Goal: Task Accomplishment & Management: Complete application form

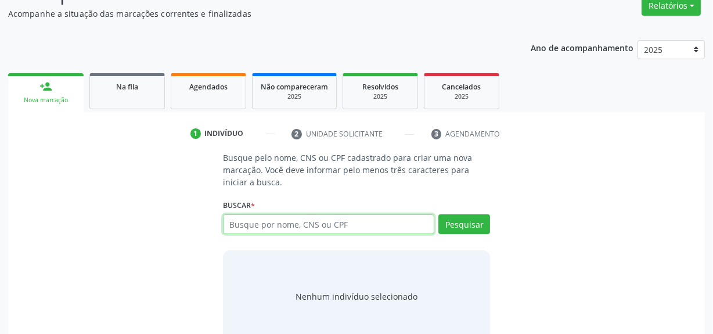
scroll to position [105, 0]
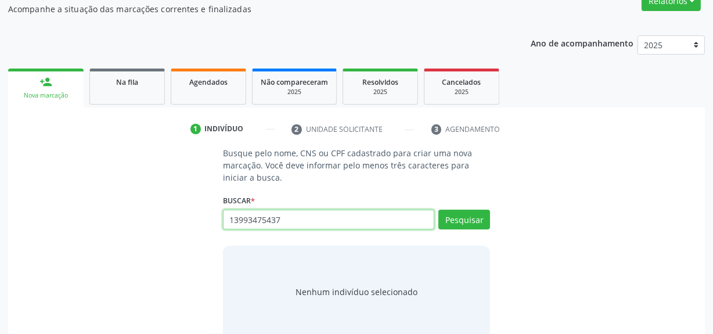
type input "13993475437"
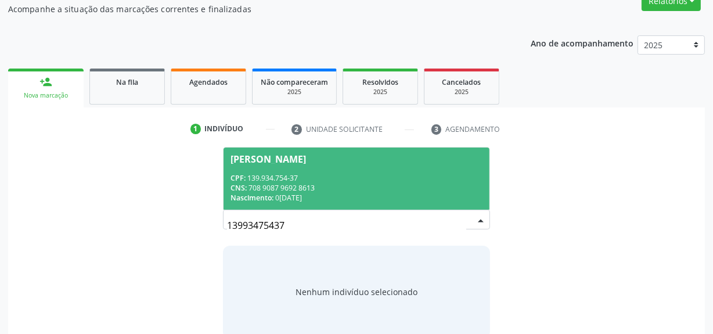
click at [314, 193] on div "Nascimento: 06/07/2011" at bounding box center [357, 198] width 252 height 10
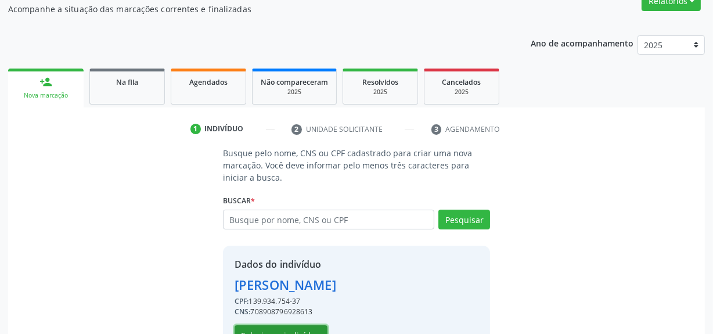
click at [273, 330] on button "Selecionar indivíduo" at bounding box center [281, 335] width 93 height 20
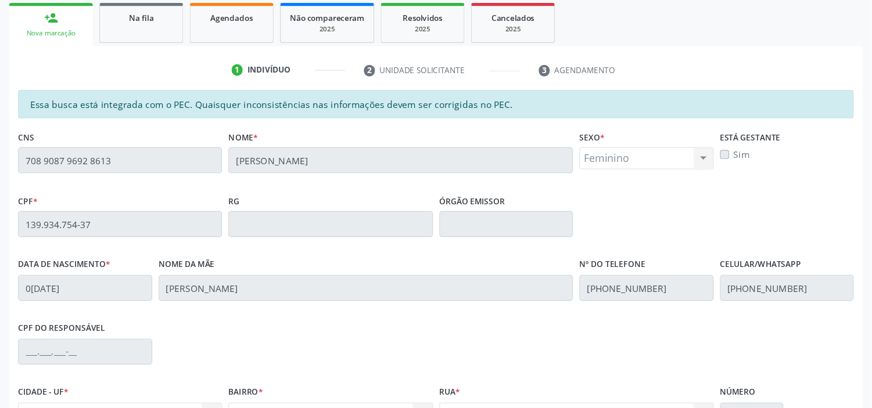
scroll to position [171, 0]
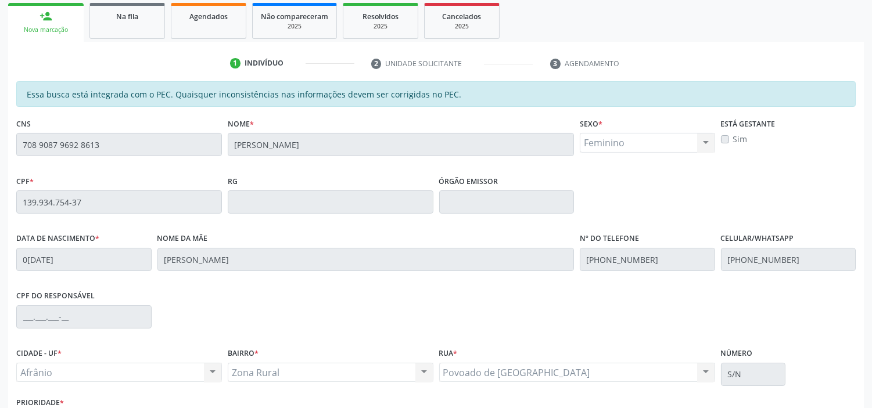
drag, startPoint x: 694, startPoint y: 35, endPoint x: 688, endPoint y: 44, distance: 10.8
click at [694, 35] on ul "person_add Nova marcação Na fila Agendados Não compareceram 2025 Resolvidos 202…" at bounding box center [435, 21] width 855 height 42
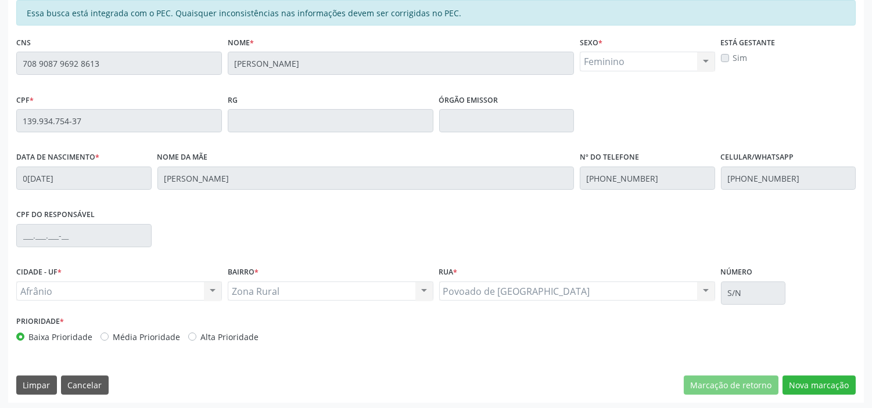
scroll to position [254, 0]
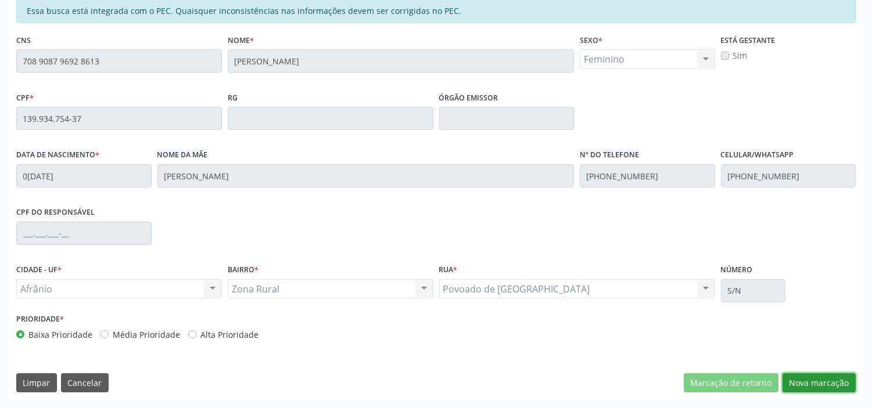
click at [721, 333] on button "Nova marcação" at bounding box center [818, 383] width 73 height 20
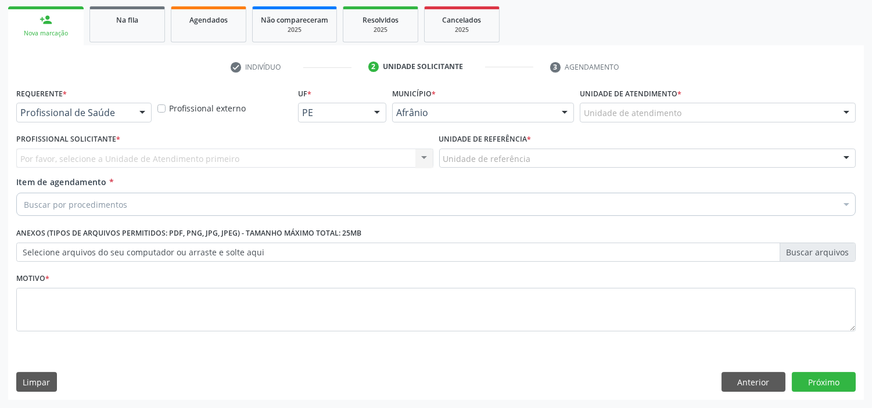
scroll to position [167, 0]
click at [721, 111] on div "Unidade de atendimento" at bounding box center [718, 113] width 276 height 20
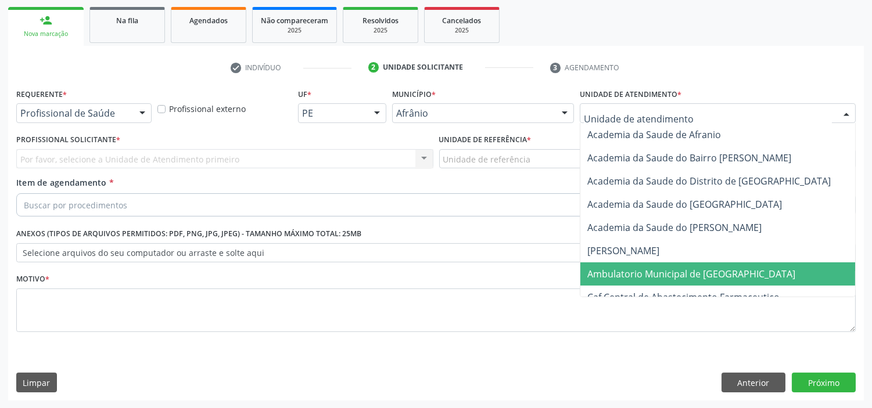
click at [639, 272] on span "Ambulatorio Municipal de [GEOGRAPHIC_DATA]" at bounding box center [691, 274] width 208 height 13
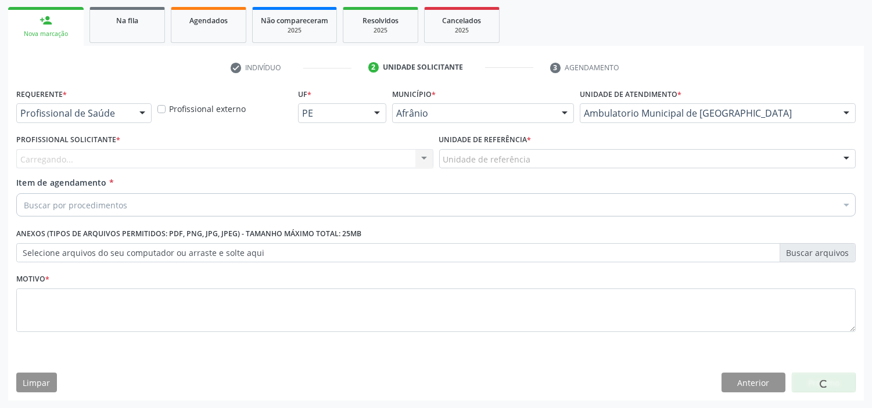
click at [260, 154] on div "Carregando... Nenhum resultado encontrado para: " " Não há nenhuma opção para s…" at bounding box center [224, 159] width 417 height 20
click at [260, 153] on div "Carregando... Nenhum resultado encontrado para: " " Não há nenhuma opção para s…" at bounding box center [224, 159] width 417 height 20
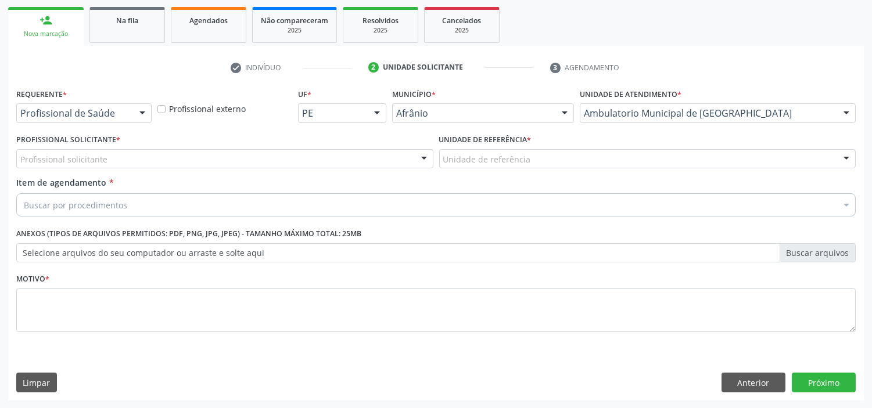
click at [260, 153] on div "Profissional solicitante" at bounding box center [224, 159] width 417 height 20
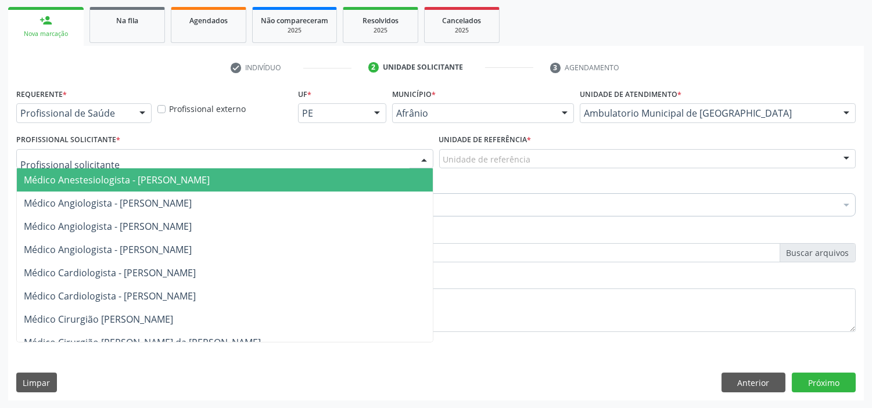
drag, startPoint x: 268, startPoint y: 252, endPoint x: 312, endPoint y: 242, distance: 44.7
click at [270, 252] on span "Médico Angiologista - [PERSON_NAME]" at bounding box center [225, 249] width 416 height 23
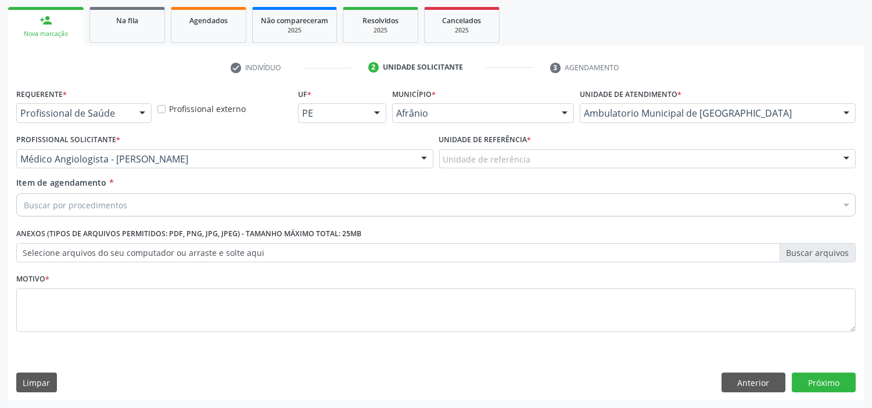
drag, startPoint x: 550, startPoint y: 157, endPoint x: 550, endPoint y: 194, distance: 36.6
click at [550, 169] on div "Unidade de referência ESF de Extrema ESF de Barra das Melancias ESF [PERSON_NAM…" at bounding box center [647, 159] width 417 height 20
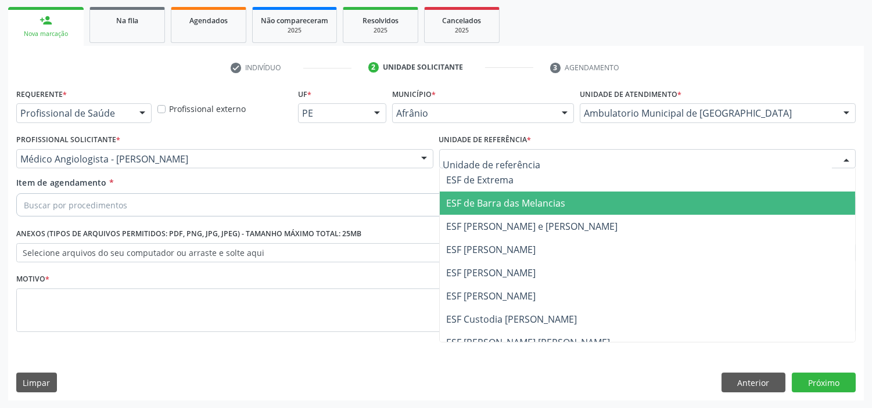
click at [536, 253] on span "ESF [PERSON_NAME]" at bounding box center [491, 249] width 89 height 13
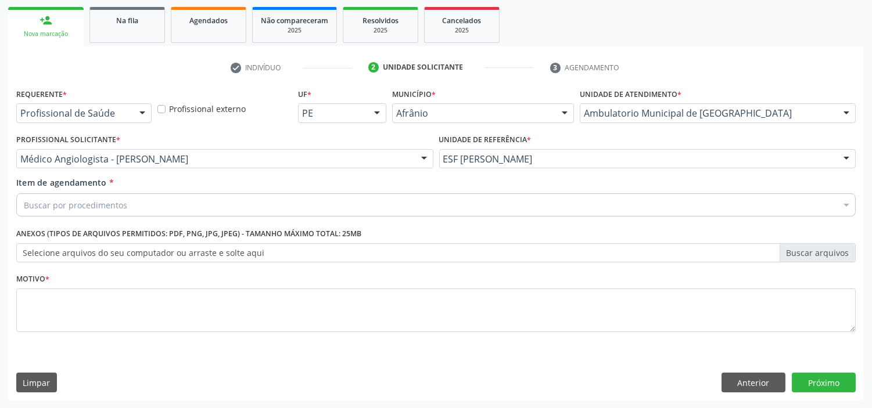
click at [432, 205] on div "Buscar por procedimentos" at bounding box center [435, 204] width 839 height 23
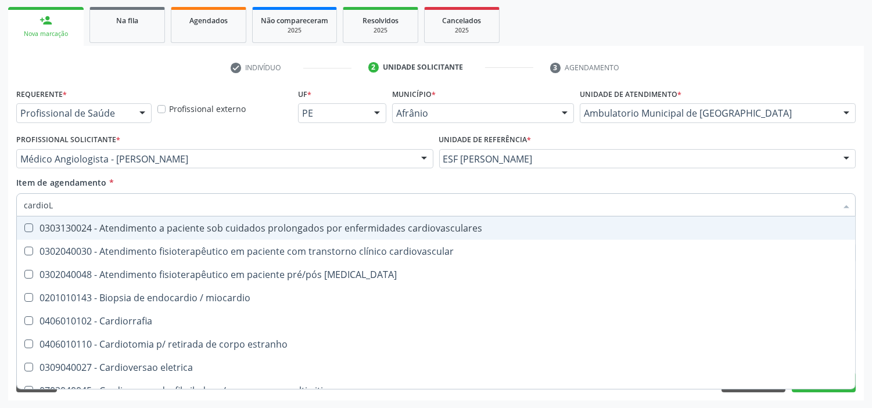
type input "cardioLO"
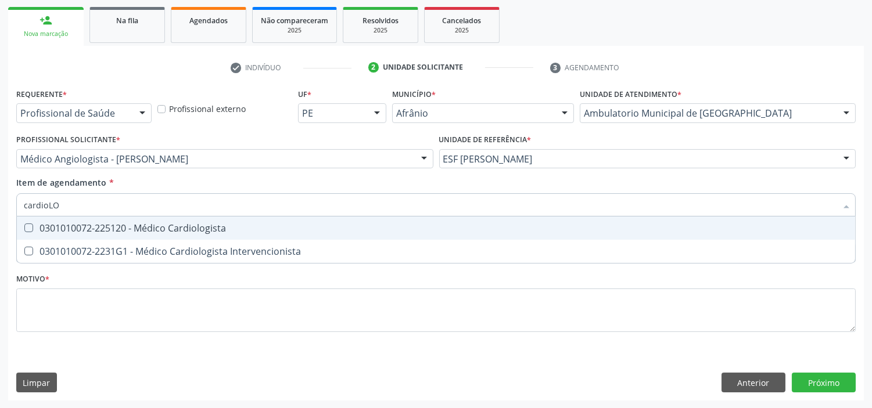
click at [321, 233] on span "0301010072-225120 - Médico Cardiologista" at bounding box center [436, 228] width 838 height 23
checkbox Cardiologista "true"
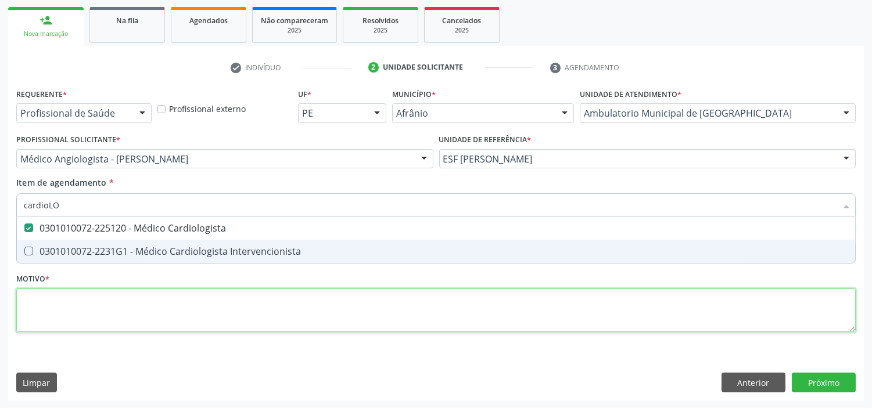
click at [321, 319] on div "Requerente * Profissional de Saúde Profissional de Saúde Paciente Nenhum result…" at bounding box center [435, 216] width 839 height 263
checkbox Intervencionista "true"
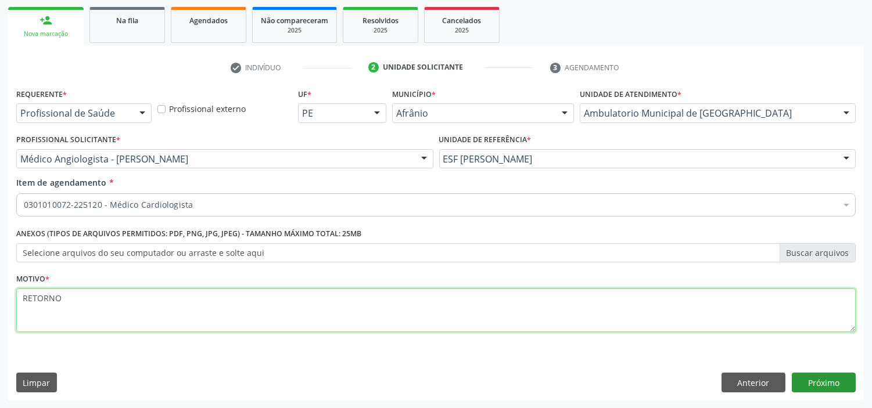
type textarea "RETORNO"
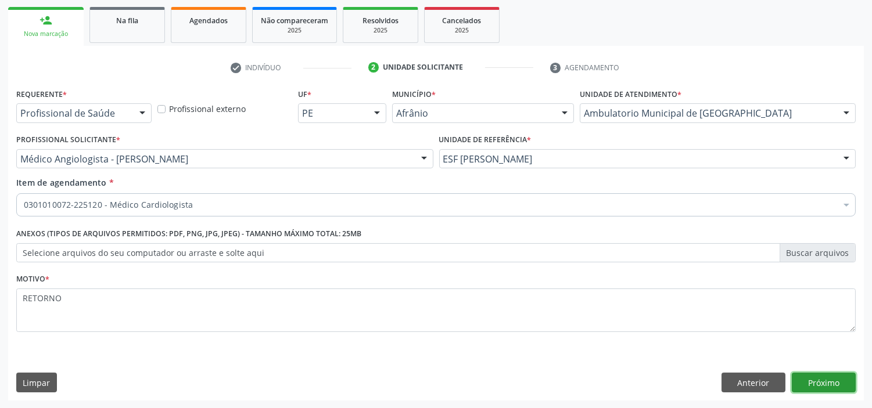
click at [721, 333] on button "Próximo" at bounding box center [823, 383] width 64 height 20
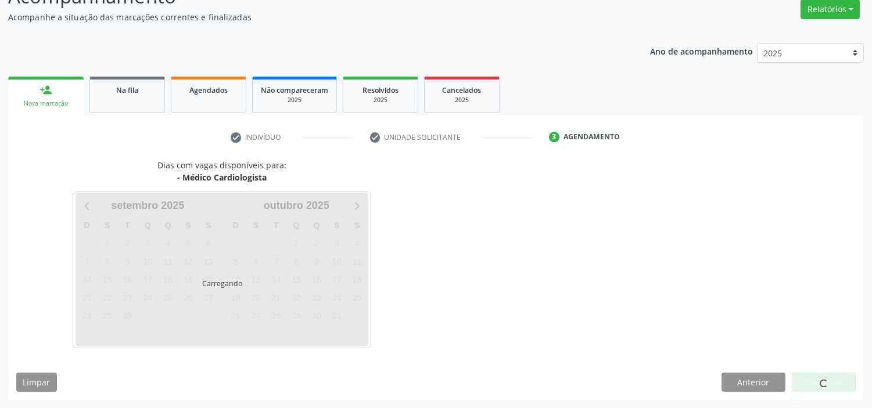
scroll to position [96, 0]
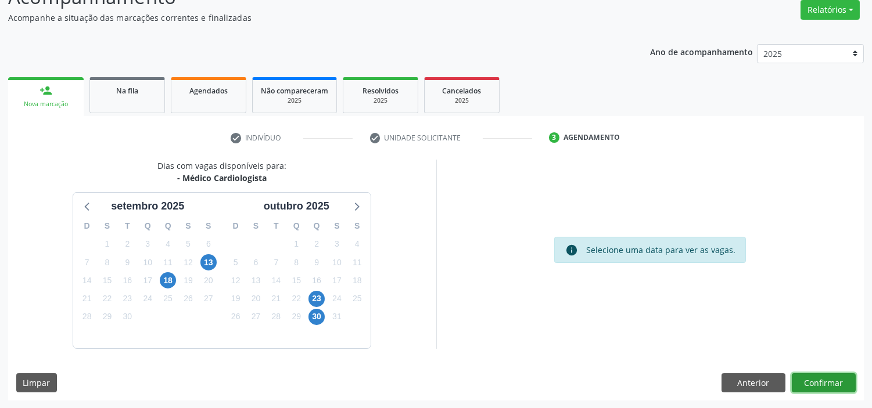
click at [721, 333] on button "Confirmar" at bounding box center [823, 383] width 64 height 20
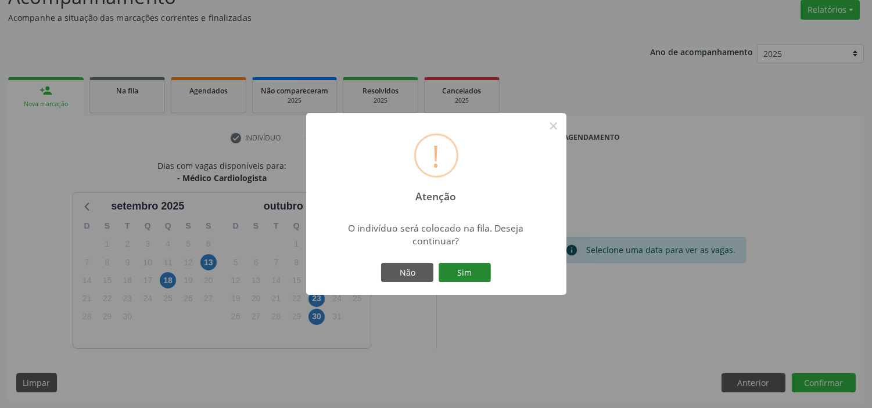
drag, startPoint x: 461, startPoint y: 269, endPoint x: 468, endPoint y: 270, distance: 7.1
click at [465, 269] on button "Sim" at bounding box center [464, 273] width 52 height 20
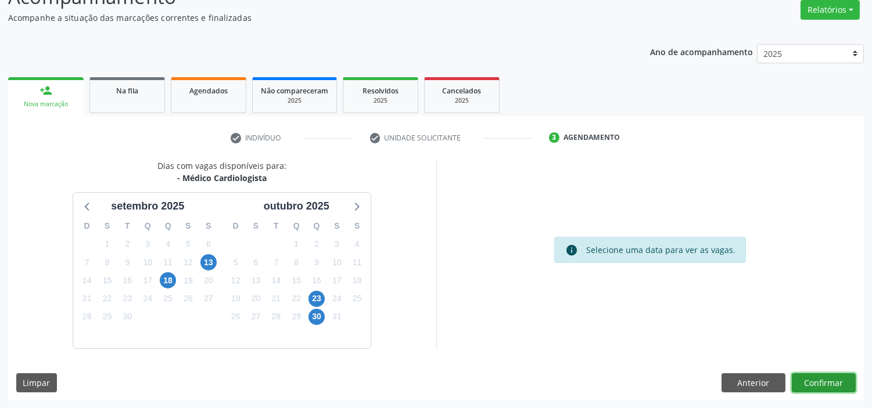
click at [721, 333] on button "Confirmar" at bounding box center [823, 383] width 64 height 20
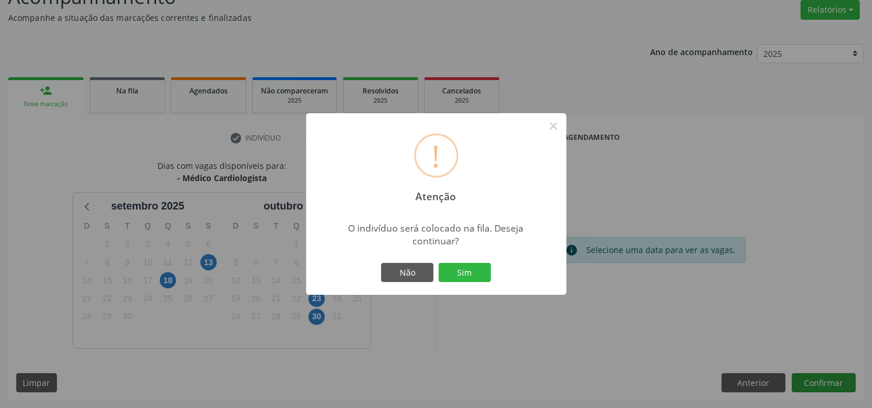
click at [438, 263] on button "Sim" at bounding box center [464, 273] width 52 height 20
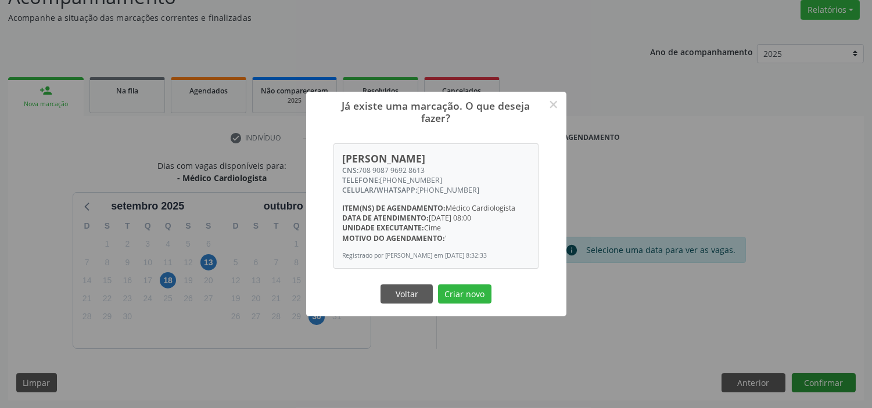
click at [438, 285] on button "Criar novo" at bounding box center [464, 295] width 53 height 20
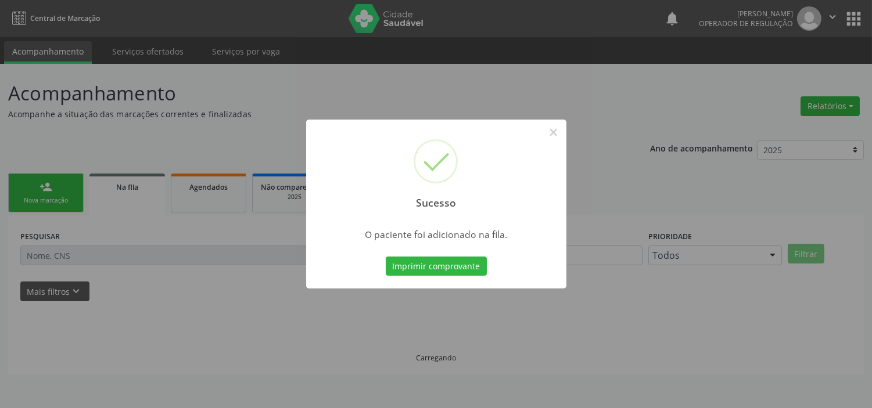
scroll to position [0, 0]
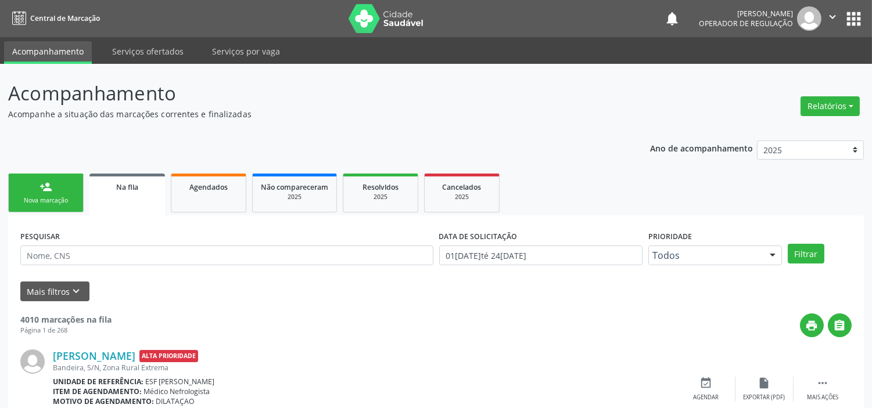
click at [50, 201] on div "Nova marcação" at bounding box center [46, 200] width 58 height 9
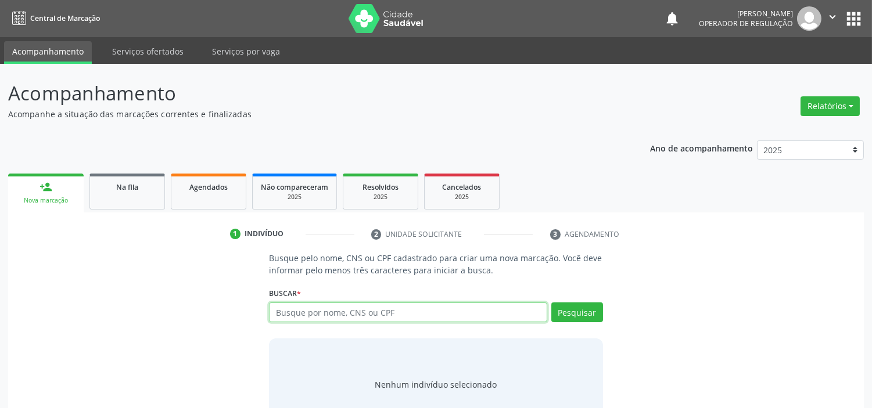
click at [449, 314] on input "text" at bounding box center [408, 313] width 278 height 20
type input "77591976400"
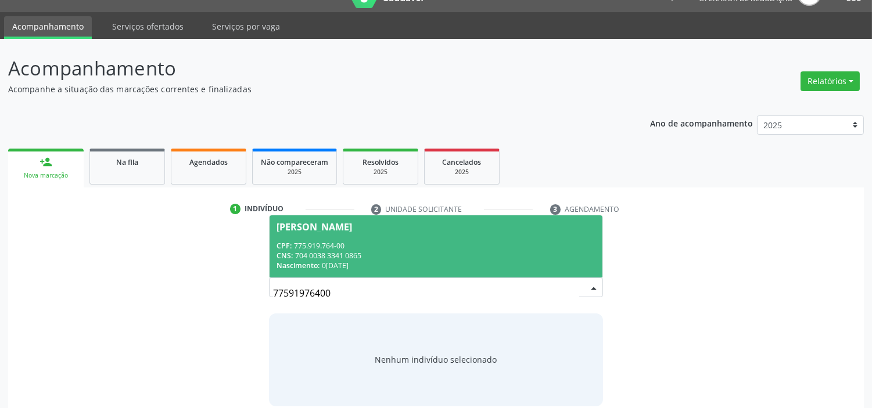
scroll to position [38, 0]
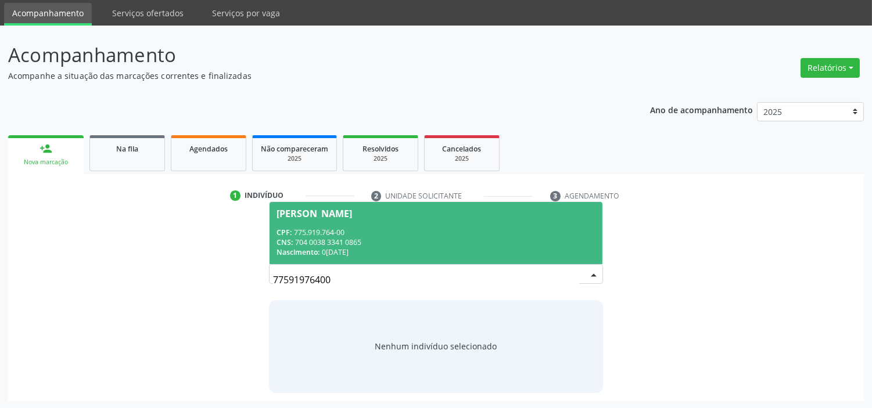
click at [490, 250] on div "Nascimento: 07/09/1971" at bounding box center [435, 252] width 318 height 10
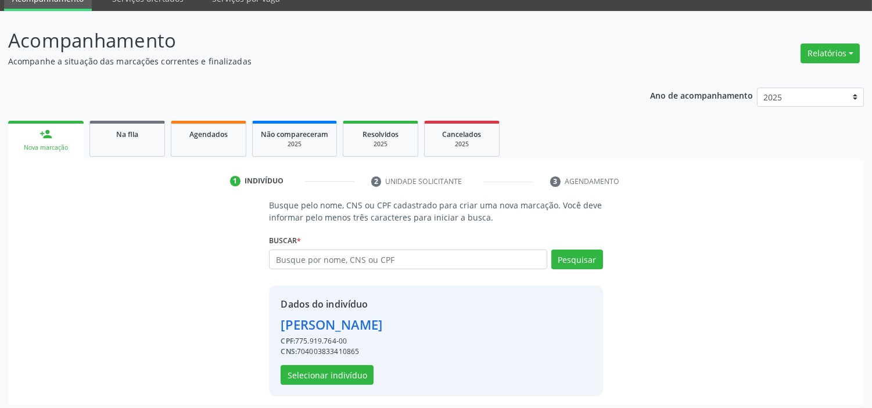
scroll to position [56, 0]
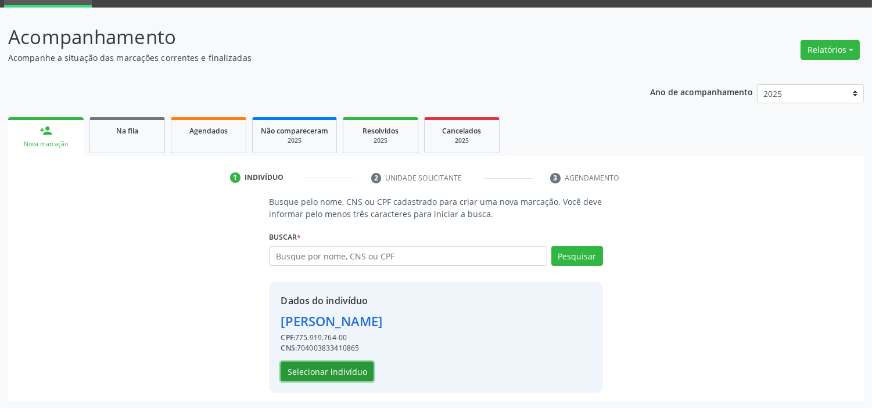
click at [347, 333] on button "Selecionar indivíduo" at bounding box center [326, 372] width 93 height 20
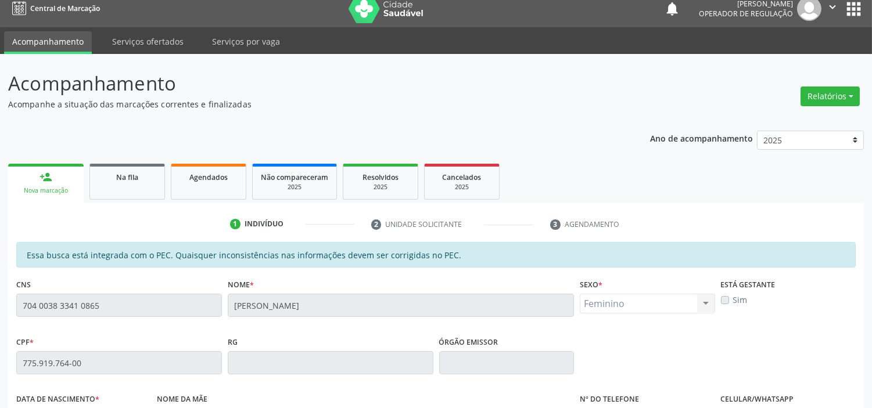
scroll to position [0, 0]
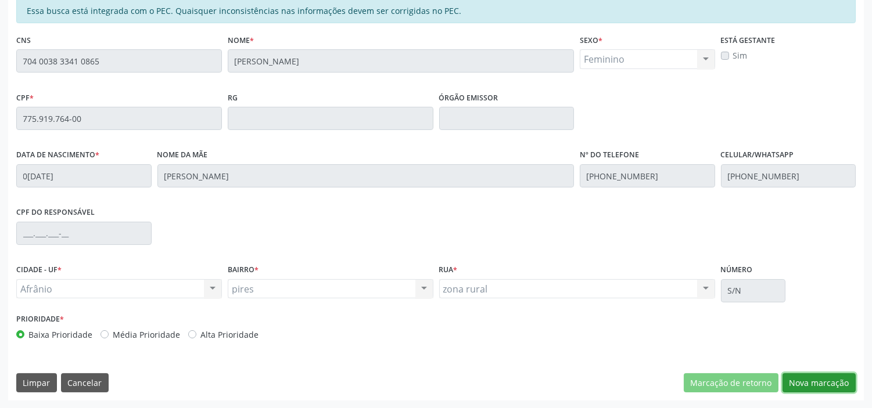
click at [721, 333] on button "Nova marcação" at bounding box center [818, 383] width 73 height 20
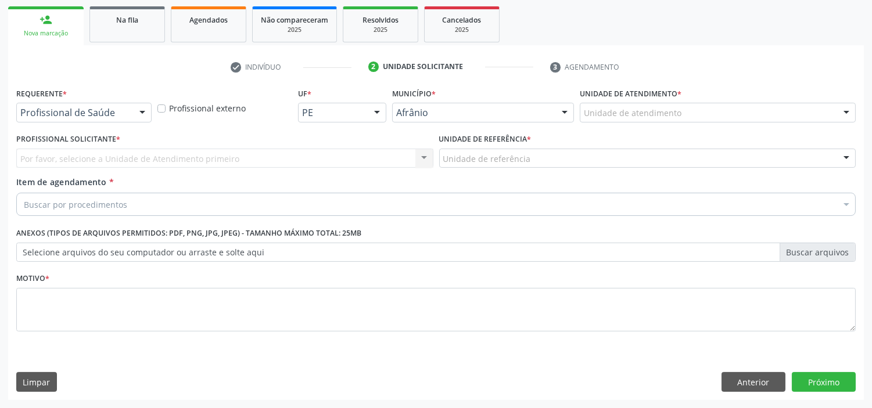
scroll to position [167, 0]
drag, startPoint x: 779, startPoint y: 80, endPoint x: 778, endPoint y: 106, distance: 26.1
click at [721, 94] on div "check Indivíduo 2 Unidade solicitante 3 Agendamento Essa busca está integrada c…" at bounding box center [435, 229] width 855 height 343
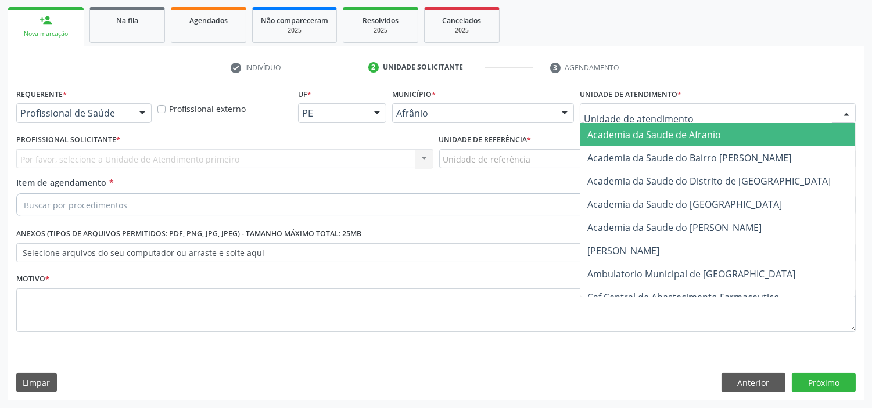
click at [721, 106] on div at bounding box center [718, 113] width 276 height 20
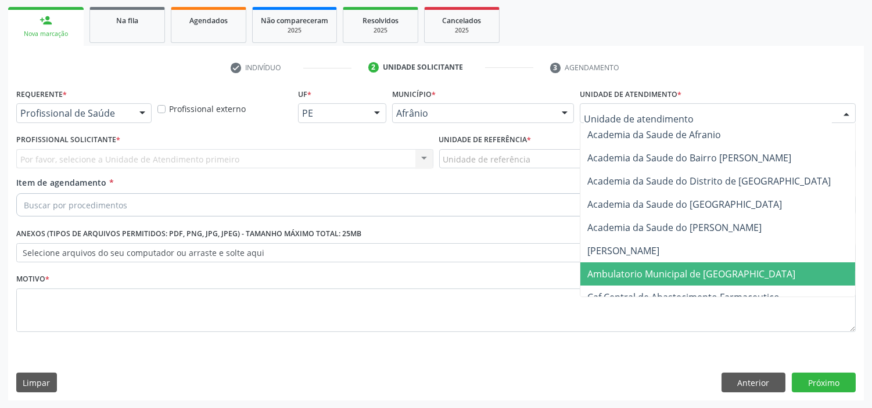
drag, startPoint x: 710, startPoint y: 277, endPoint x: 684, endPoint y: 266, distance: 27.8
click at [711, 277] on span "Ambulatorio Municipal de [GEOGRAPHIC_DATA]" at bounding box center [691, 274] width 208 height 13
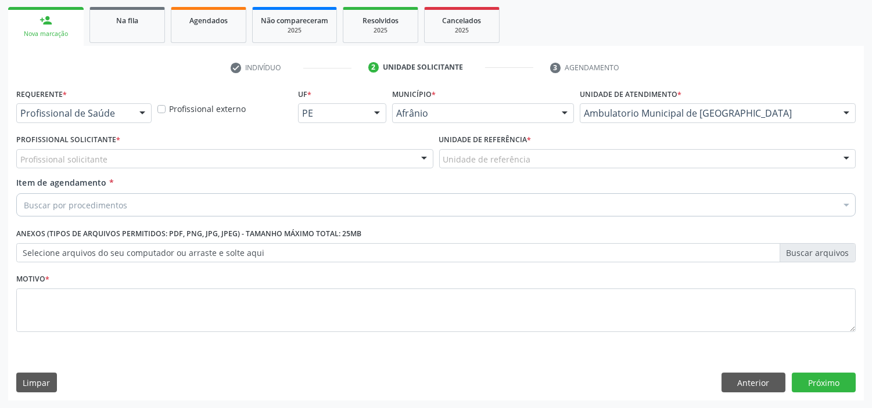
click at [403, 152] on div "Profissional solicitante" at bounding box center [224, 159] width 417 height 20
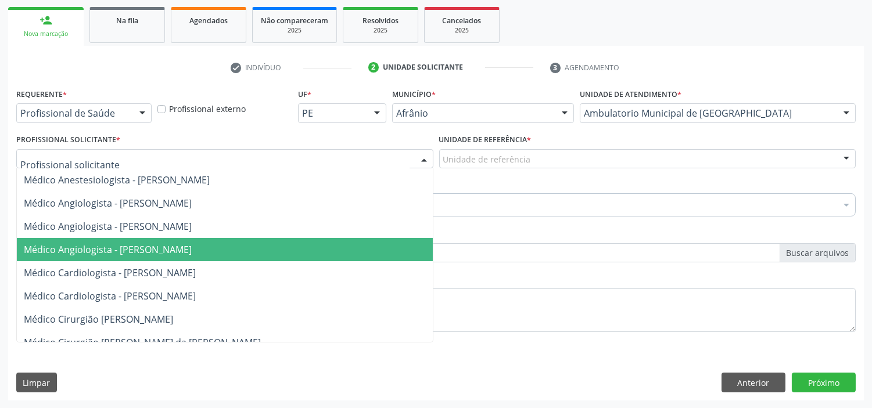
drag, startPoint x: 409, startPoint y: 237, endPoint x: 513, endPoint y: 172, distance: 123.1
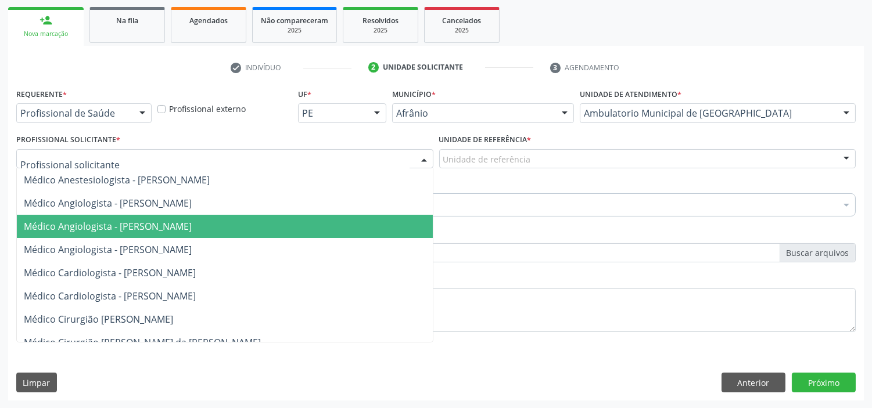
click at [544, 156] on div "Unidade de referência" at bounding box center [647, 159] width 417 height 20
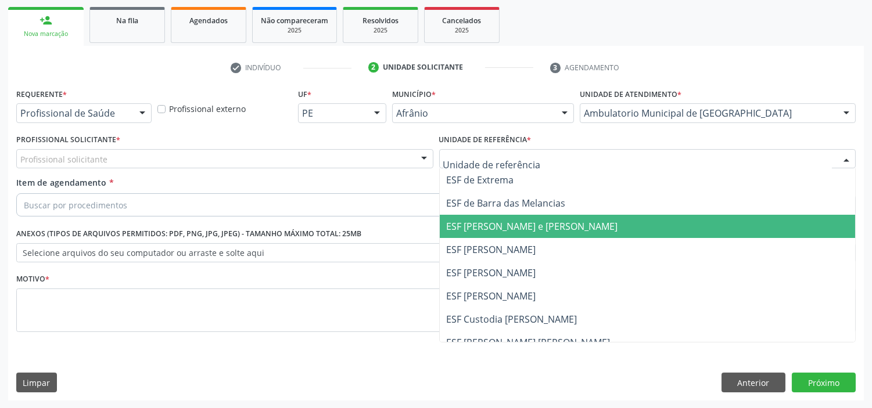
click at [503, 227] on span "ESF [PERSON_NAME] e [PERSON_NAME]" at bounding box center [532, 226] width 171 height 13
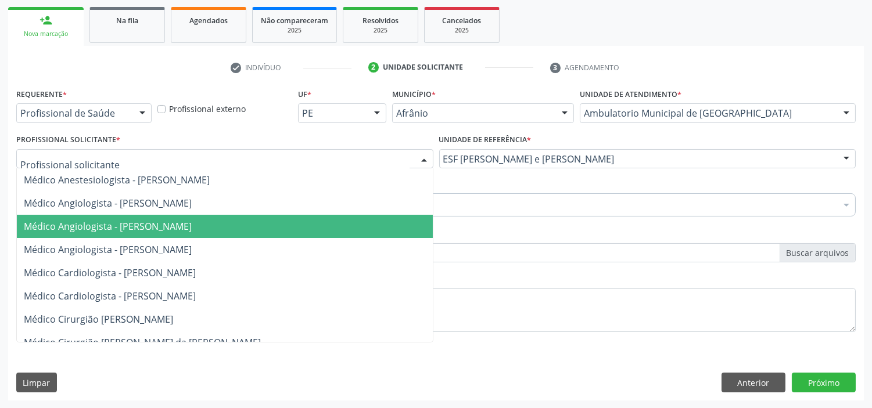
click at [363, 157] on div at bounding box center [224, 159] width 417 height 20
click at [337, 228] on span "Médico Angiologista - [PERSON_NAME]" at bounding box center [225, 226] width 416 height 23
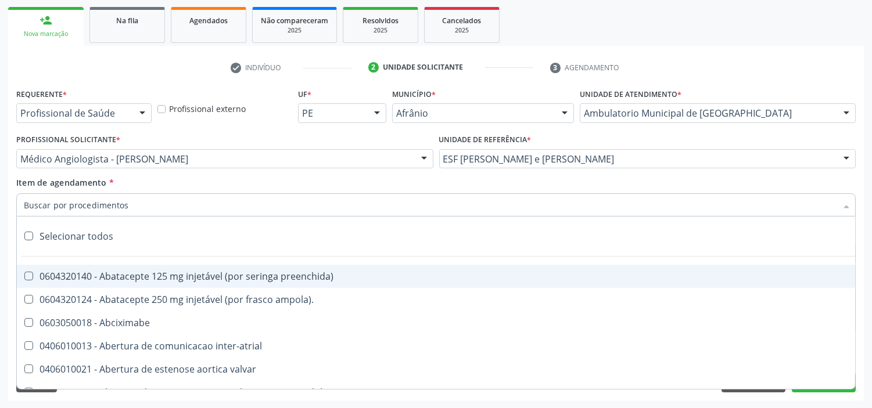
click at [357, 194] on div at bounding box center [435, 204] width 839 height 23
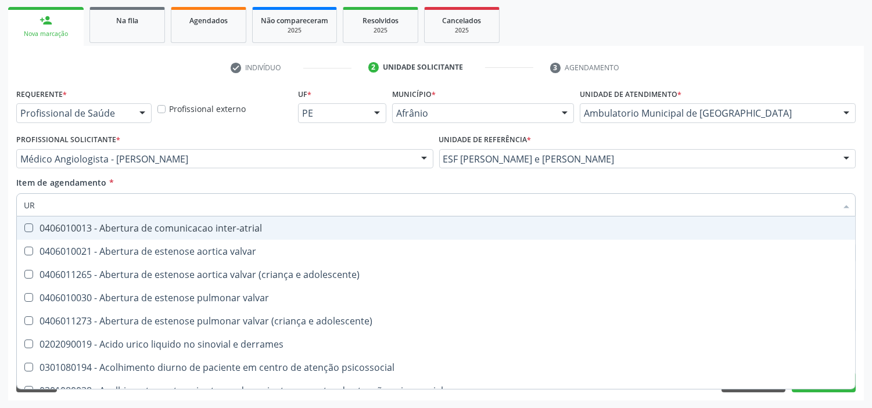
type input "U"
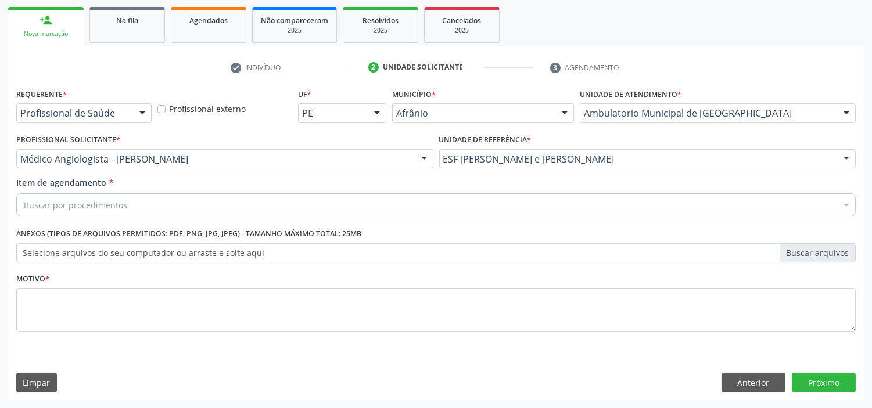
click at [233, 197] on div "Buscar por procedimentos" at bounding box center [435, 204] width 839 height 23
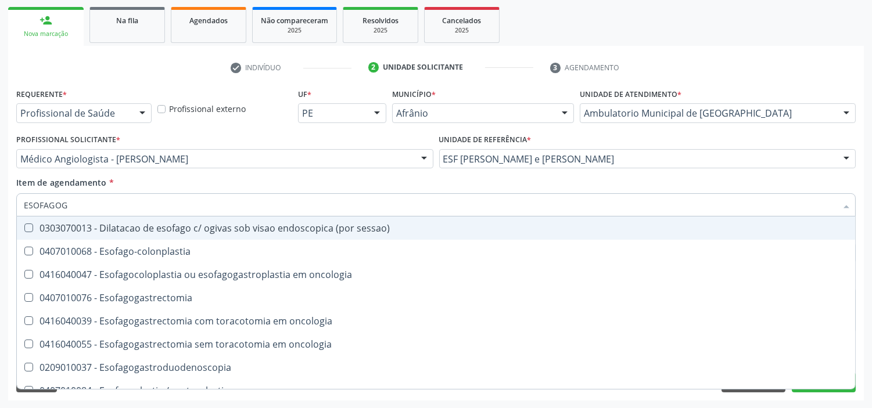
type input "ESOFAGOGA"
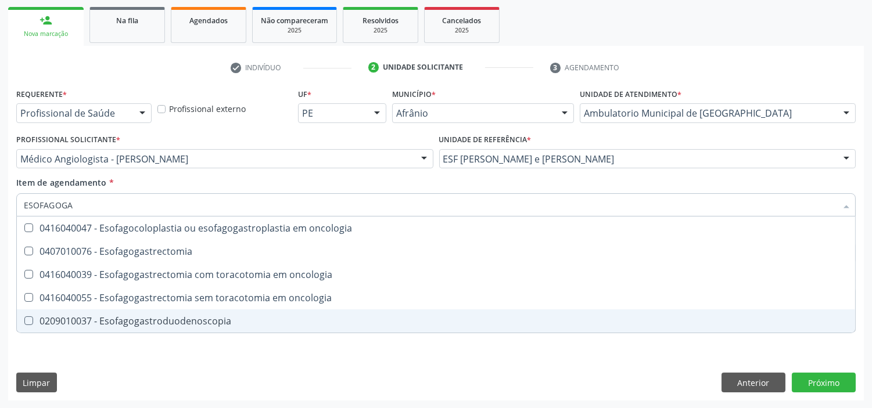
click at [270, 327] on span "0209010037 - Esofagogastroduodenoscopia" at bounding box center [436, 320] width 838 height 23
checkbox Esofagogastroduodenoscopia "true"
click at [269, 333] on div "Requerente * Profissional de Saúde Profissional de Saúde Paciente Nenhum result…" at bounding box center [435, 242] width 855 height 315
checkbox Esofagogastrectomia "true"
checkbox Esofagogastroduodenoscopia "false"
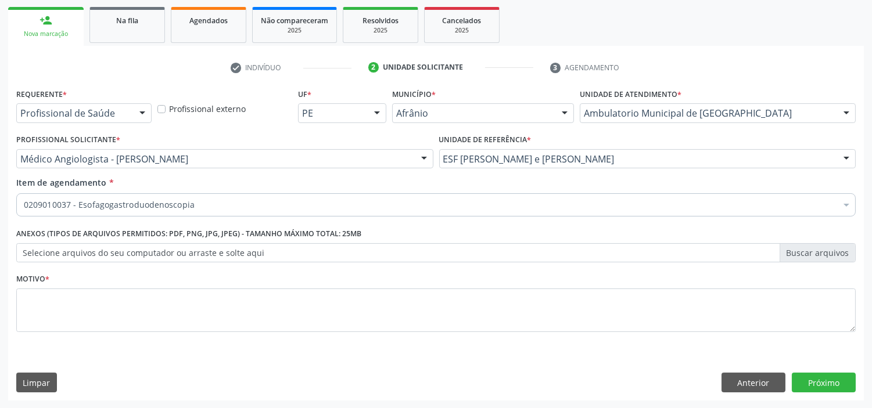
click at [196, 211] on div "0209010037 - Esofagogastroduodenoscopia" at bounding box center [435, 204] width 839 height 23
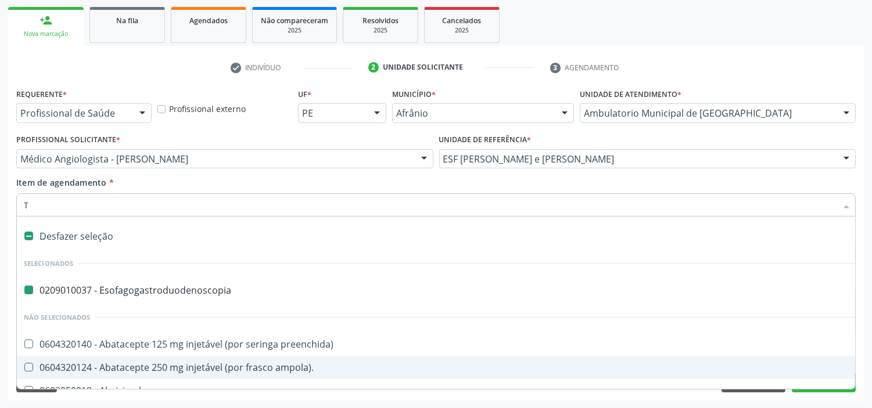
type input "TE"
checkbox Esofagogastroduodenoscopia "false"
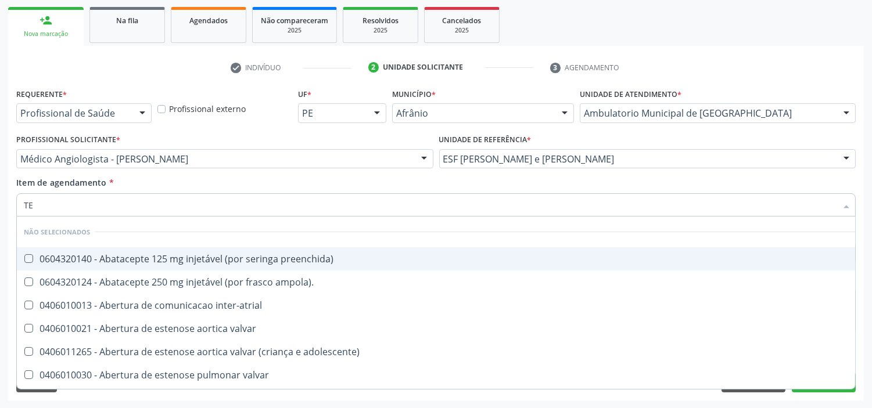
type input "T"
checkbox preenchida\) "true"
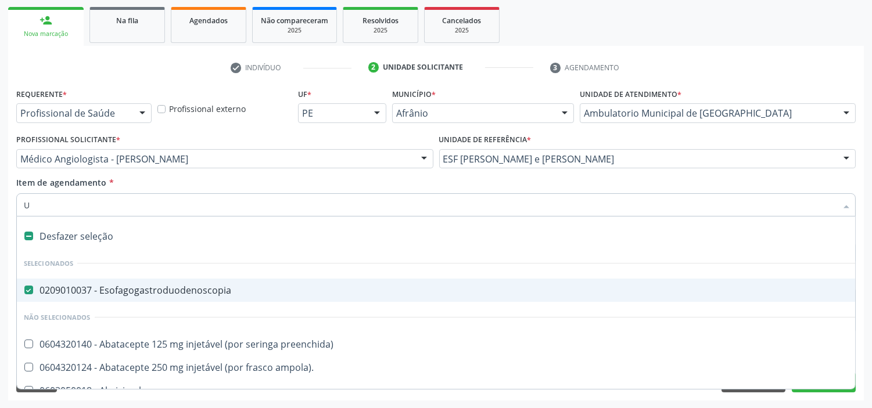
type input "UR"
checkbox Esofagogastroduodenoscopia "false"
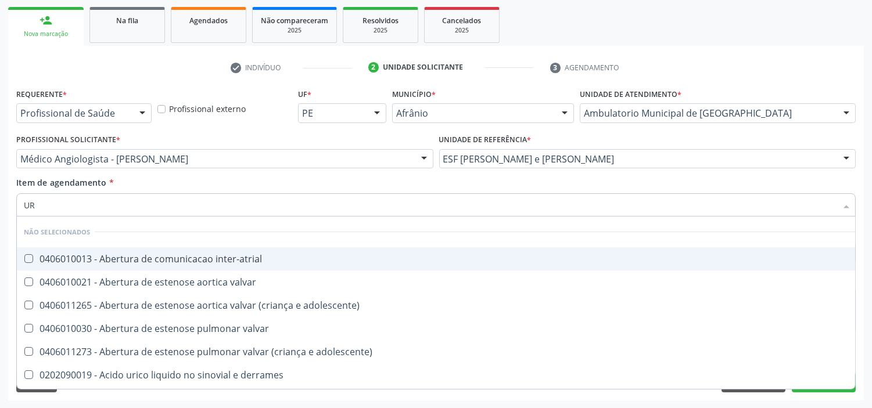
type input "U"
checkbox inter-atrial "true"
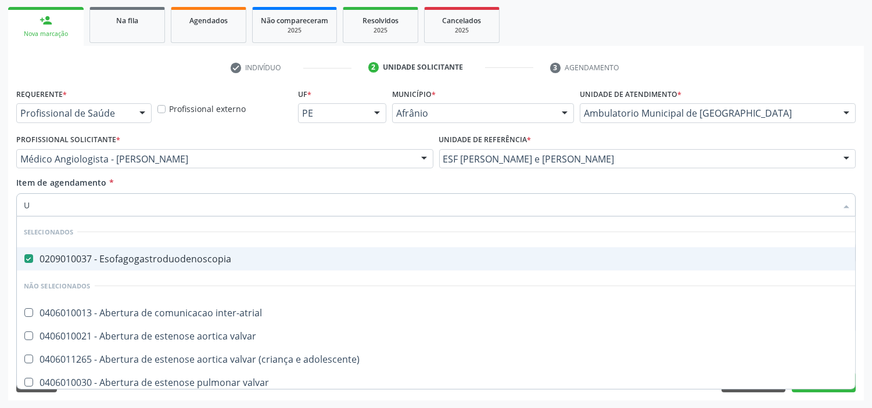
type input "UR"
checkbox Esofagogastroduodenoscopia "false"
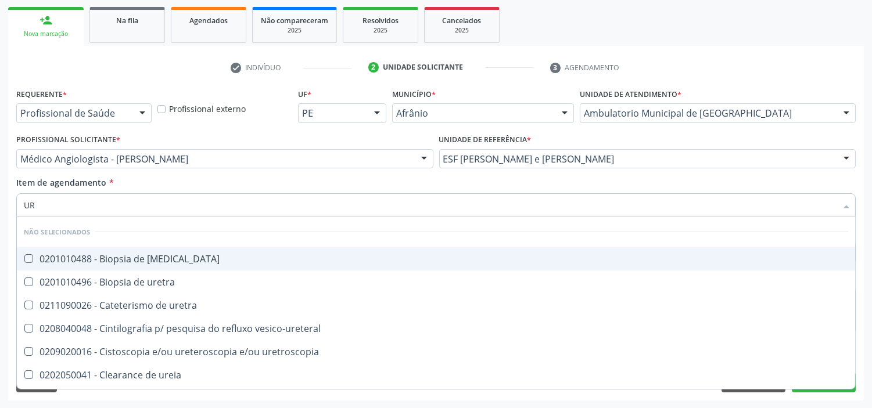
type input "U"
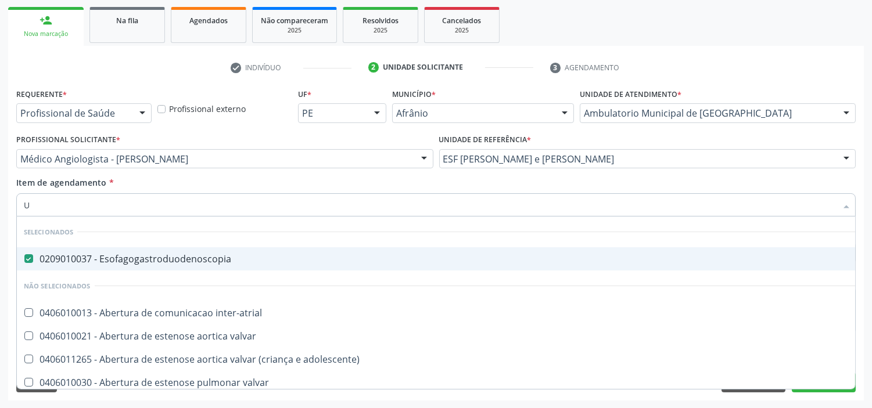
checkbox Esofagogastroduodenoscopia "true"
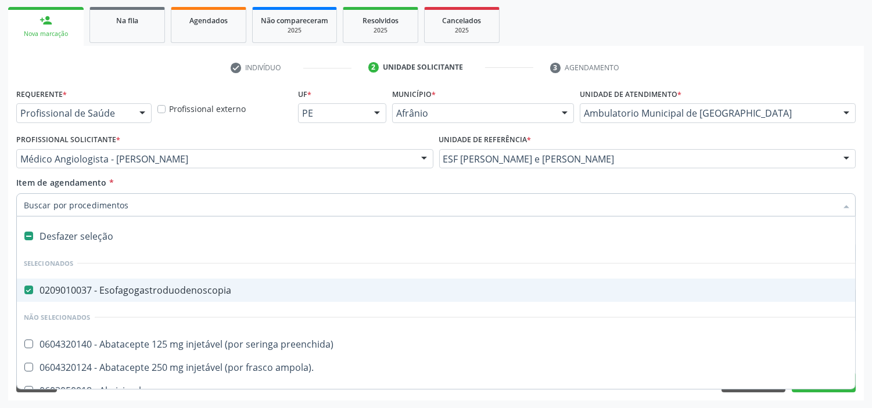
click at [0, 116] on div "Acompanhamento Acompanhe a situação das marcações correntes e finalizadas Relat…" at bounding box center [436, 153] width 872 height 512
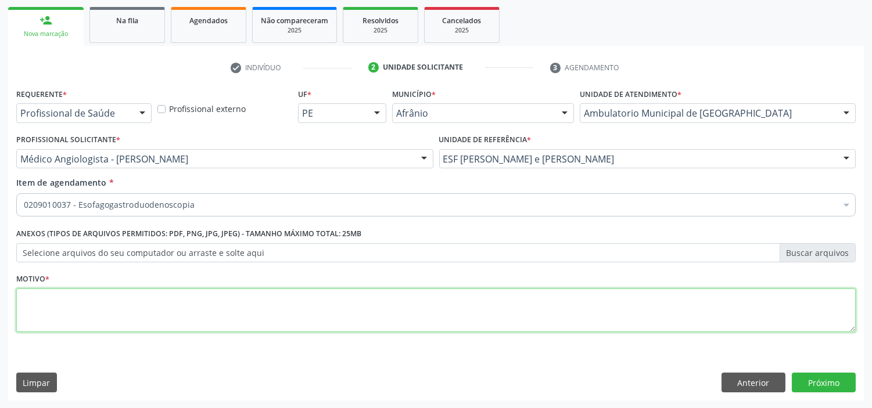
click at [146, 294] on textarea at bounding box center [435, 311] width 839 height 44
type textarea "'"
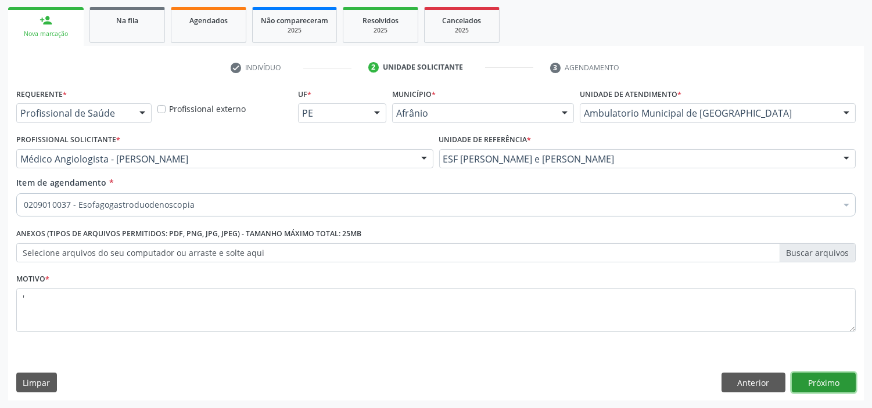
click at [721, 333] on button "Próximo" at bounding box center [823, 383] width 64 height 20
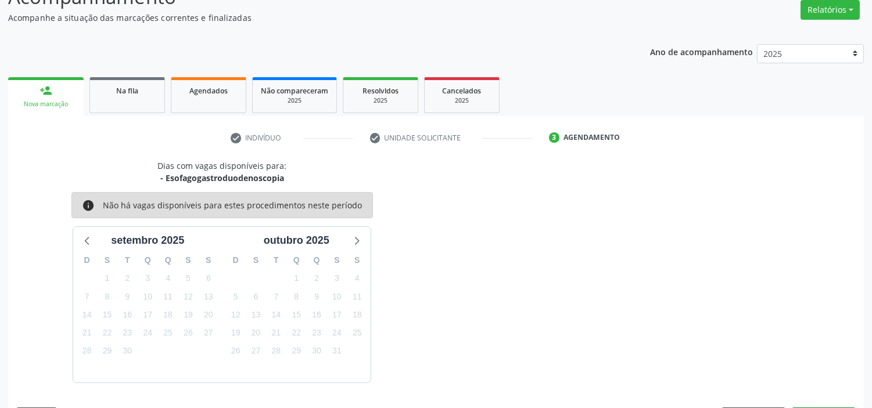
scroll to position [131, 0]
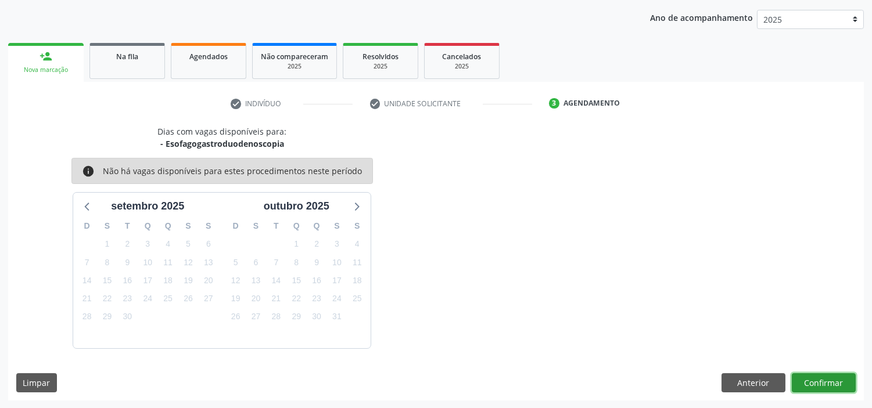
click at [721, 333] on button "Confirmar" at bounding box center [823, 383] width 64 height 20
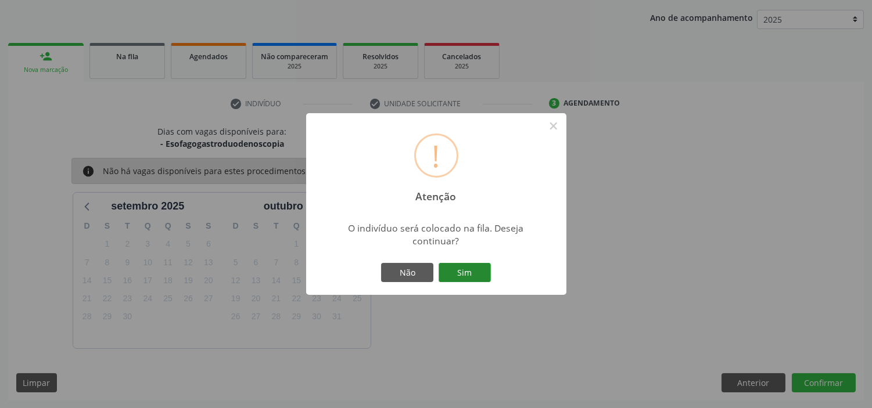
click at [470, 268] on button "Sim" at bounding box center [464, 273] width 52 height 20
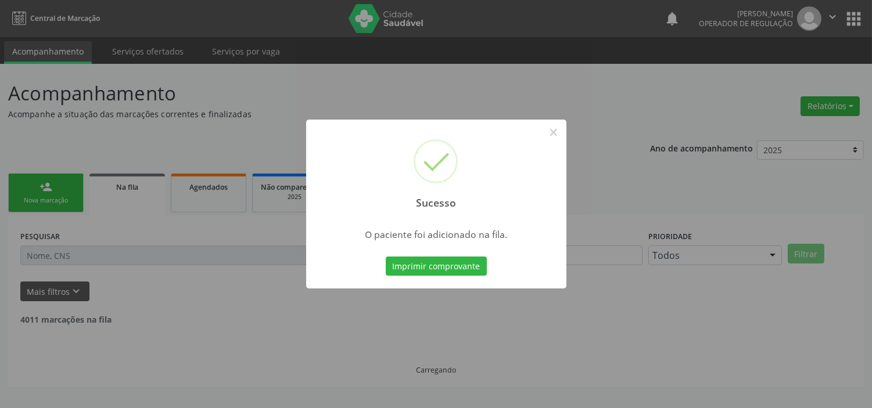
scroll to position [0, 0]
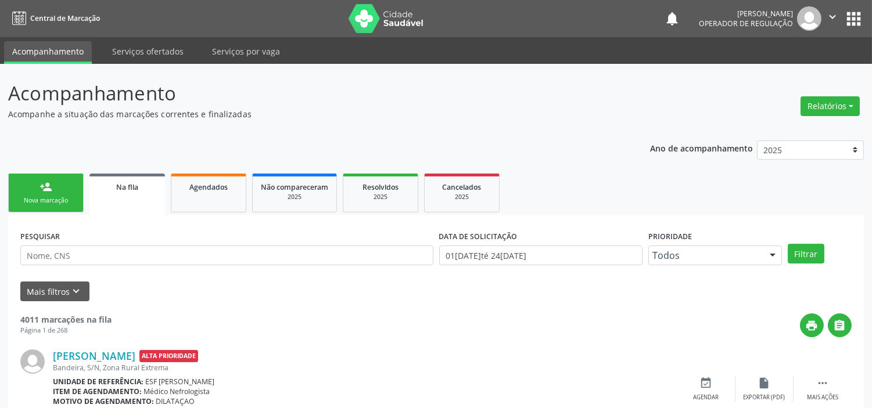
drag, startPoint x: 42, startPoint y: 201, endPoint x: 53, endPoint y: 210, distance: 13.7
click at [42, 201] on div "Nova marcação" at bounding box center [46, 200] width 58 height 9
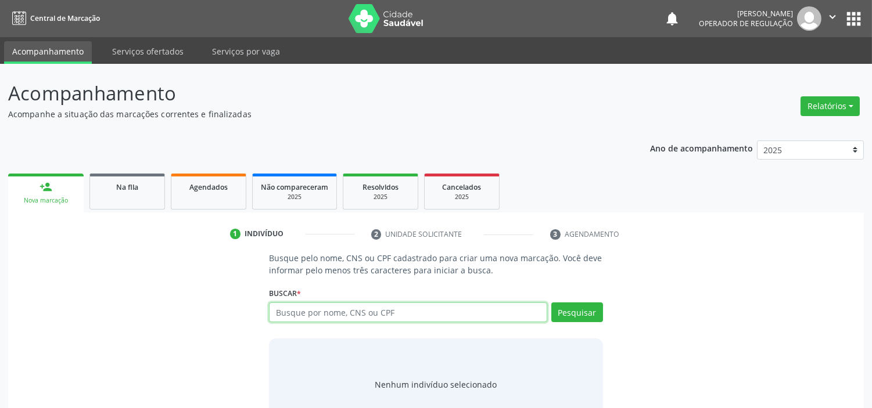
click at [537, 311] on input "text" at bounding box center [408, 313] width 278 height 20
type input "701409633655837"
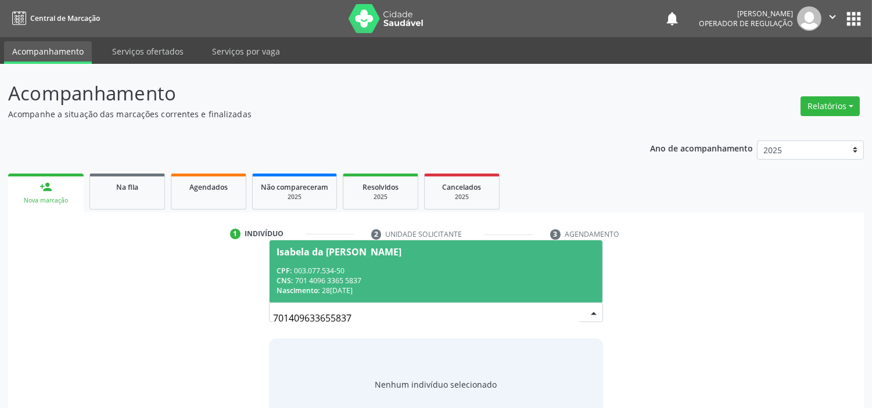
click at [585, 281] on div "CNS: 701 4096 3365 5837" at bounding box center [435, 281] width 318 height 10
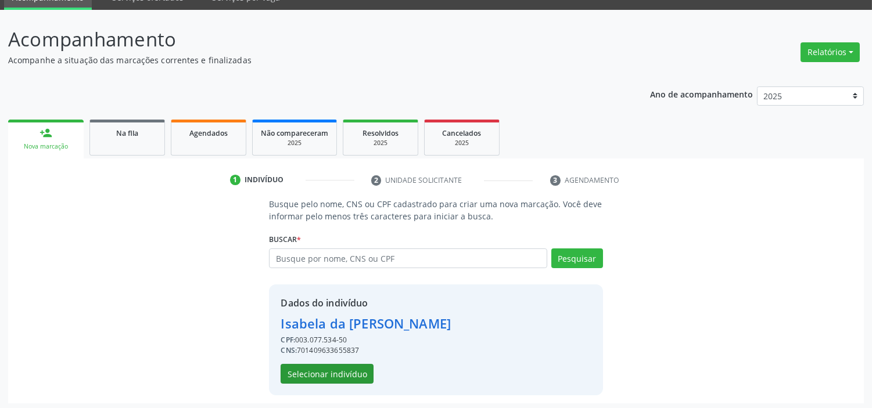
scroll to position [56, 0]
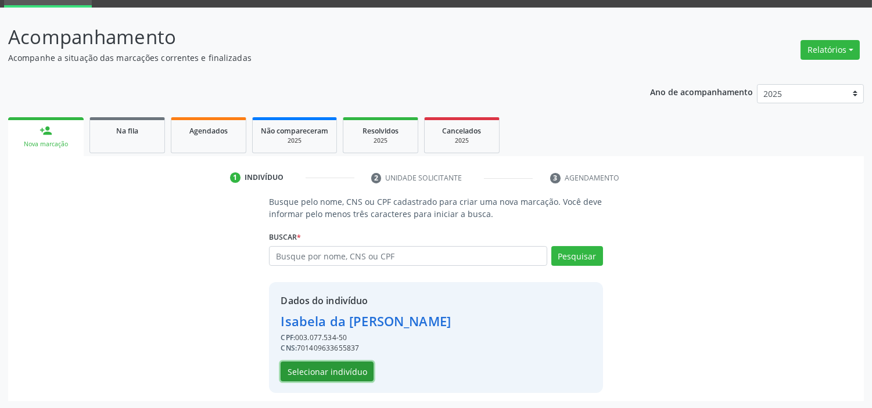
click at [311, 333] on button "Selecionar indivíduo" at bounding box center [326, 372] width 93 height 20
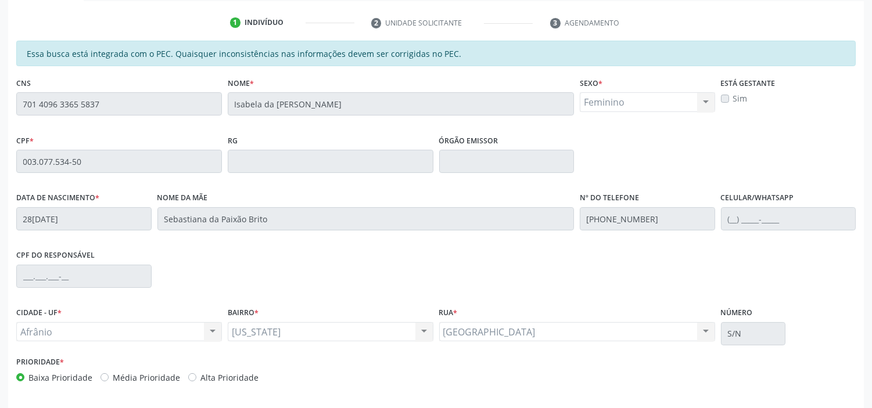
scroll to position [254, 0]
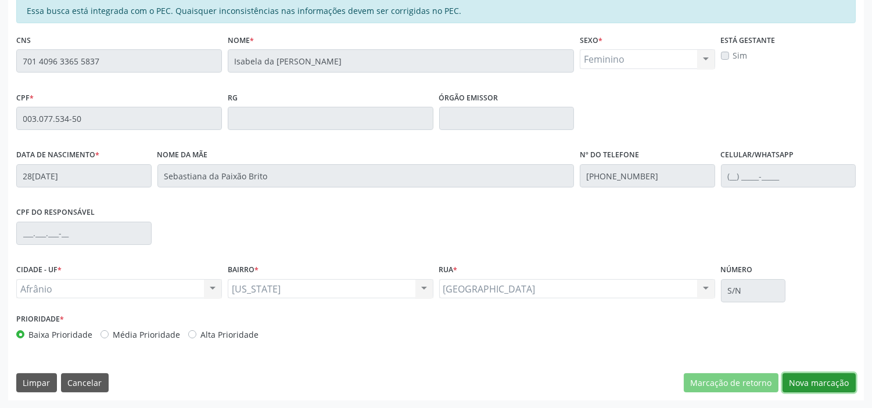
click at [721, 333] on button "Nova marcação" at bounding box center [818, 383] width 73 height 20
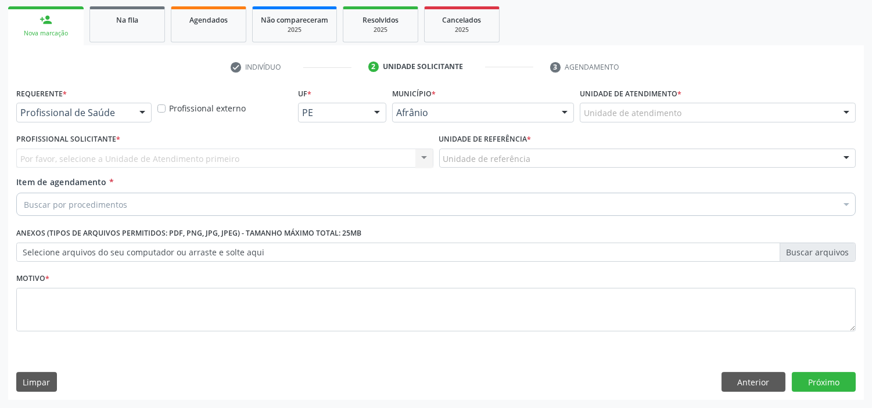
scroll to position [167, 0]
drag, startPoint x: 764, startPoint y: 100, endPoint x: 759, endPoint y: 106, distance: 7.8
click at [721, 102] on div "Unidade de atendimento * Unidade de atendimento Academia da Saude de Afranio Ac…" at bounding box center [718, 103] width 276 height 37
click at [721, 111] on div "Unidade de atendimento" at bounding box center [718, 113] width 276 height 20
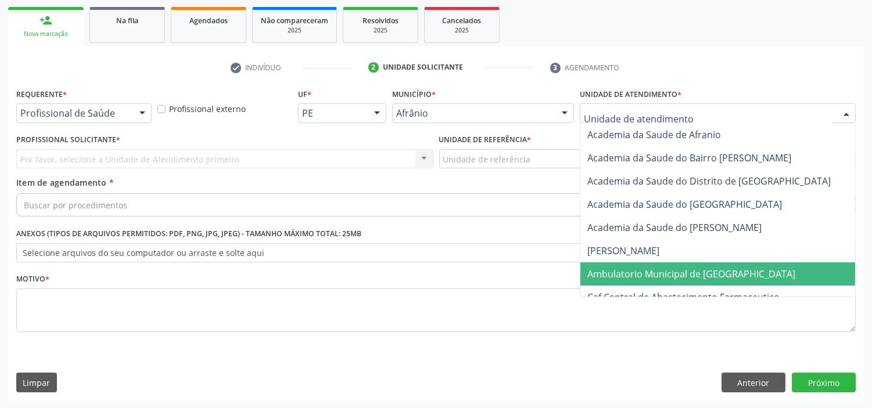
click at [668, 268] on span "Ambulatorio Municipal de [GEOGRAPHIC_DATA]" at bounding box center [691, 274] width 208 height 13
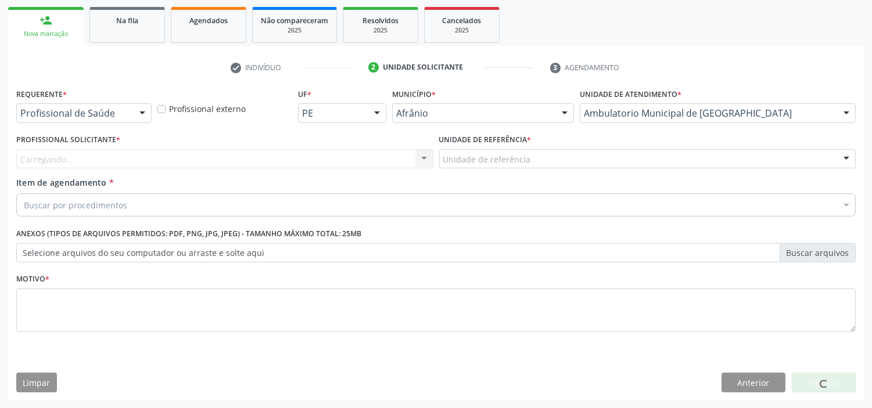
click at [269, 158] on div "Carregando... Nenhum resultado encontrado para: " " Não há nenhuma opção para s…" at bounding box center [224, 159] width 417 height 20
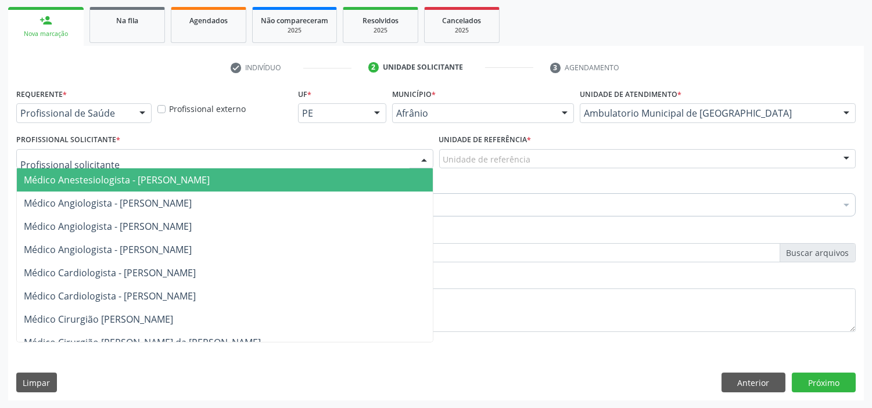
click at [269, 160] on div at bounding box center [224, 159] width 417 height 20
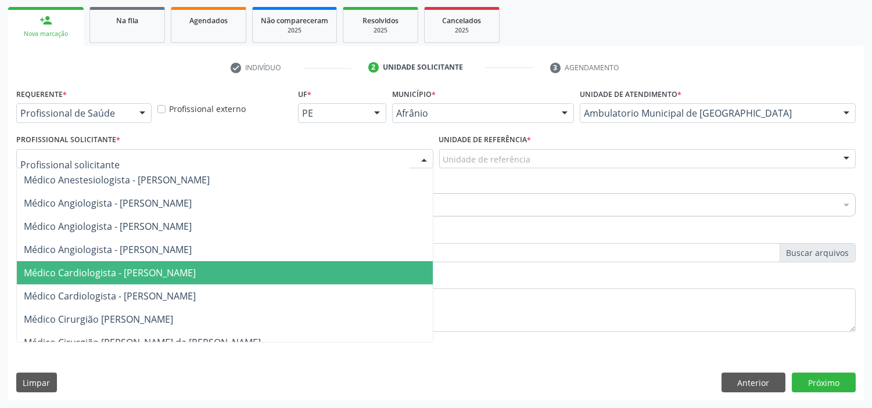
drag, startPoint x: 276, startPoint y: 264, endPoint x: 474, endPoint y: 215, distance: 203.9
click at [283, 264] on span "Médico Cardiologista - [PERSON_NAME]" at bounding box center [225, 272] width 416 height 23
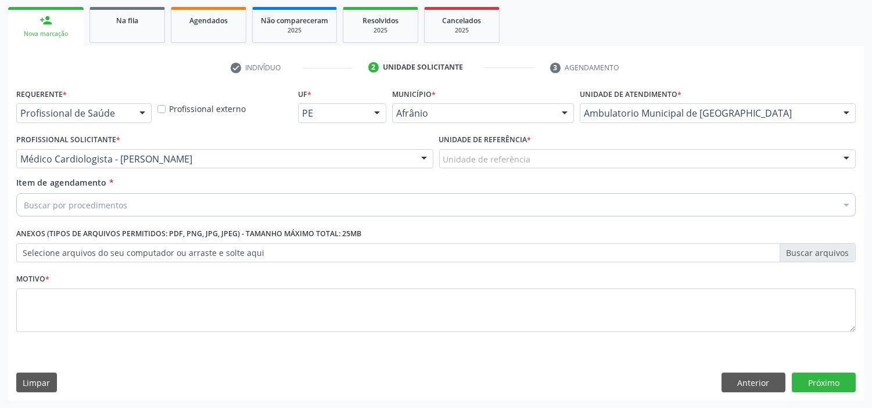
drag, startPoint x: 599, startPoint y: 148, endPoint x: 600, endPoint y: 189, distance: 40.7
click at [600, 154] on div "Unidade de referência" at bounding box center [647, 159] width 417 height 20
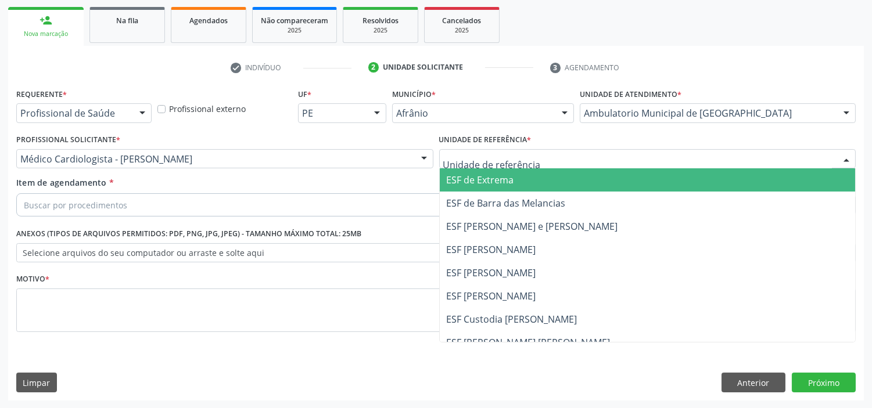
click at [605, 297] on span "ESF [PERSON_NAME]" at bounding box center [648, 296] width 416 height 23
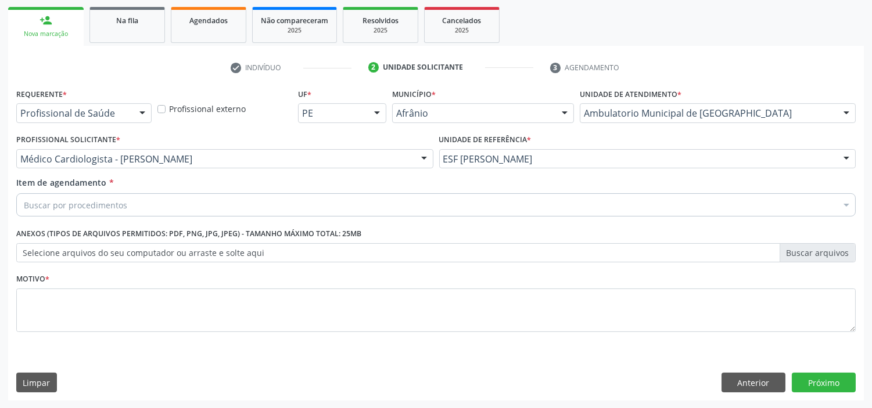
click at [600, 203] on div "Buscar por procedimentos" at bounding box center [435, 204] width 839 height 23
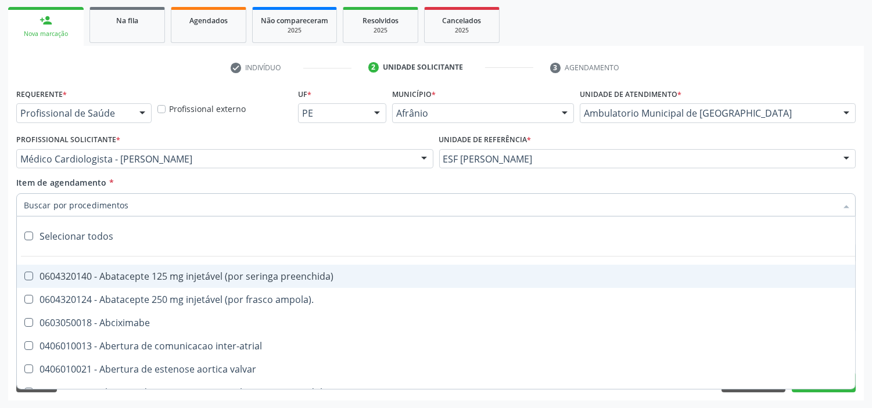
type input "D"
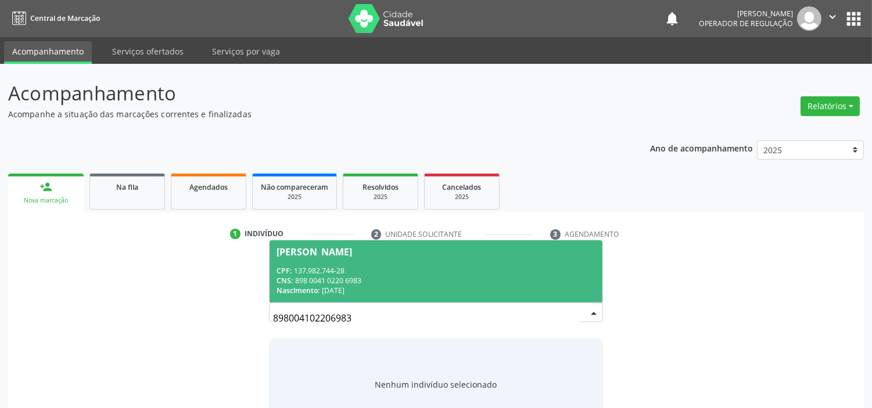
click at [434, 240] on span "Clarice Rodrigues da Silva CPF: 137.982.744-28 CNS: 898 0041 0220 6983 Nascimen…" at bounding box center [435, 271] width 332 height 62
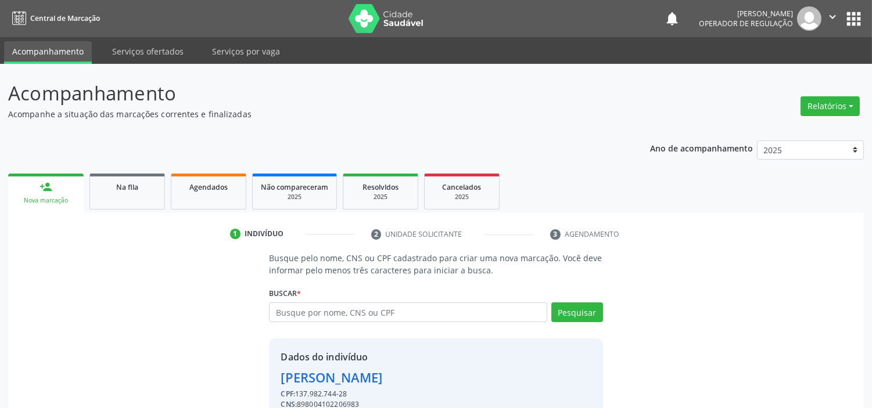
scroll to position [56, 0]
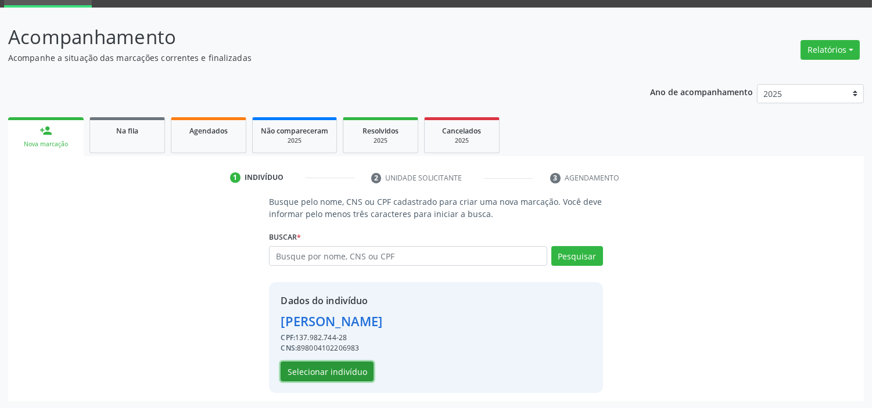
click at [308, 379] on button "Selecionar indivíduo" at bounding box center [326, 372] width 93 height 20
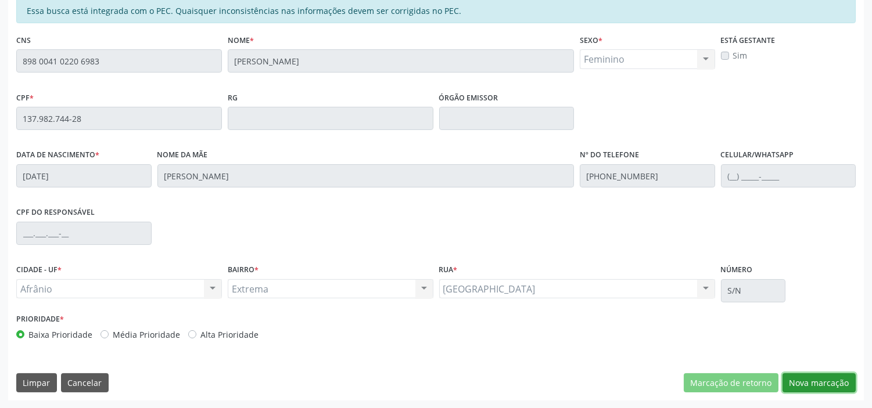
click at [837, 382] on button "Nova marcação" at bounding box center [818, 383] width 73 height 20
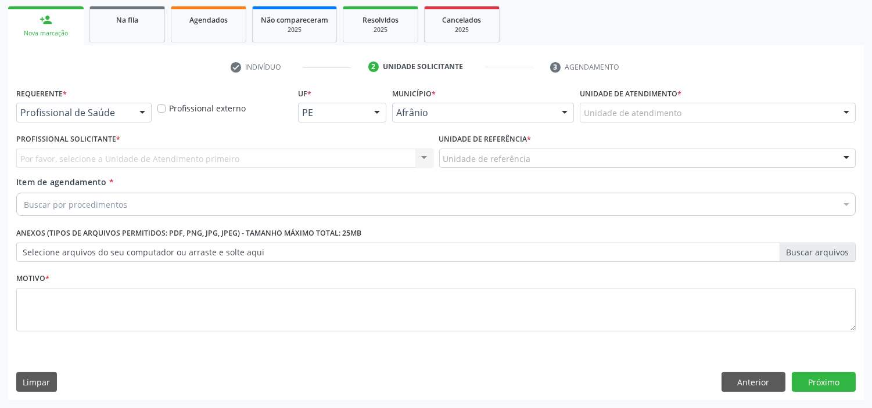
scroll to position [167, 0]
click at [746, 101] on div "Unidade de atendimento * Unidade de atendimento Academia da Saude de Afranio Ac…" at bounding box center [718, 103] width 276 height 37
click at [747, 113] on div "Unidade de atendimento" at bounding box center [718, 113] width 276 height 20
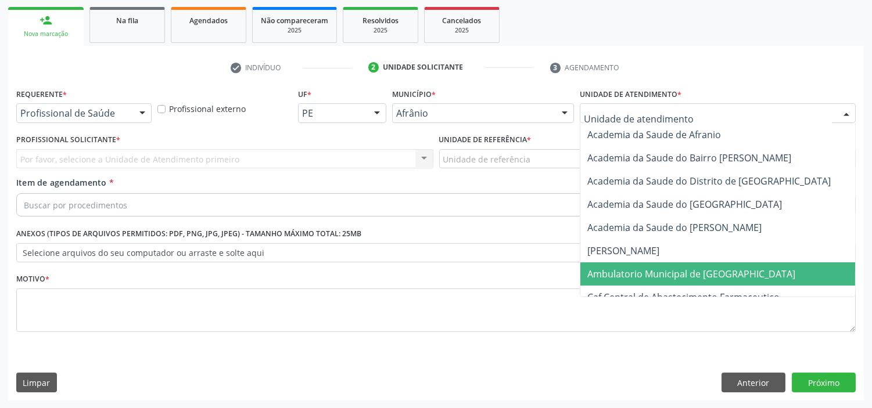
click at [696, 264] on span "Ambulatorio Municipal de [GEOGRAPHIC_DATA]" at bounding box center [721, 273] width 283 height 23
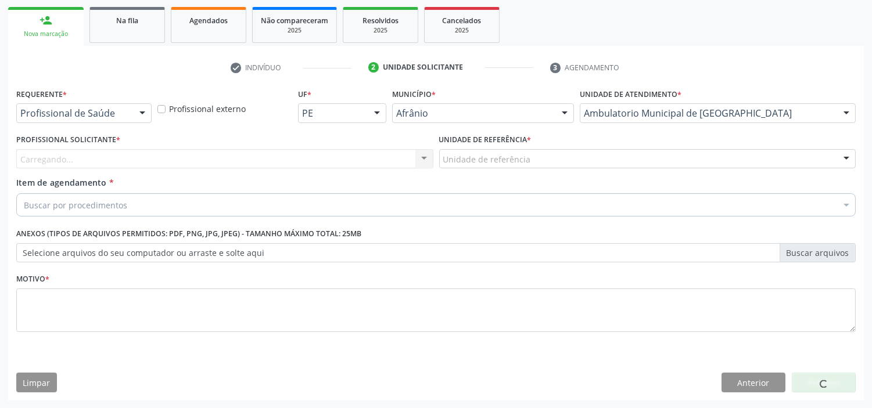
click at [305, 157] on div "Carregando... Nenhum resultado encontrado para: " " Não há nenhuma opção para s…" at bounding box center [224, 159] width 417 height 20
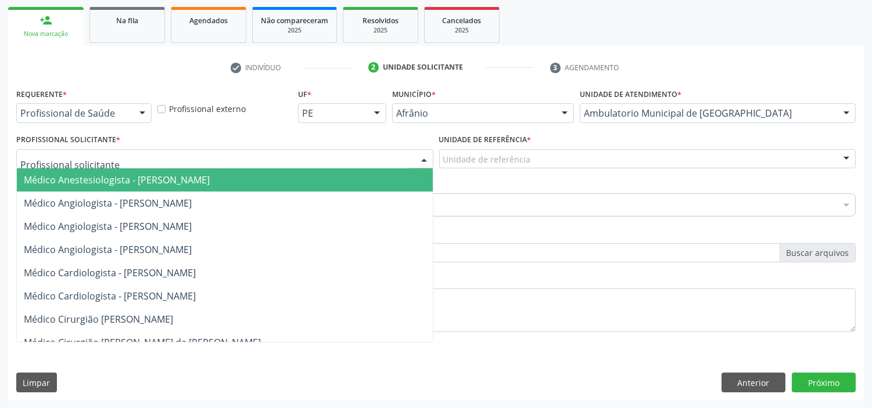
click at [305, 157] on div at bounding box center [224, 159] width 417 height 20
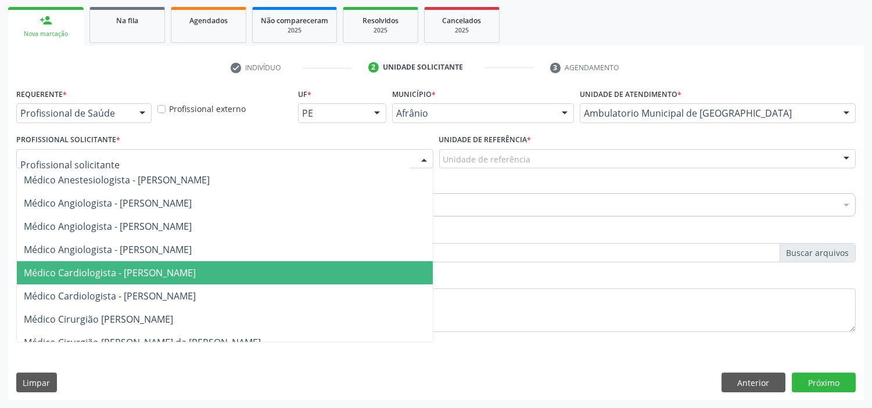
click at [298, 261] on span "Médico Cardiologista - [PERSON_NAME]" at bounding box center [225, 272] width 416 height 23
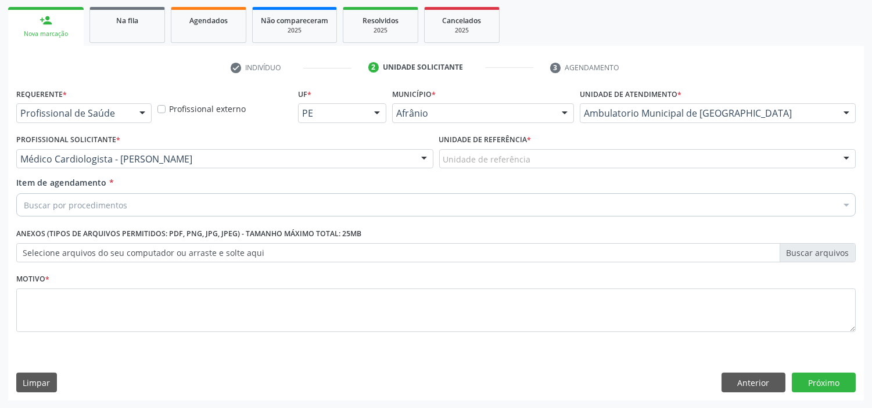
drag, startPoint x: 526, startPoint y: 154, endPoint x: 529, endPoint y: 186, distance: 32.6
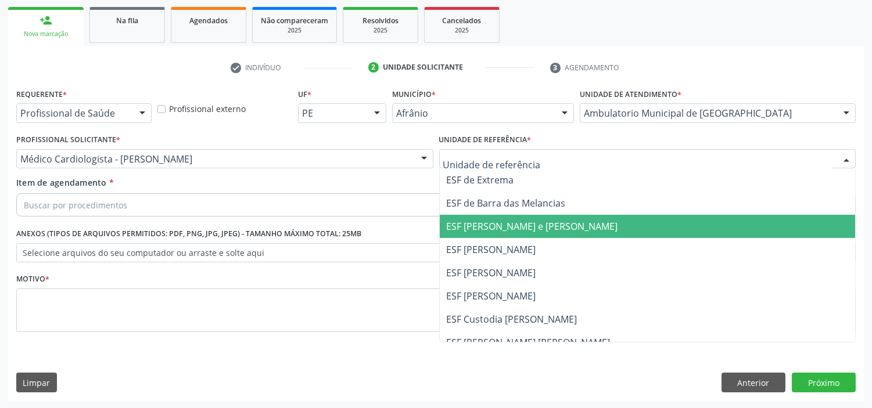
click at [538, 228] on span "ESF [PERSON_NAME] e [PERSON_NAME]" at bounding box center [532, 226] width 171 height 13
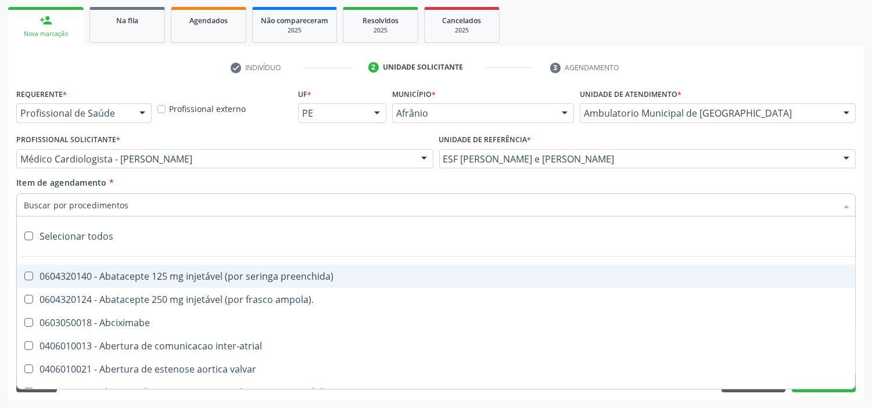
click at [528, 207] on div at bounding box center [435, 204] width 839 height 23
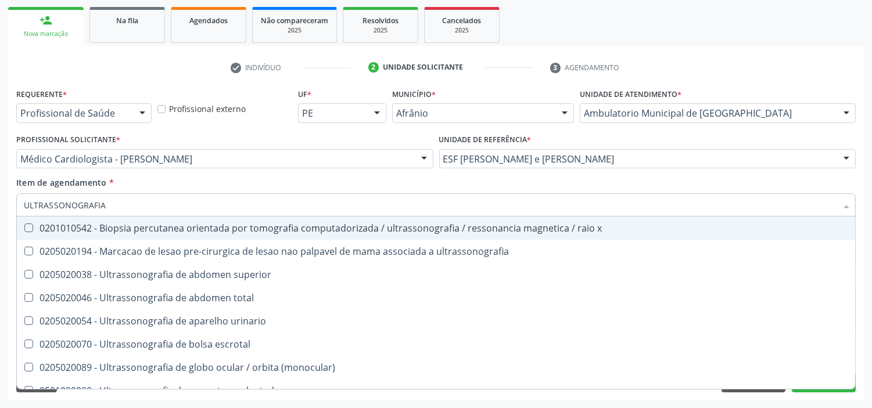
type input "ULTRASSONOGRAFIA"
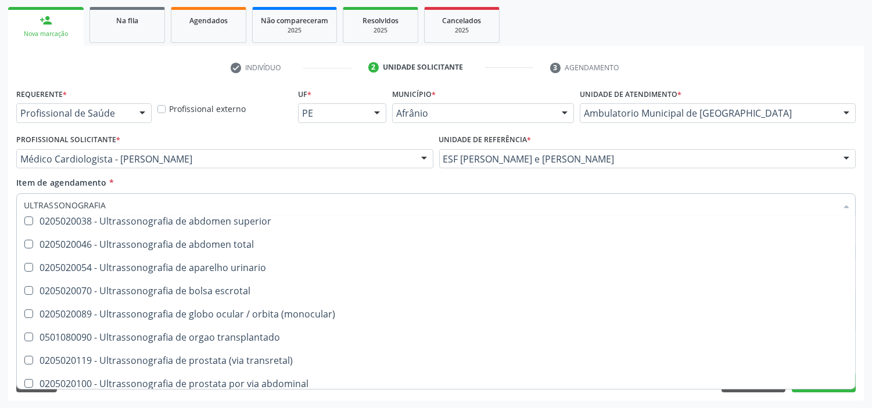
scroll to position [0, 0]
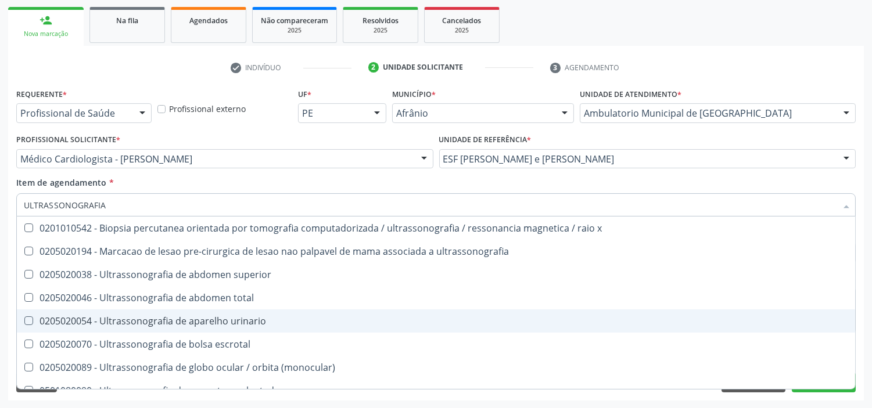
click at [279, 322] on div "0205020054 - Ultrassonografia de aparelho urinario" at bounding box center [436, 320] width 824 height 9
checkbox urinario "true"
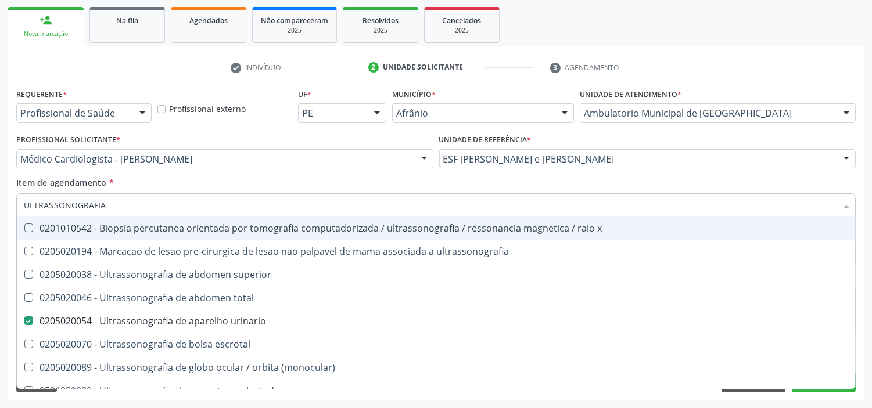
click at [331, 206] on input "ULTRASSONOGRAFIA" at bounding box center [430, 204] width 812 height 23
drag, startPoint x: 331, startPoint y: 206, endPoint x: 0, endPoint y: 242, distance: 333.0
click at [0, 242] on div "Acompanhamento Acompanhe a situação das marcações correntes e finalizadas Relat…" at bounding box center [436, 153] width 872 height 512
checkbox urinario "false"
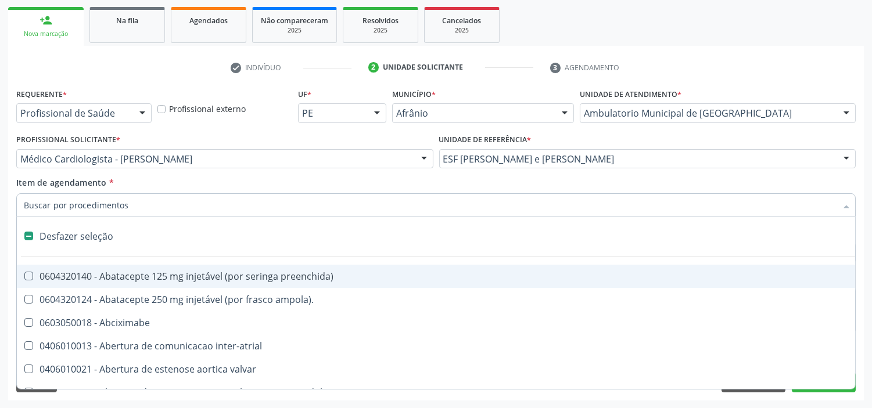
type input "U"
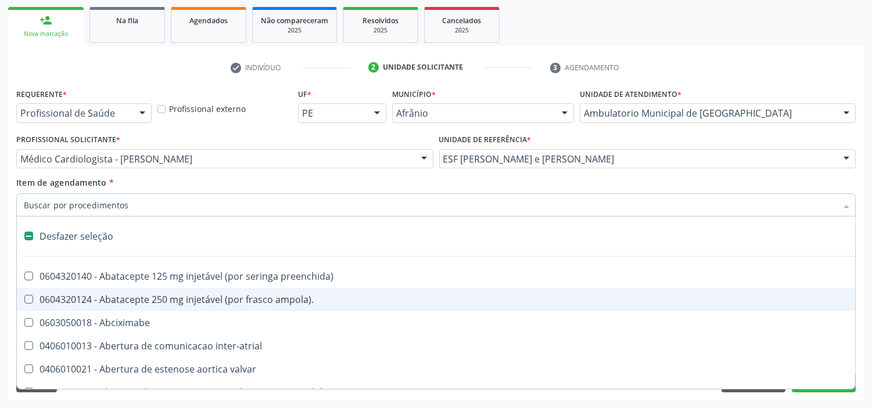
click at [0, 247] on div "Acompanhamento Acompanhe a situação das marcações correntes e finalizadas Relat…" at bounding box center [436, 153] width 872 height 512
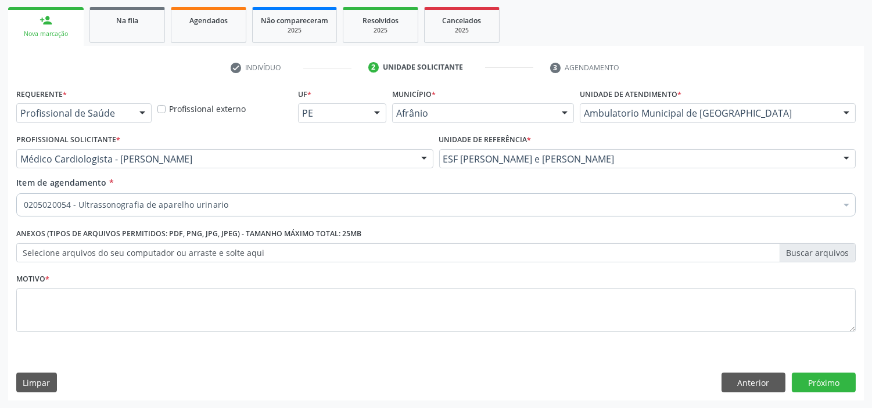
checkbox urinario "true"
click at [300, 348] on div "Requerente * Profissional de Saúde Profissional de Saúde Paciente Nenhum result…" at bounding box center [435, 242] width 855 height 315
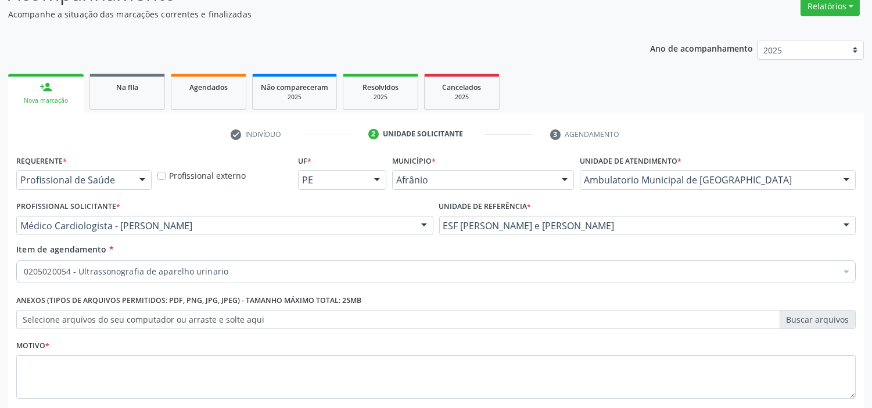
scroll to position [167, 0]
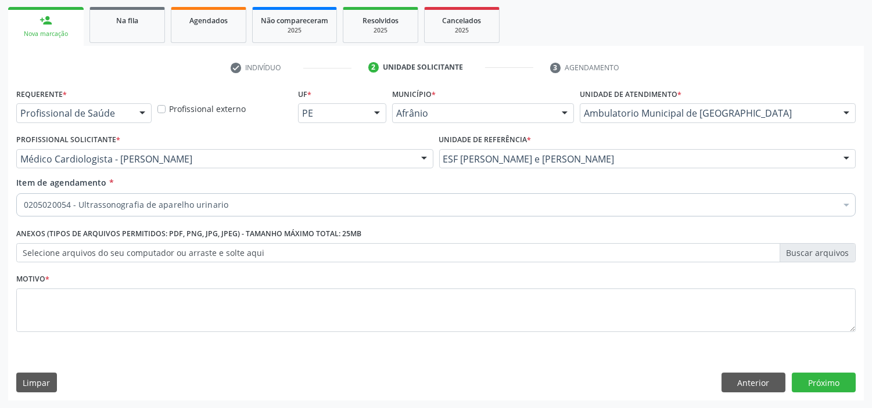
click at [55, 395] on div "Requerente * Profissional de Saúde Profissional de Saúde Paciente Nenhum result…" at bounding box center [435, 242] width 855 height 315
click at [53, 375] on button "Limpar" at bounding box center [36, 383] width 41 height 20
drag, startPoint x: 37, startPoint y: 395, endPoint x: 41, endPoint y: 391, distance: 6.2
click at [38, 395] on div "Requerente * Profissional de Saúde Profissional de Saúde Paciente Nenhum result…" at bounding box center [435, 242] width 855 height 315
click at [41, 391] on button "Limpar" at bounding box center [36, 383] width 41 height 20
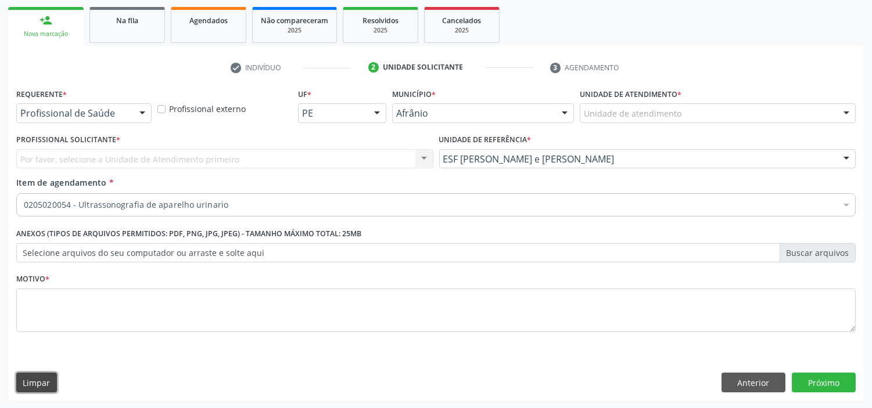
click at [41, 391] on button "Limpar" at bounding box center [36, 383] width 41 height 20
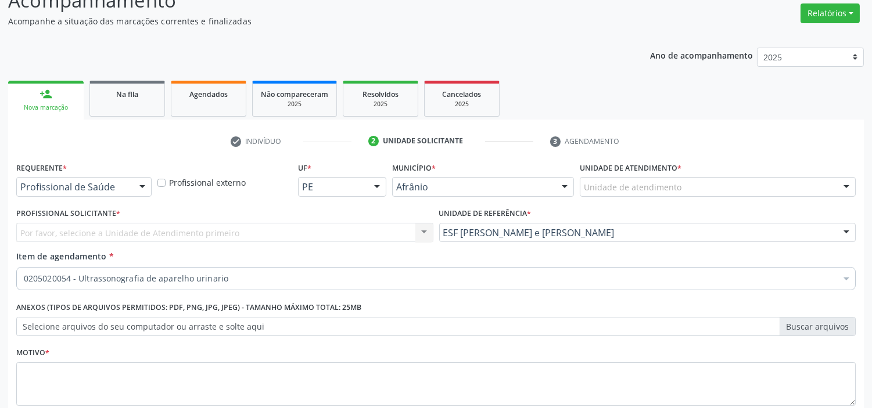
scroll to position [0, 0]
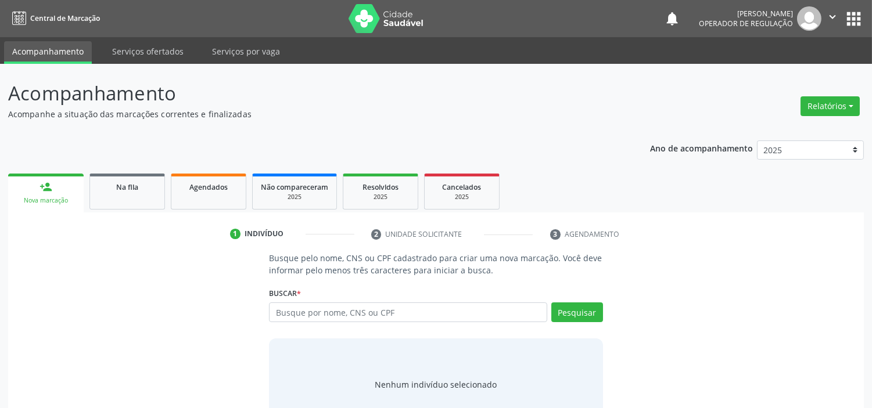
click at [362, 317] on input "text" at bounding box center [408, 313] width 278 height 20
type input "708903735550411"
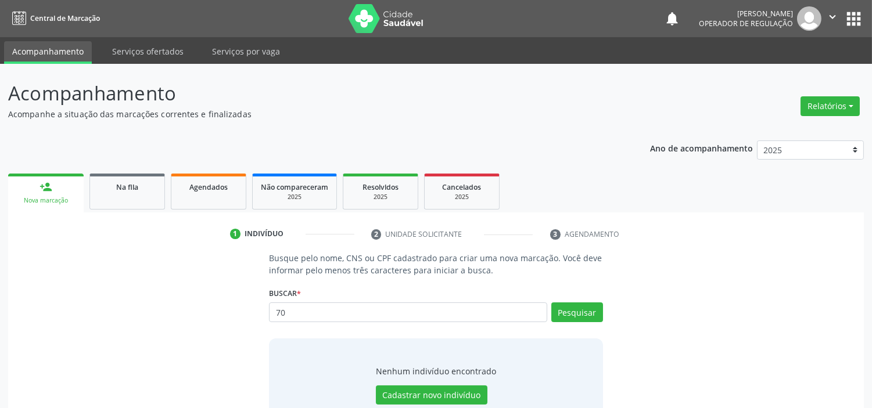
type input "7"
type input "70903735550411"
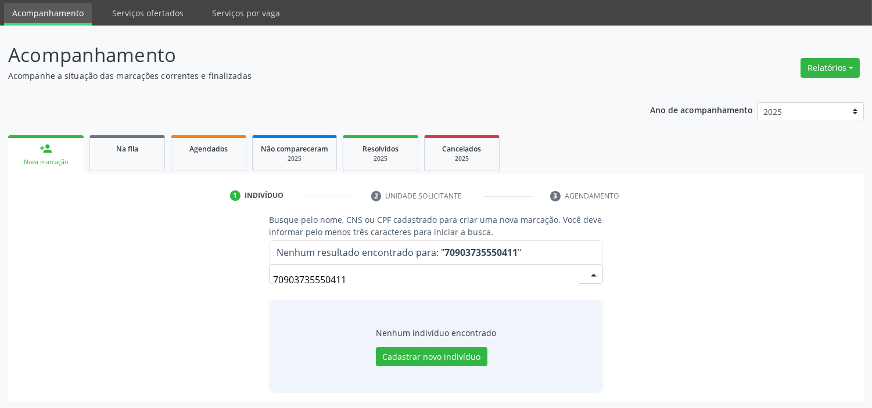
drag, startPoint x: 471, startPoint y: 275, endPoint x: 193, endPoint y: 111, distance: 322.6
click at [21, 251] on div "Busque pelo nome, CNS ou CPF cadastrado para criar uma nova marcação. Você deve…" at bounding box center [435, 303] width 839 height 179
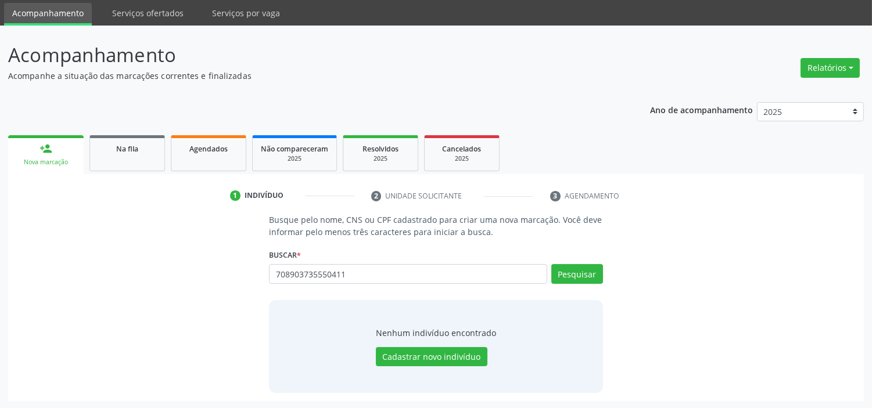
type input "708903735550411"
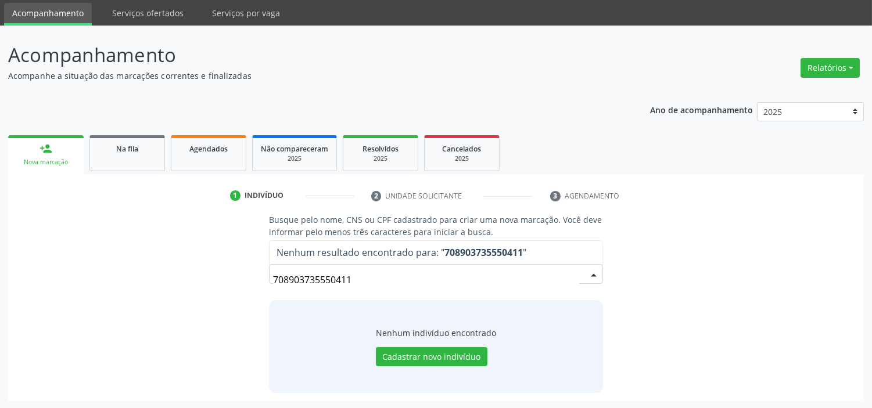
drag, startPoint x: 44, startPoint y: 276, endPoint x: 134, endPoint y: 186, distance: 127.7
click at [46, 263] on div "Busque pelo nome, CNS ou CPF cadastrado para criar uma nova marcação. Você deve…" at bounding box center [435, 303] width 839 height 179
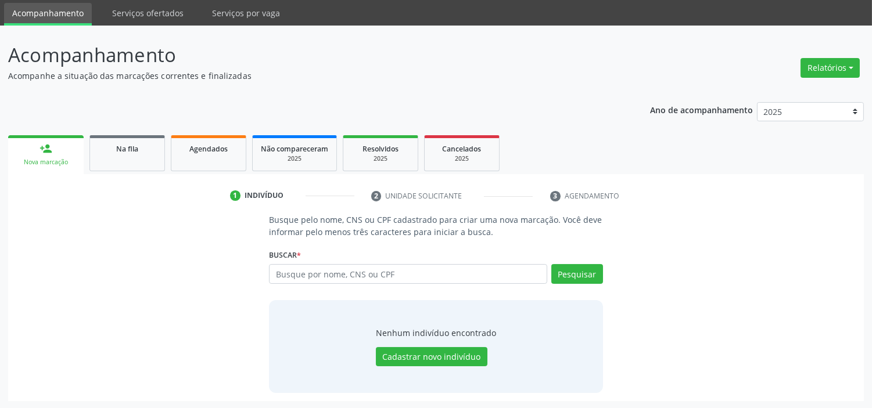
click at [397, 289] on div "Busque por nome, CNS ou CPF Nenhum resultado encontrado para: " " Digite nome, …" at bounding box center [435, 278] width 333 height 28
click at [399, 279] on input "text" at bounding box center [408, 274] width 278 height 20
type input "ALEXANDRE RODRIGUES DA SILVA"
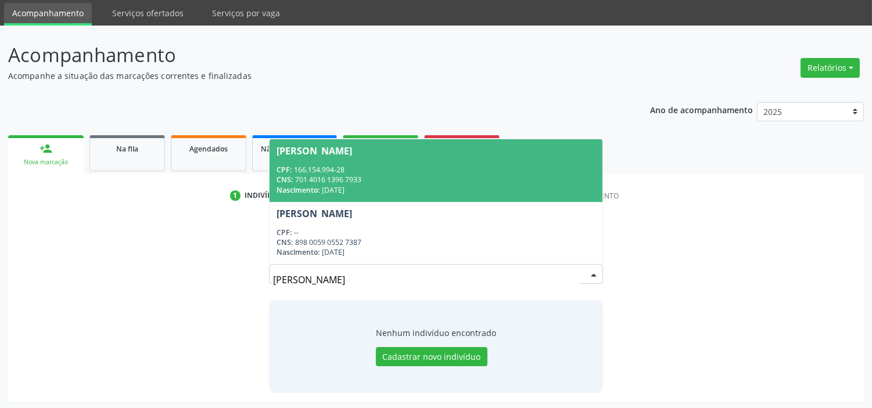
click at [543, 152] on div "Alexandre Rodrigues da Silva" at bounding box center [435, 150] width 318 height 9
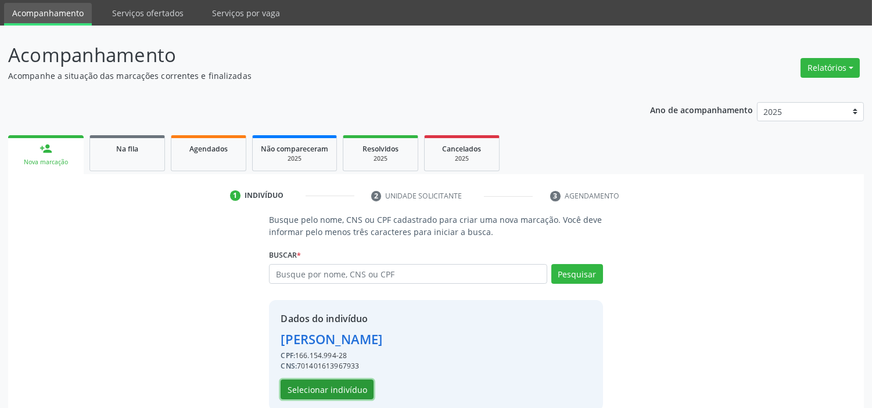
click at [356, 380] on button "Selecionar indivíduo" at bounding box center [326, 390] width 93 height 20
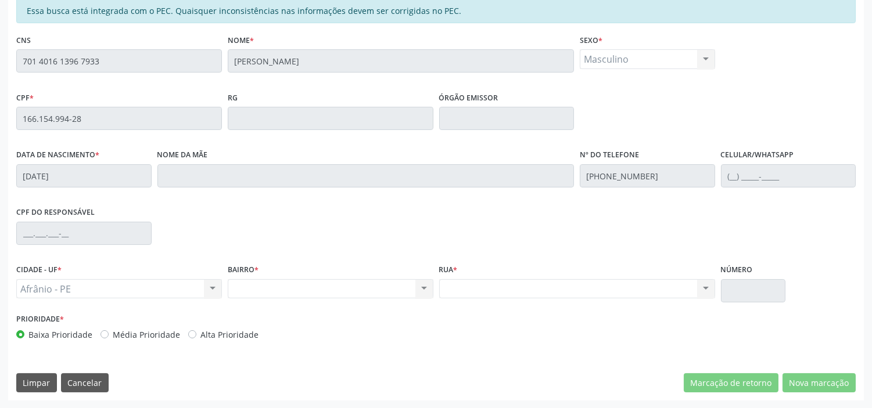
scroll to position [13, 0]
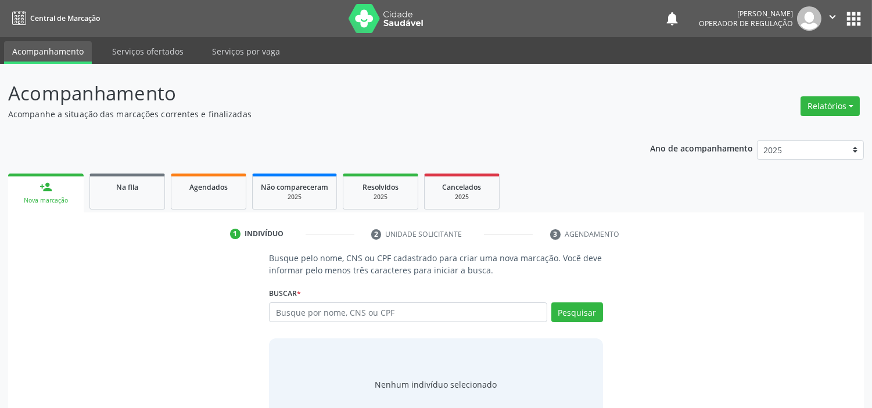
scroll to position [35, 0]
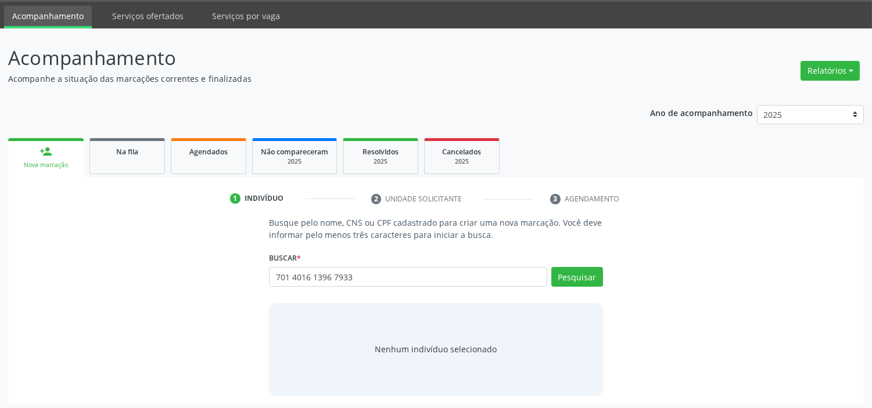
type input "701 4016 1396 7933"
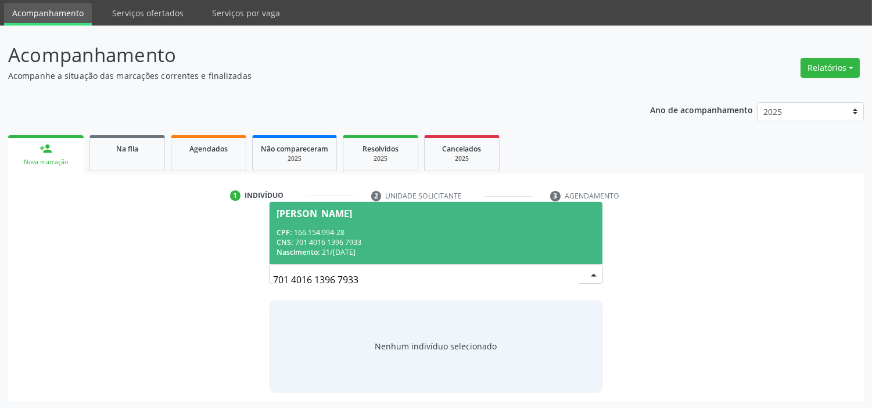
click at [466, 231] on div "CPF: 166.154.994-28" at bounding box center [435, 233] width 318 height 10
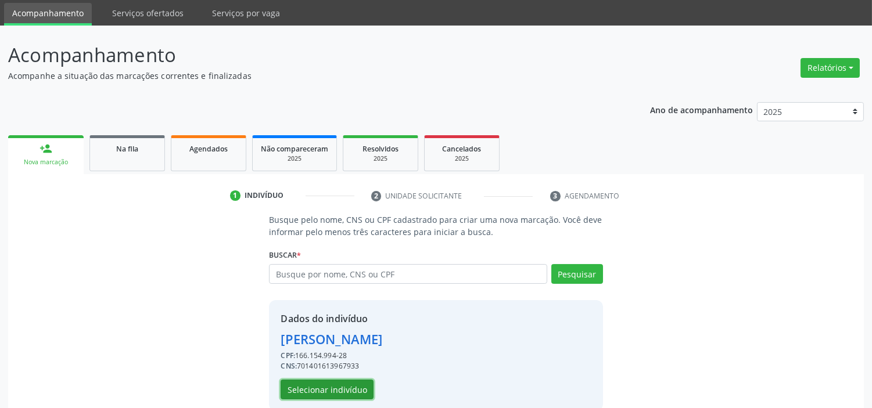
click at [306, 385] on button "Selecionar indivíduo" at bounding box center [326, 390] width 93 height 20
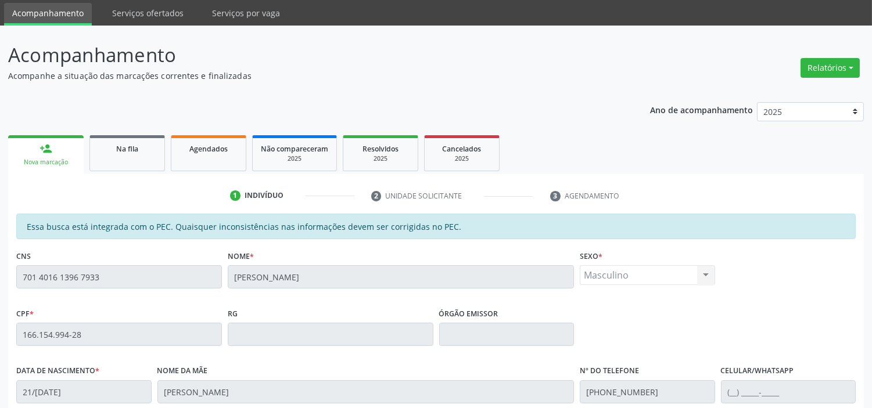
drag, startPoint x: 822, startPoint y: 215, endPoint x: 880, endPoint y: 194, distance: 61.9
click at [871, 202] on html "Central de Marcação notifications Ana Carla Pereira de Albuquerque Operador de …" at bounding box center [436, 166] width 872 height 408
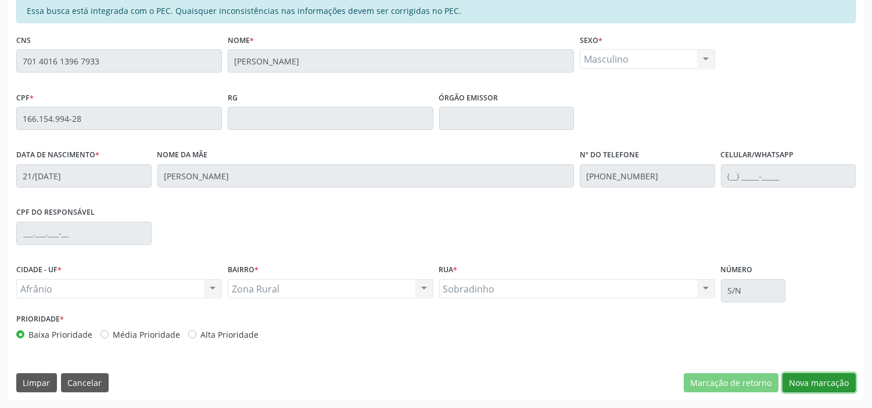
click at [842, 384] on button "Nova marcação" at bounding box center [818, 383] width 73 height 20
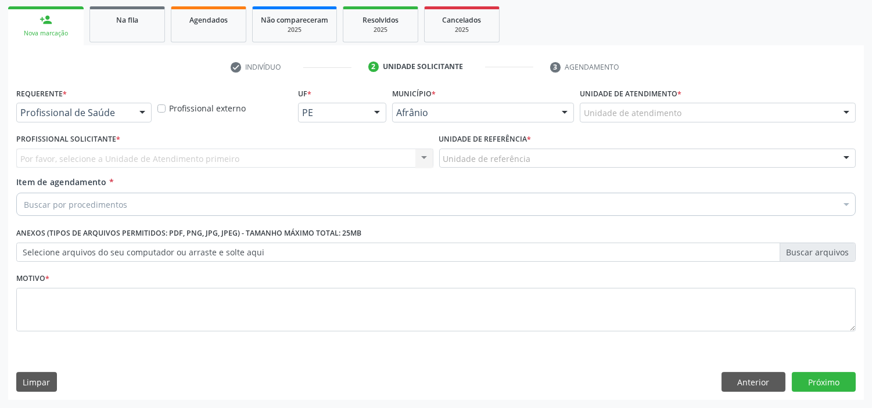
scroll to position [167, 0]
drag, startPoint x: 710, startPoint y: 109, endPoint x: 717, endPoint y: 107, distance: 6.5
click at [717, 107] on div "Unidade de atendimento" at bounding box center [718, 113] width 276 height 20
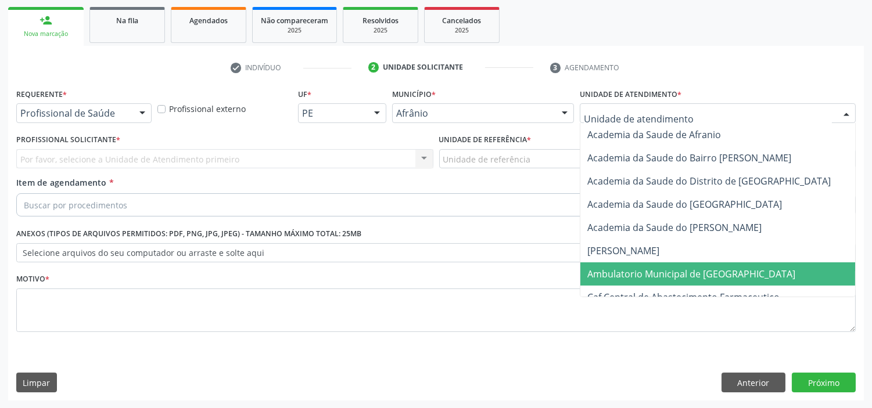
click at [683, 272] on span "Ambulatorio Municipal de [GEOGRAPHIC_DATA]" at bounding box center [691, 274] width 208 height 13
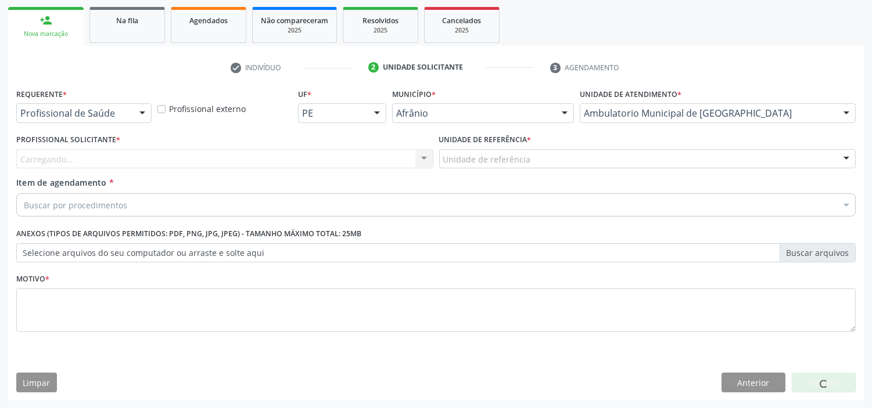
click at [311, 154] on div "Carregando... Nenhum resultado encontrado para: " " Não há nenhuma opção para s…" at bounding box center [224, 159] width 417 height 20
click at [311, 154] on div "Carregando..." at bounding box center [224, 159] width 417 height 20
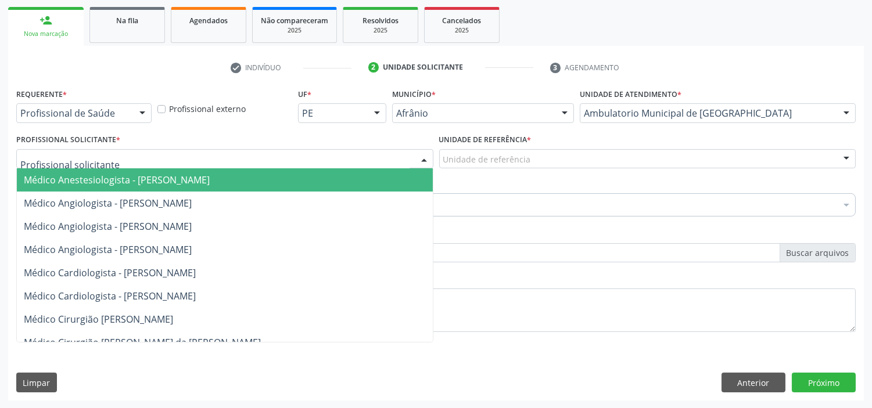
click at [300, 186] on span "Médico Anestesiologista - [PERSON_NAME]" at bounding box center [225, 179] width 416 height 23
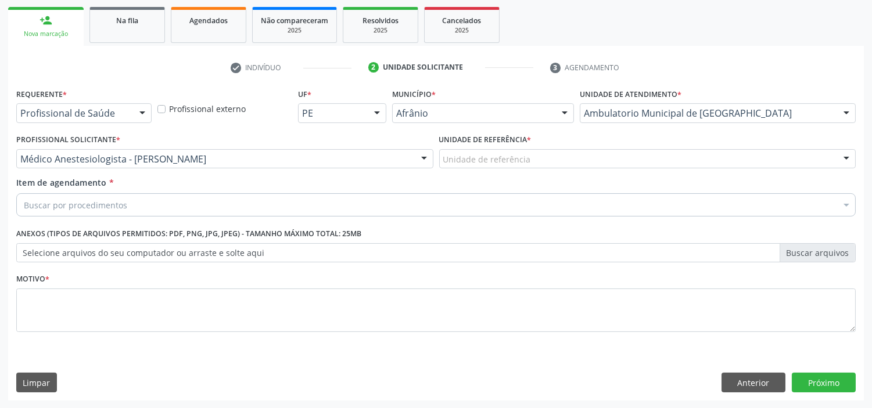
drag, startPoint x: 430, startPoint y: 165, endPoint x: 484, endPoint y: 165, distance: 54.0
click at [472, 165] on div "Profissional Solicitante * Médico Anestesiologista - Julianna Ferreira Obara Mé…" at bounding box center [435, 153] width 845 height 45
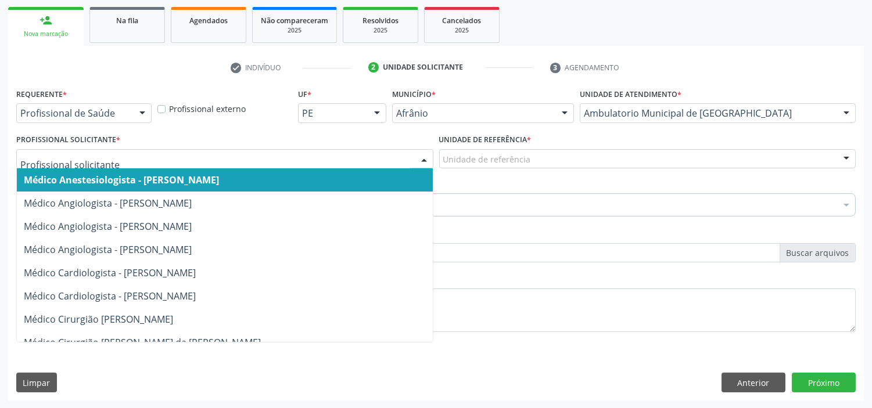
click at [484, 165] on div "Unidade de referência" at bounding box center [647, 159] width 417 height 20
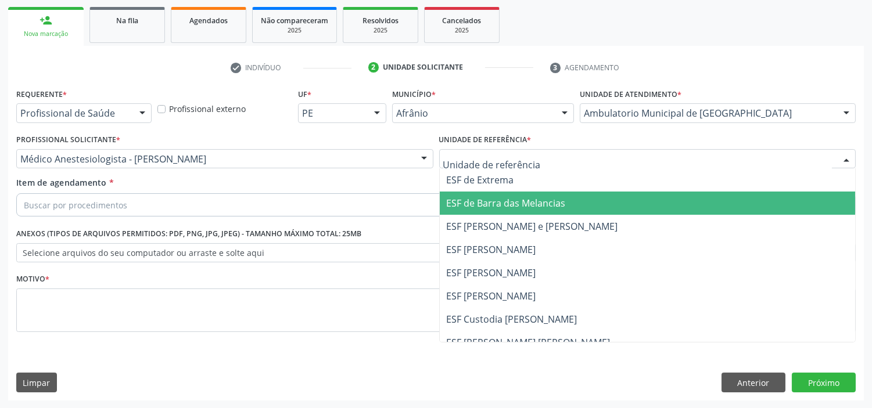
drag, startPoint x: 472, startPoint y: 273, endPoint x: 457, endPoint y: 262, distance: 18.7
click at [466, 269] on span "ESF [PERSON_NAME]" at bounding box center [491, 273] width 89 height 13
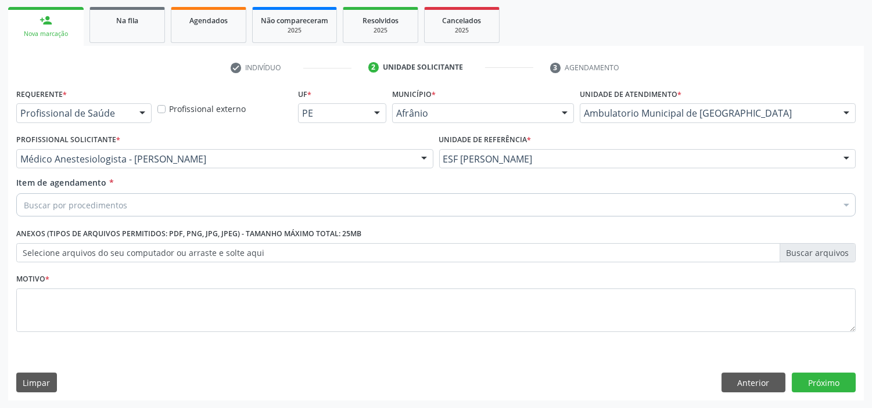
click at [404, 186] on div "Item de agendamento * Buscar por procedimentos Selecionar todos 0604320140 - Ab…" at bounding box center [435, 195] width 839 height 37
click at [401, 197] on div "Buscar por procedimentos" at bounding box center [435, 204] width 839 height 23
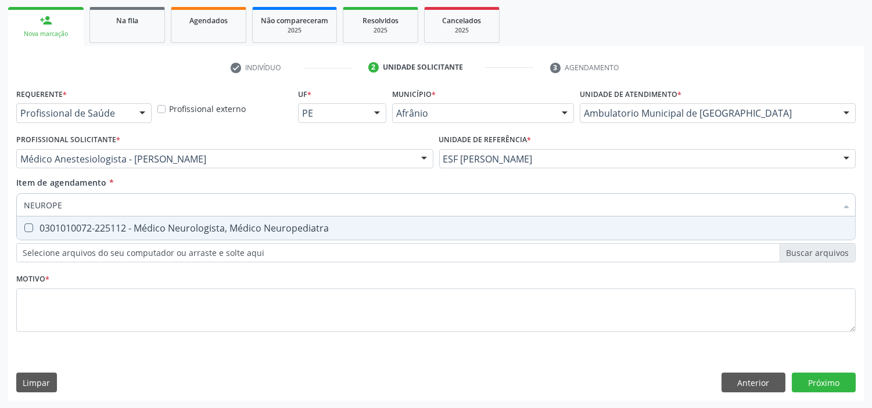
type input "NEUROPED"
drag, startPoint x: 397, startPoint y: 218, endPoint x: 401, endPoint y: 224, distance: 7.1
click at [399, 219] on span "0301010072-225112 - Médico Neurologista, Médico Neuropediatra" at bounding box center [436, 228] width 838 height 23
checkbox Neuropediatra "true"
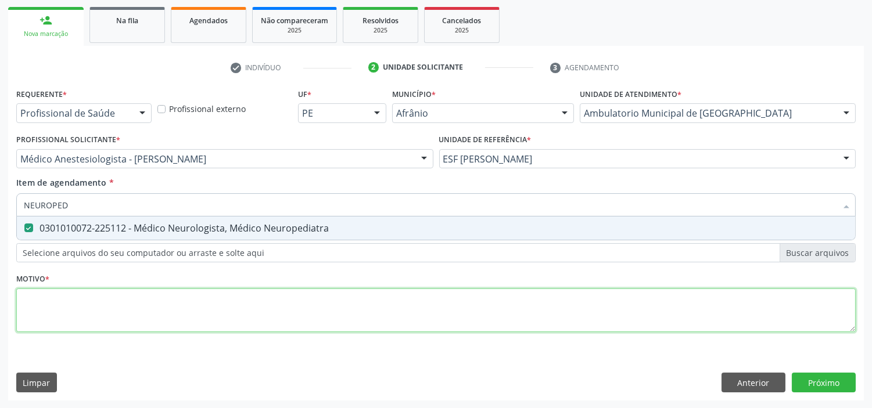
click at [398, 299] on div "Requerente * Profissional de Saúde Profissional de Saúde Paciente Nenhum result…" at bounding box center [435, 216] width 839 height 263
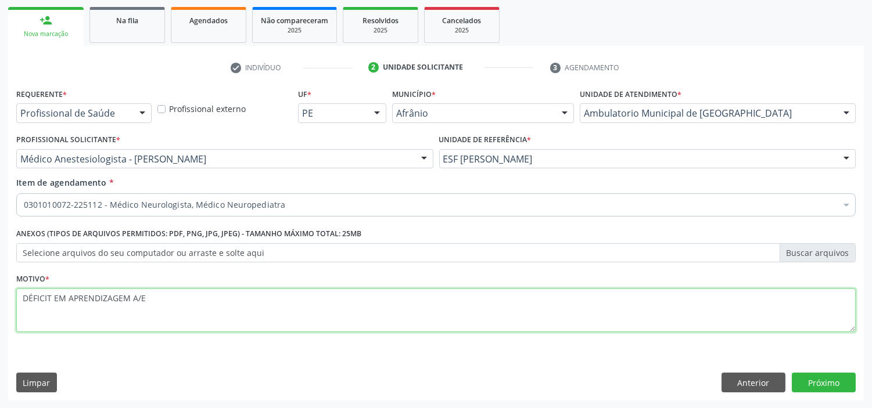
type textarea "DÉFICIT EM APRENDIZAGEM A/E"
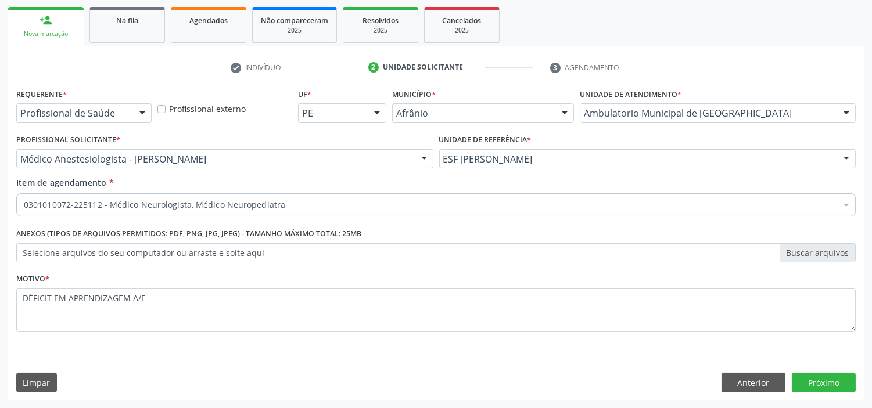
click at [861, 379] on div "Requerente * Profissional de Saúde Profissional de Saúde Paciente Nenhum result…" at bounding box center [435, 242] width 855 height 315
click at [819, 388] on button "Próximo" at bounding box center [823, 383] width 64 height 20
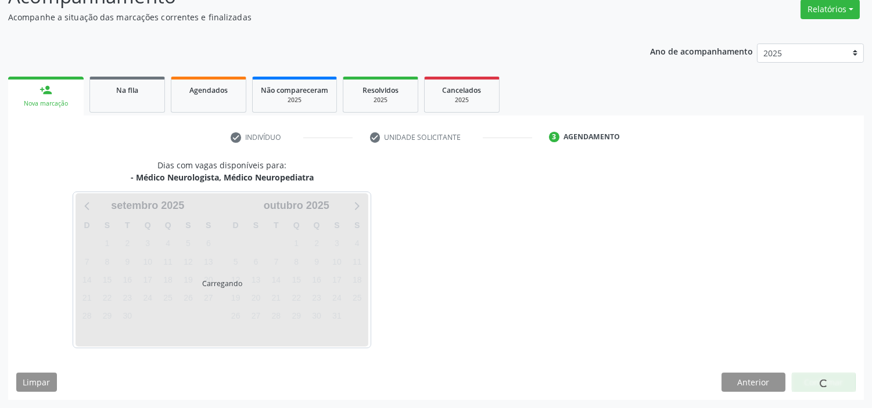
scroll to position [96, 0]
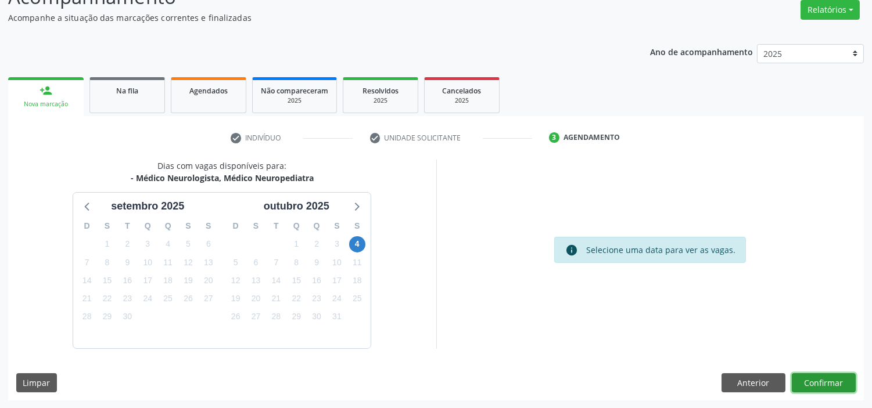
click at [843, 373] on button "Confirmar" at bounding box center [823, 383] width 64 height 20
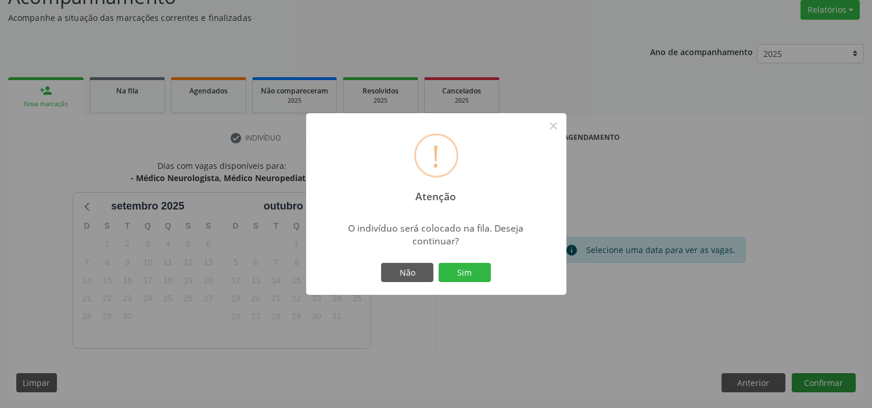
click at [438, 263] on button "Sim" at bounding box center [464, 273] width 52 height 20
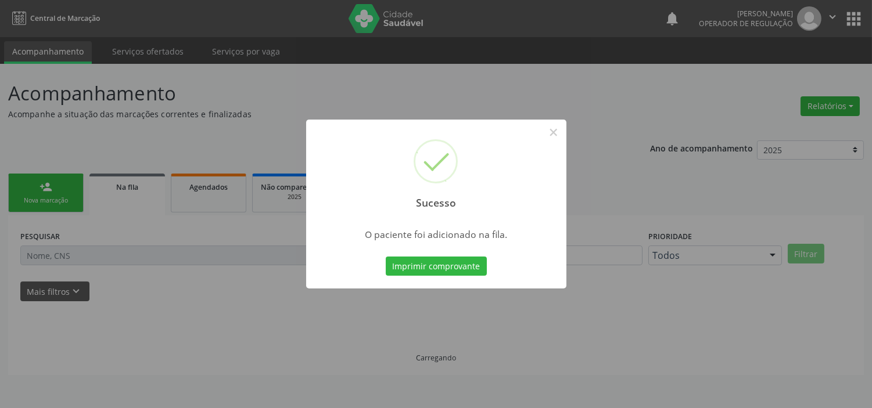
scroll to position [0, 0]
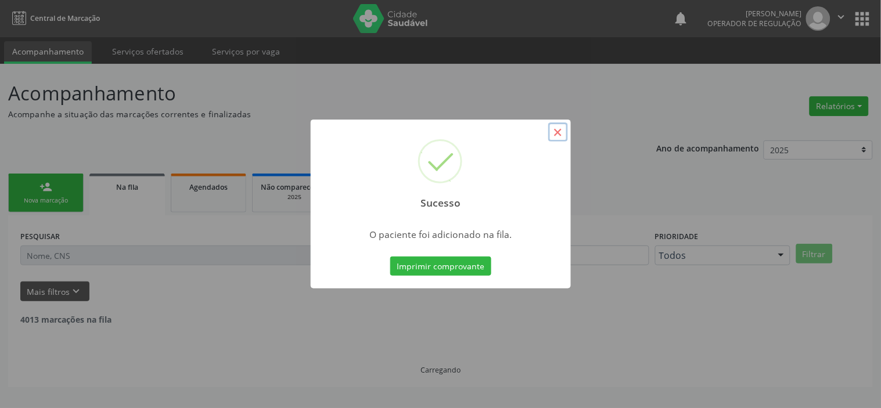
click at [564, 136] on button "×" at bounding box center [558, 133] width 20 height 20
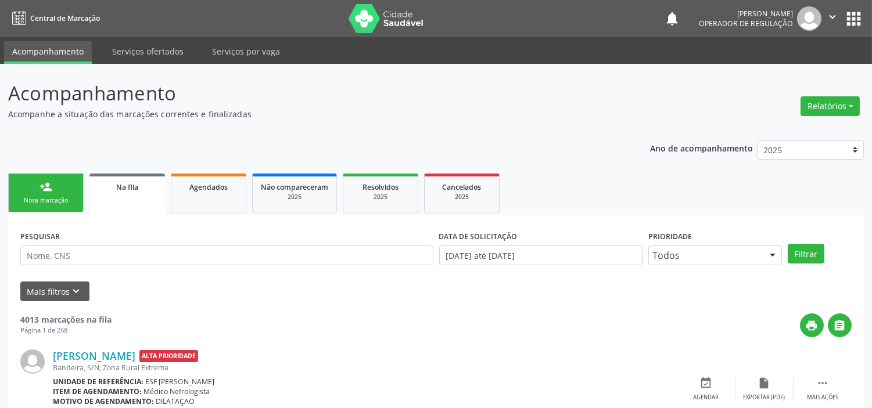
click at [56, 190] on link "person_add Nova marcação" at bounding box center [45, 193] width 75 height 39
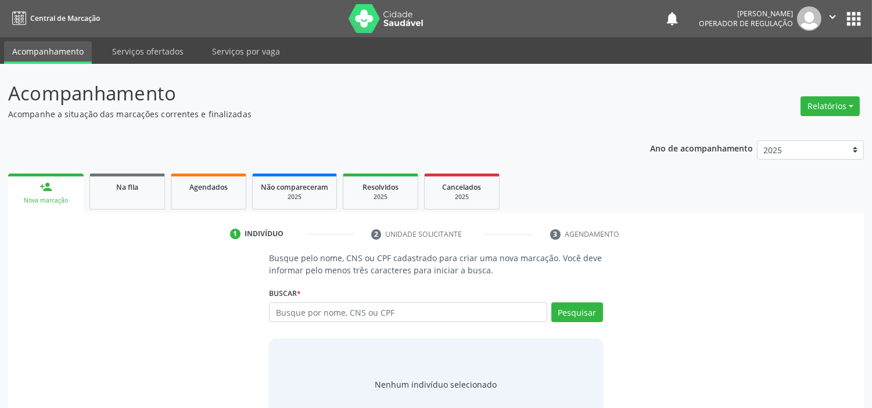
click at [355, 333] on div "Busque pelo nome, CNS ou CPF cadastrado para criar uma nova marcação. Você deve…" at bounding box center [436, 341] width 350 height 179
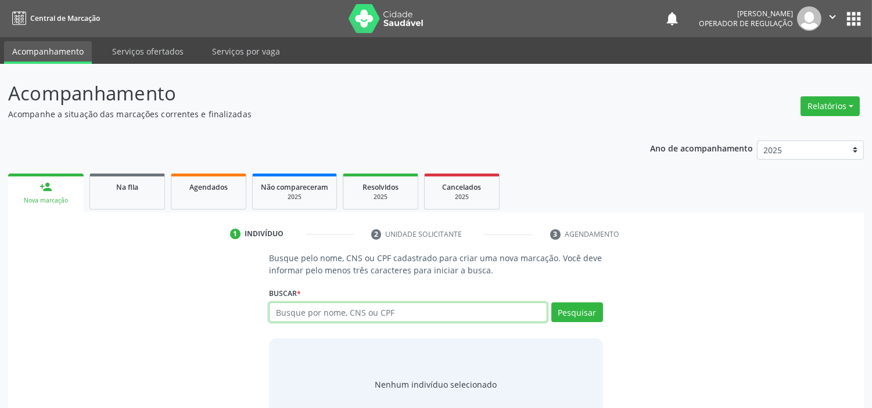
click at [399, 312] on input "text" at bounding box center [408, 313] width 278 height 20
type input "700409904580250"
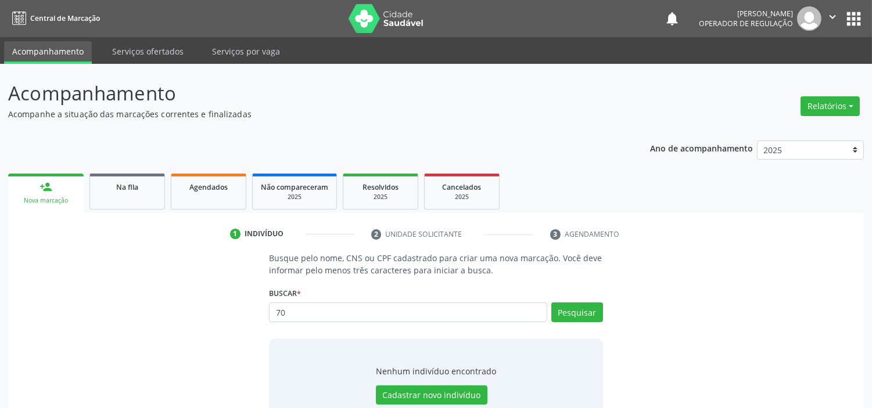
type input "7"
type input "700409904580250"
type input "7"
type input "JOSÉ CAMILO VIEIRA"
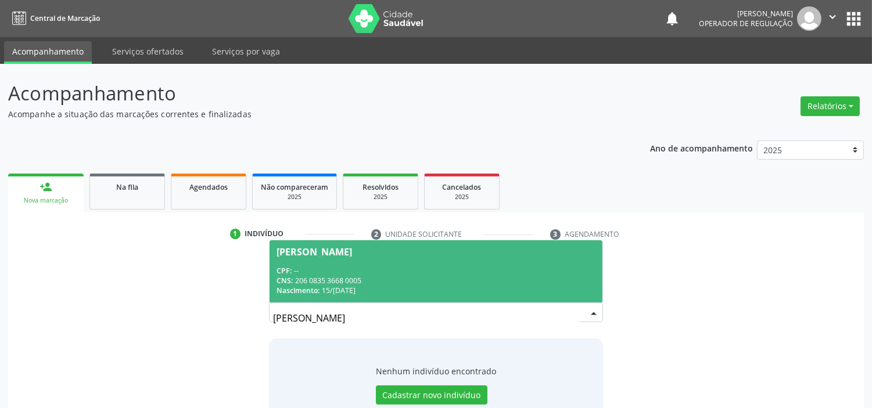
drag, startPoint x: 419, startPoint y: 292, endPoint x: 316, endPoint y: 271, distance: 104.3
click at [316, 271] on div "CPF: --" at bounding box center [435, 271] width 318 height 10
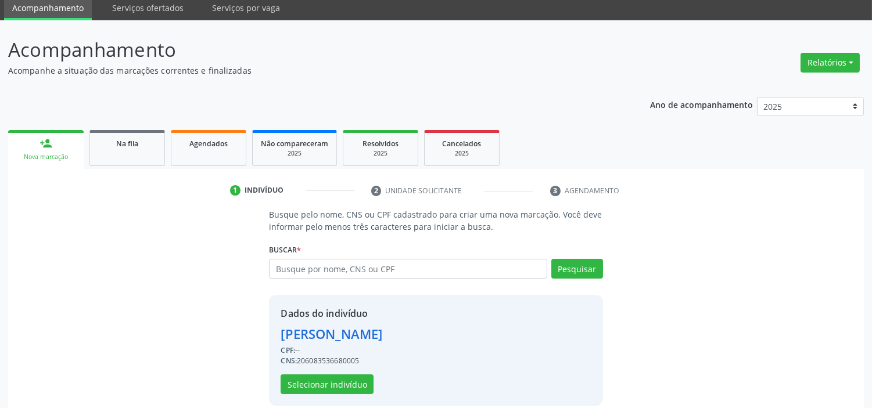
scroll to position [56, 0]
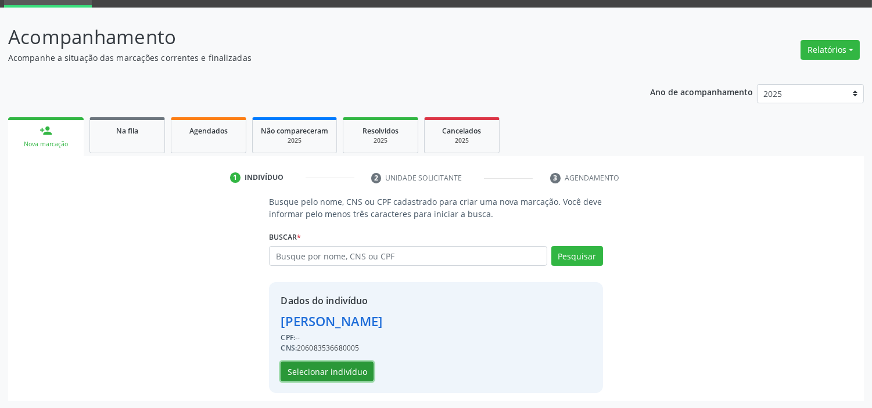
click at [353, 370] on button "Selecionar indivíduo" at bounding box center [326, 372] width 93 height 20
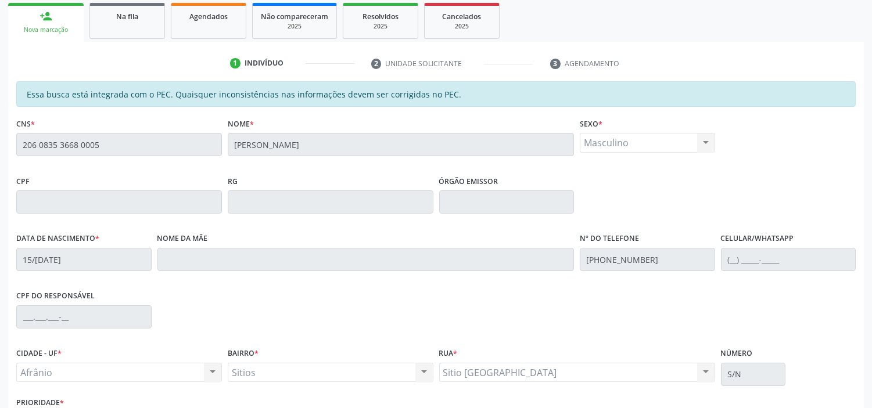
scroll to position [254, 0]
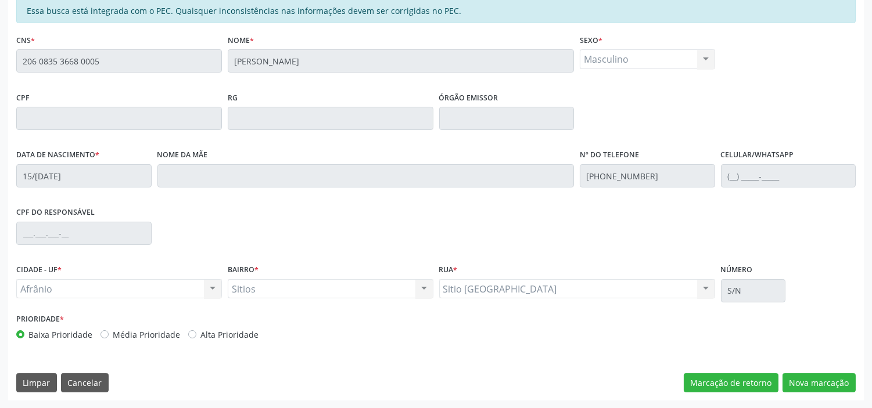
click at [859, 393] on div "Essa busca está integrada com o PEC. Quaisquer inconsistências nas informações …" at bounding box center [435, 199] width 855 height 403
click at [854, 386] on button "Nova marcação" at bounding box center [818, 383] width 73 height 20
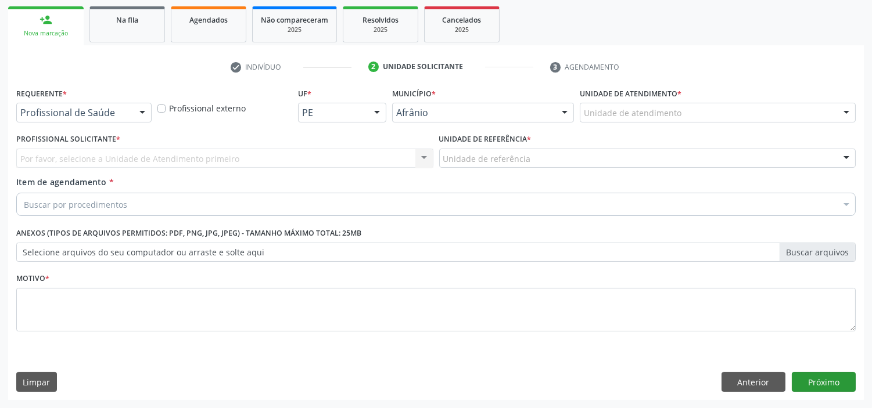
scroll to position [167, 0]
click at [726, 107] on div "Unidade de atendimento" at bounding box center [718, 113] width 276 height 20
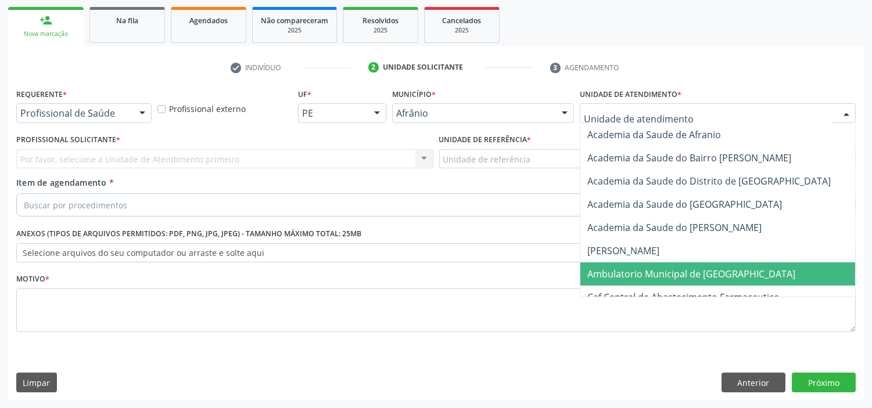
drag, startPoint x: 747, startPoint y: 271, endPoint x: 422, endPoint y: 147, distance: 348.7
click at [747, 271] on span "Ambulatorio Municipal de [GEOGRAPHIC_DATA]" at bounding box center [721, 273] width 283 height 23
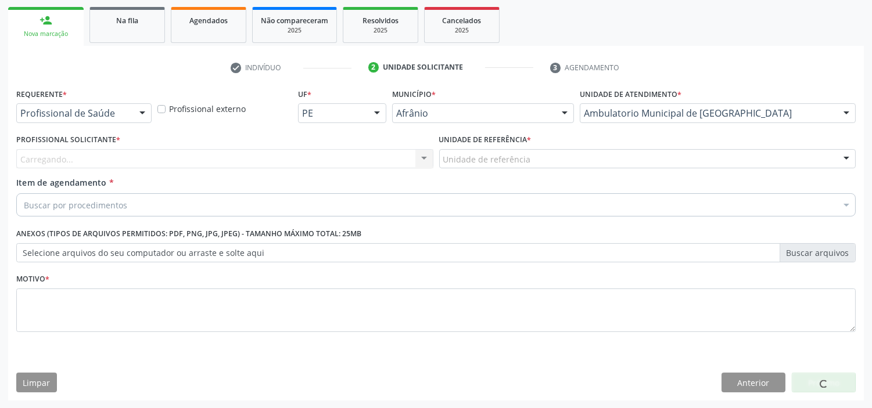
click at [99, 155] on div "Carregando... Nenhum resultado encontrado para: " " Não há nenhuma opção para s…" at bounding box center [224, 159] width 417 height 20
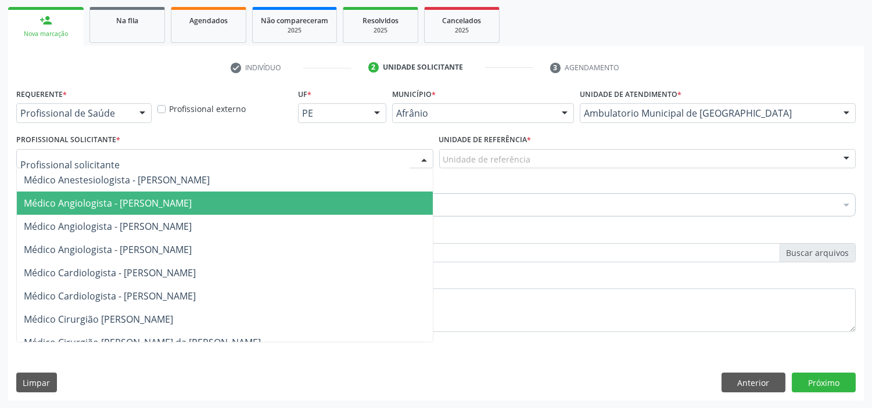
click at [106, 195] on span "Médico Angiologista - [PERSON_NAME]" at bounding box center [225, 203] width 416 height 23
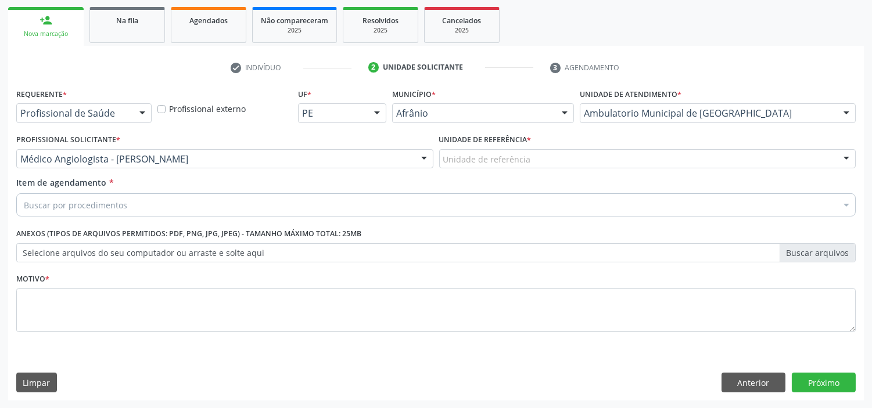
drag, startPoint x: 455, startPoint y: 190, endPoint x: 485, endPoint y: 164, distance: 39.5
click at [471, 178] on div "Item de agendamento * Buscar por procedimentos Selecionar todos 0604320140 - Ab…" at bounding box center [435, 195] width 839 height 37
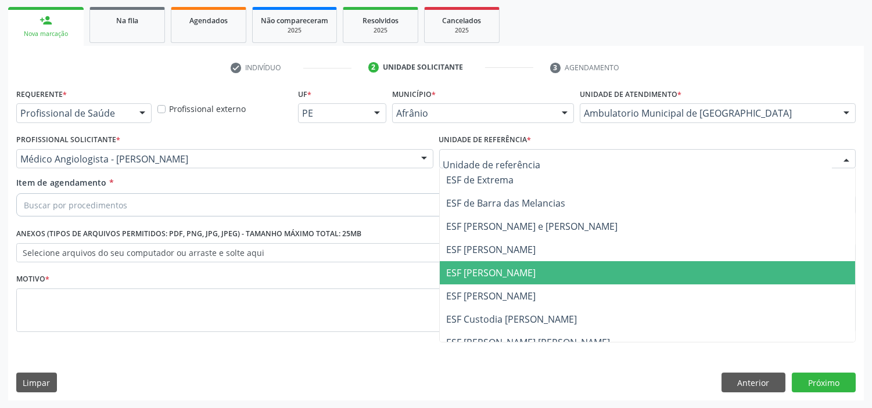
drag, startPoint x: 469, startPoint y: 273, endPoint x: 461, endPoint y: 272, distance: 8.2
click at [469, 273] on span "ESF [PERSON_NAME]" at bounding box center [491, 273] width 89 height 13
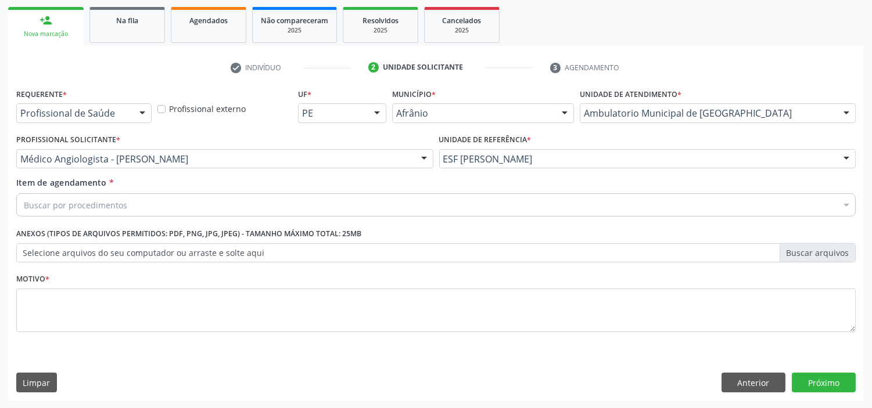
click at [297, 194] on div "Buscar por procedimentos" at bounding box center [435, 204] width 839 height 23
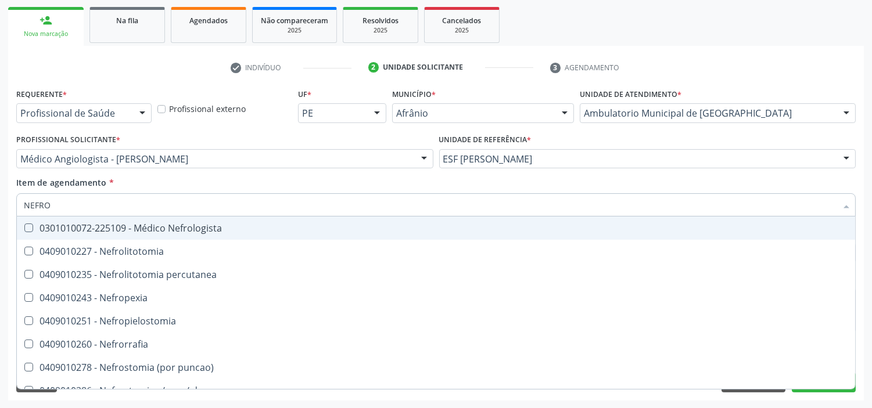
type input "NEFROL"
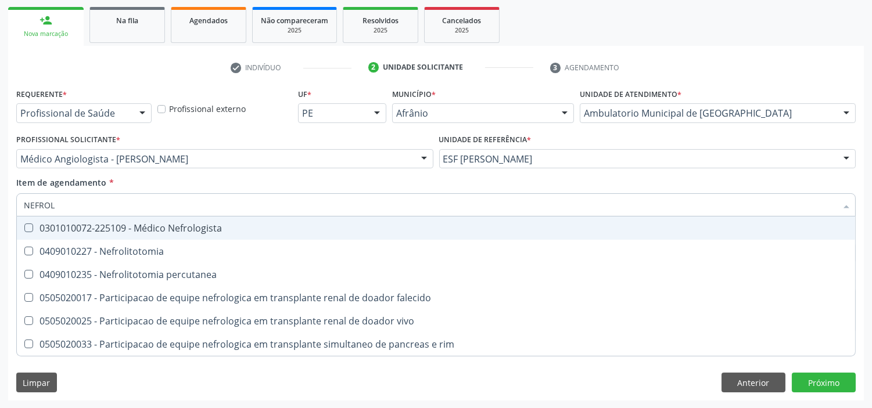
drag, startPoint x: 275, startPoint y: 206, endPoint x: 271, endPoint y: 228, distance: 22.0
click at [275, 207] on input "NEFROL" at bounding box center [430, 204] width 812 height 23
click at [271, 228] on div "0301010072-225109 - Médico Nefrologista" at bounding box center [436, 228] width 824 height 9
checkbox Nefrologista "true"
click at [0, 152] on div "Acompanhamento Acompanhe a situação das marcações correntes e finalizadas Relat…" at bounding box center [436, 153] width 872 height 512
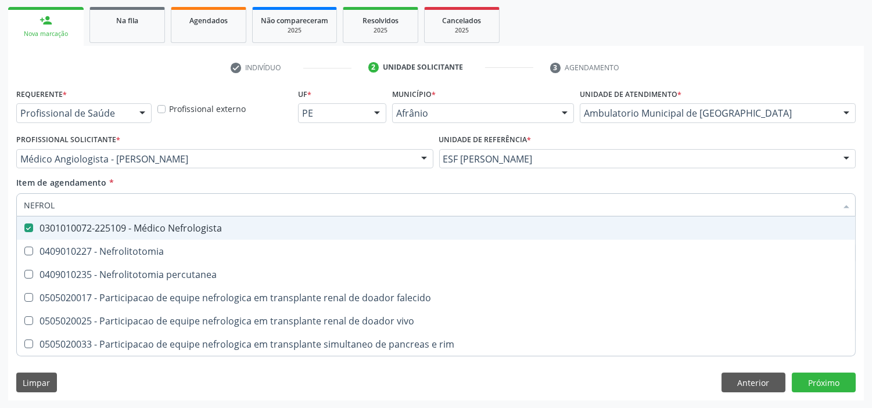
checkbox Nefrolitotomia "true"
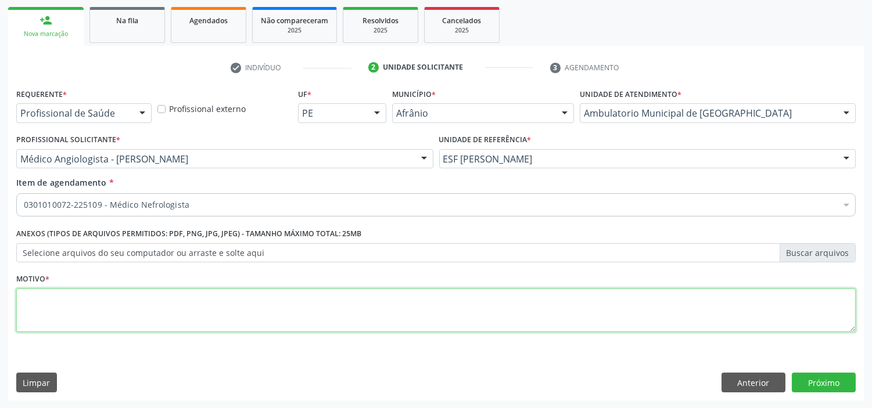
click at [157, 294] on textarea at bounding box center [435, 311] width 839 height 44
type textarea "DRC G5"
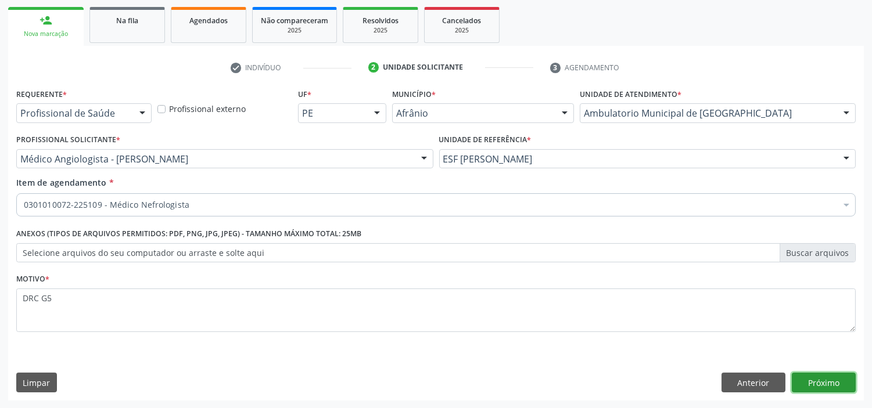
click at [848, 380] on button "Próximo" at bounding box center [823, 383] width 64 height 20
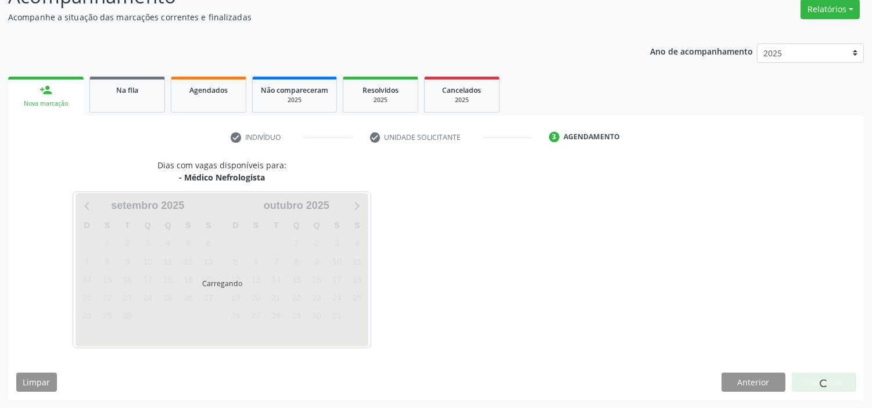
scroll to position [96, 0]
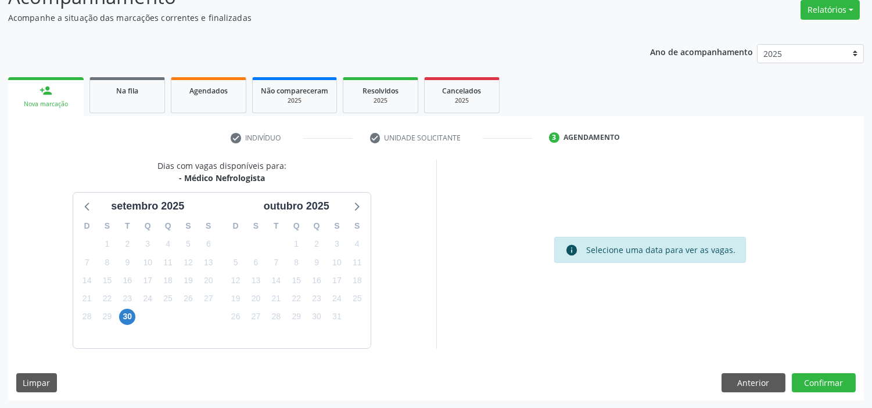
drag, startPoint x: 860, startPoint y: 373, endPoint x: 863, endPoint y: 321, distance: 53.0
click at [866, 325] on div "Acompanhamento Acompanhe a situação das marcações correntes e finalizadas Relat…" at bounding box center [436, 187] width 872 height 441
click at [837, 387] on button "Confirmar" at bounding box center [823, 383] width 64 height 20
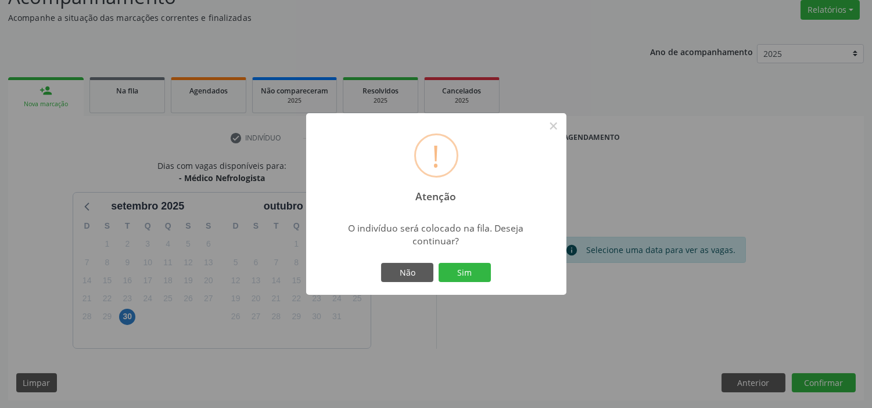
click at [438, 263] on button "Sim" at bounding box center [464, 273] width 52 height 20
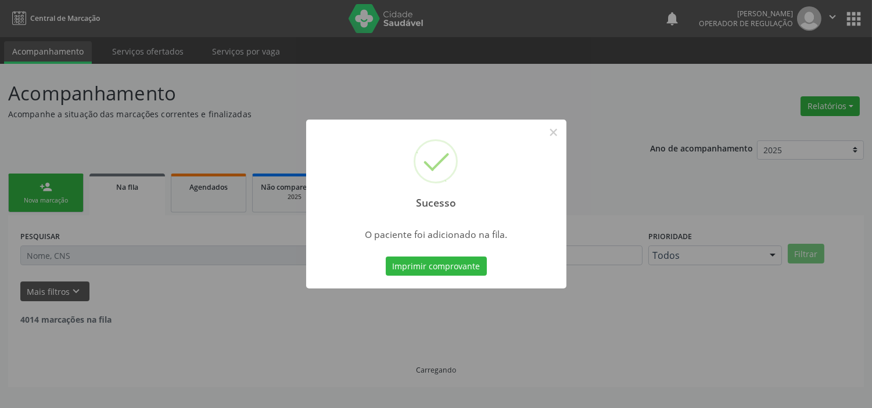
scroll to position [0, 0]
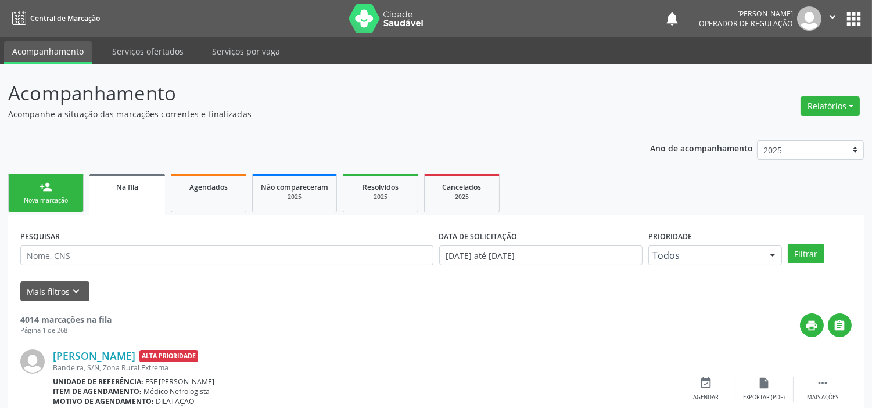
click at [64, 195] on link "person_add Nova marcação" at bounding box center [45, 193] width 75 height 39
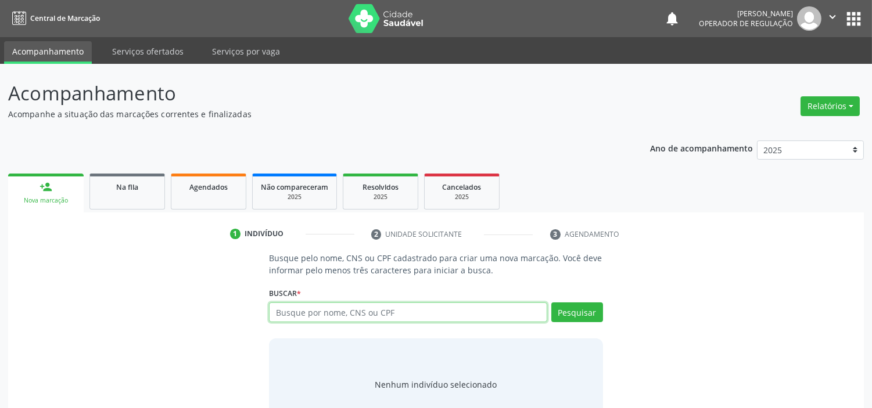
click at [390, 319] on input "text" at bounding box center [408, 313] width 278 height 20
type input "8980034256549"
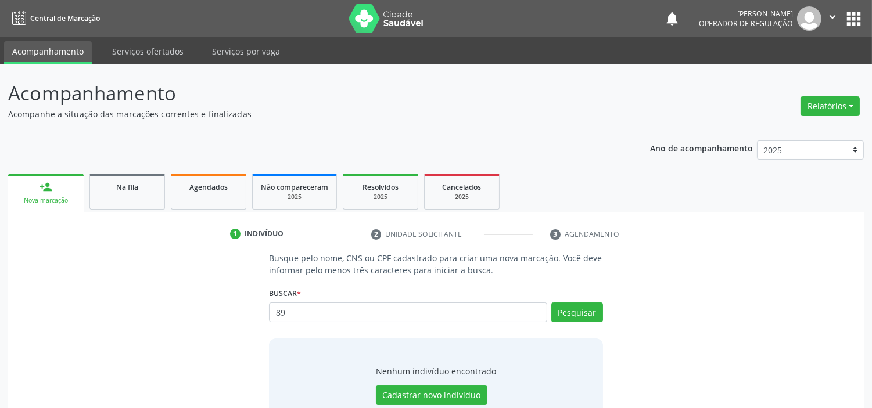
type input "8"
type input "7"
type input "898003425165495"
type input "898003425165498"
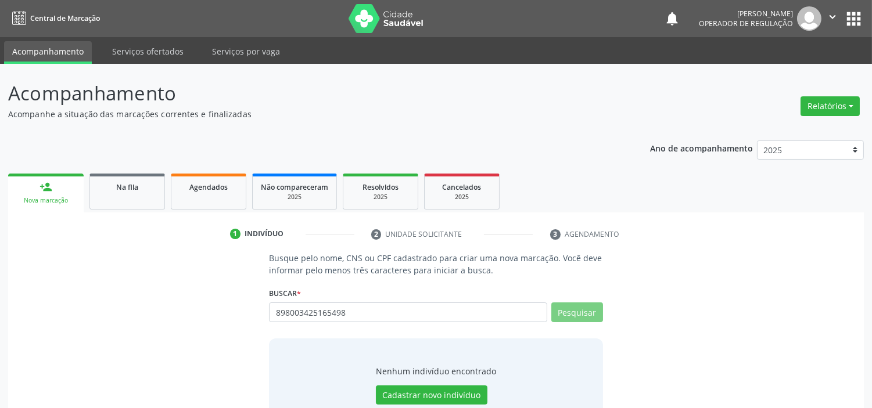
type input "898003425165498"
click at [438, 287] on div "Buscar * 898003425165498 Nenhum resultado encontrado para: " 898003425165498 " …" at bounding box center [435, 307] width 333 height 45
drag, startPoint x: 613, startPoint y: 323, endPoint x: 588, endPoint y: 310, distance: 28.3
click at [601, 316] on div "Busque pelo nome, CNS ou CPF cadastrado para criar uma nova marcação. Você deve…" at bounding box center [435, 341] width 839 height 179
click at [588, 310] on button "Pesquisar" at bounding box center [577, 313] width 52 height 20
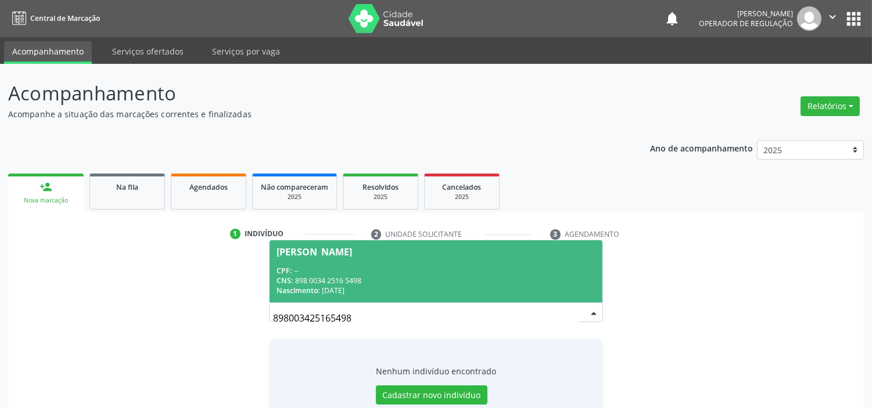
click at [489, 281] on div "CNS: 898 0034 2516 5498" at bounding box center [435, 281] width 318 height 10
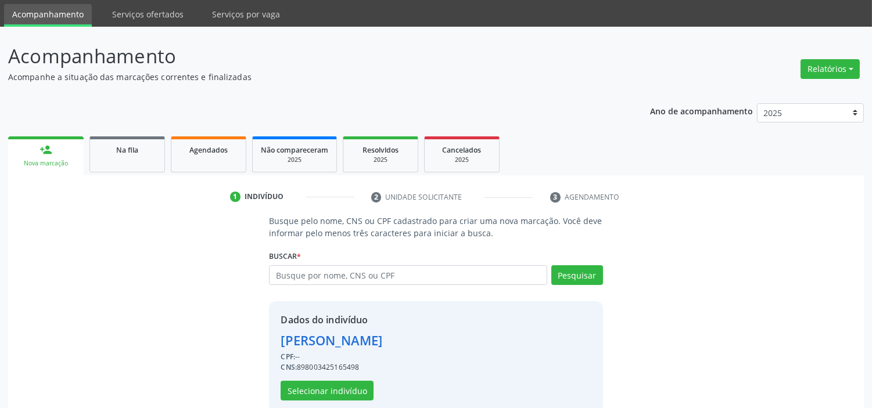
scroll to position [56, 0]
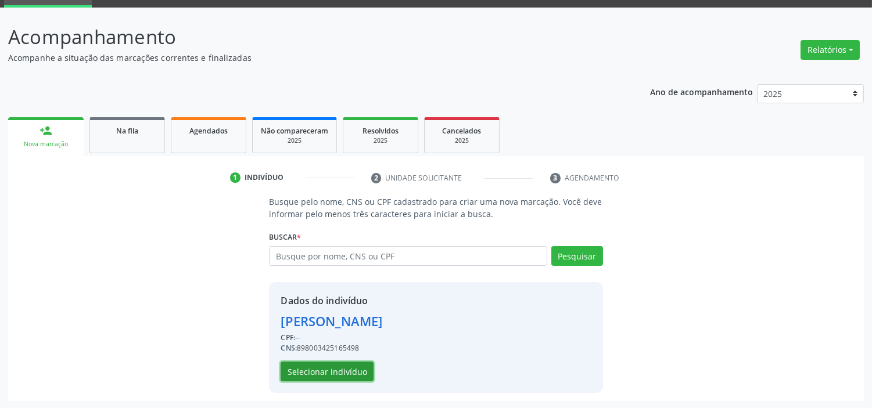
click at [354, 363] on button "Selecionar indivíduo" at bounding box center [326, 372] width 93 height 20
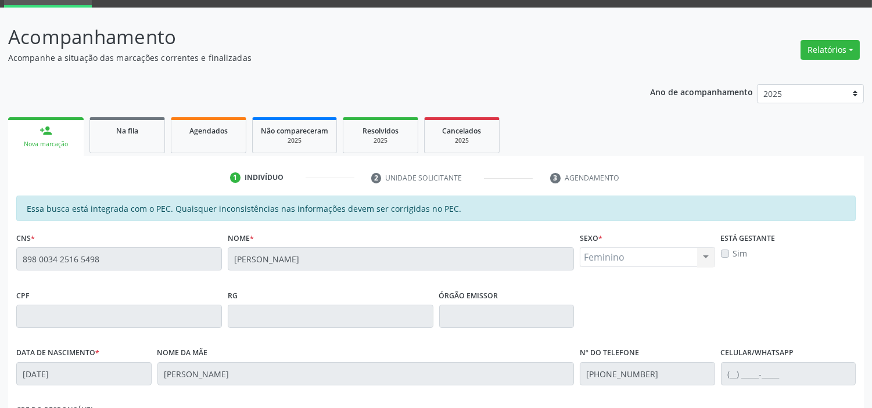
scroll to position [254, 0]
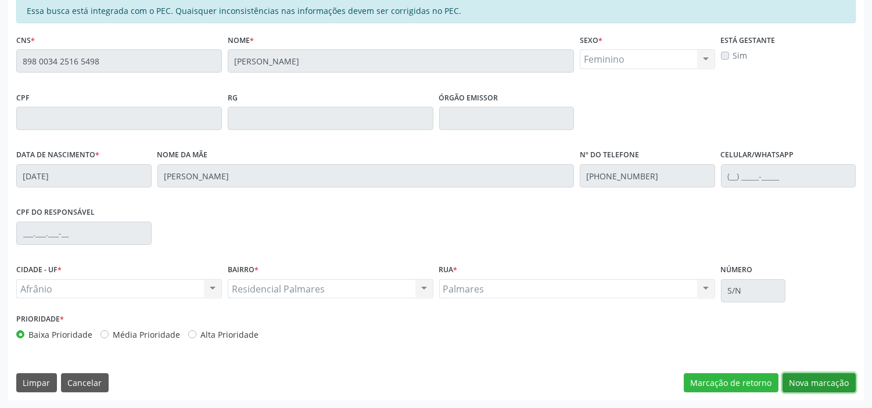
click at [820, 382] on button "Nova marcação" at bounding box center [818, 383] width 73 height 20
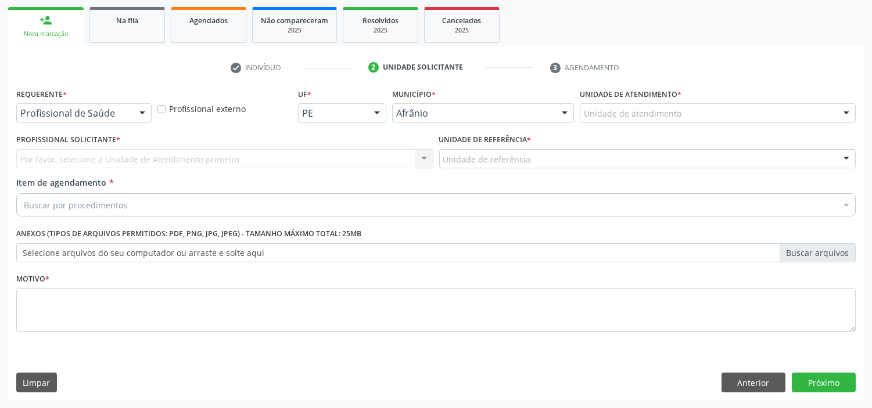
click at [815, 123] on div "Unidade de atendimento * Unidade de atendimento Academia da Saude de Afranio Ac…" at bounding box center [718, 107] width 282 height 45
click at [739, 100] on div "Unidade de atendimento * Unidade de atendimento Academia da Saude de Afranio Ac…" at bounding box center [718, 103] width 276 height 37
drag, startPoint x: 739, startPoint y: 100, endPoint x: 742, endPoint y: 112, distance: 11.8
click at [740, 106] on div "Unidade de atendimento * Unidade de atendimento Academia da Saude de Afranio Ac…" at bounding box center [718, 103] width 276 height 37
drag, startPoint x: 742, startPoint y: 112, endPoint x: 748, endPoint y: 132, distance: 20.8
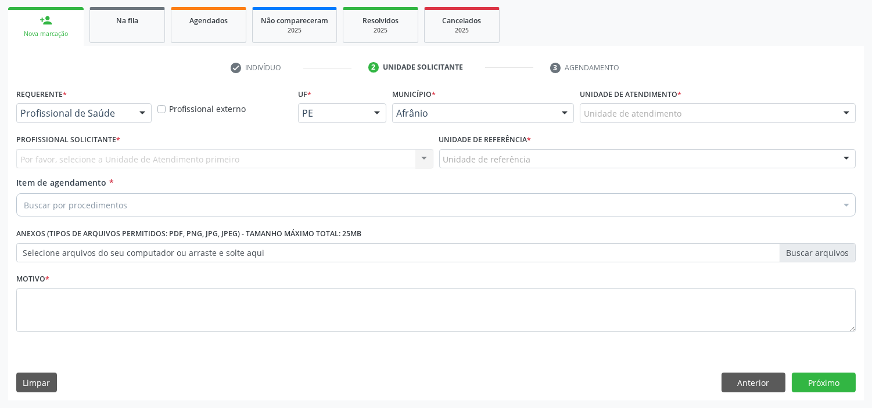
click at [745, 113] on div "Unidade de atendimento" at bounding box center [718, 113] width 276 height 20
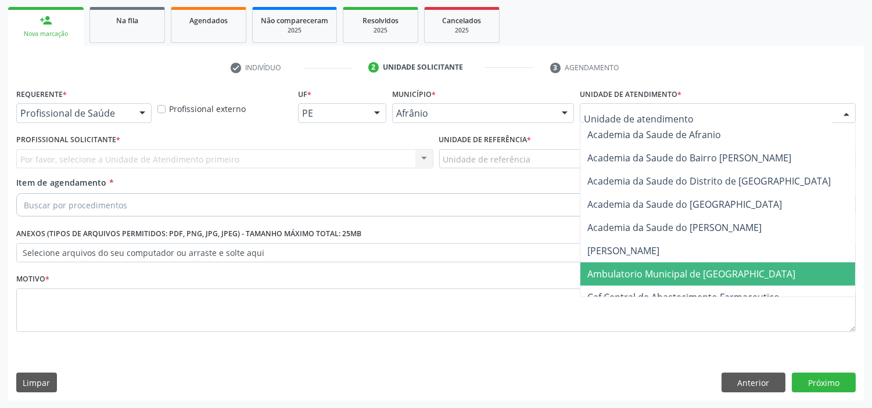
drag, startPoint x: 744, startPoint y: 269, endPoint x: 658, endPoint y: 250, distance: 88.1
click at [744, 270] on span "Ambulatorio Municipal de [GEOGRAPHIC_DATA]" at bounding box center [721, 273] width 283 height 23
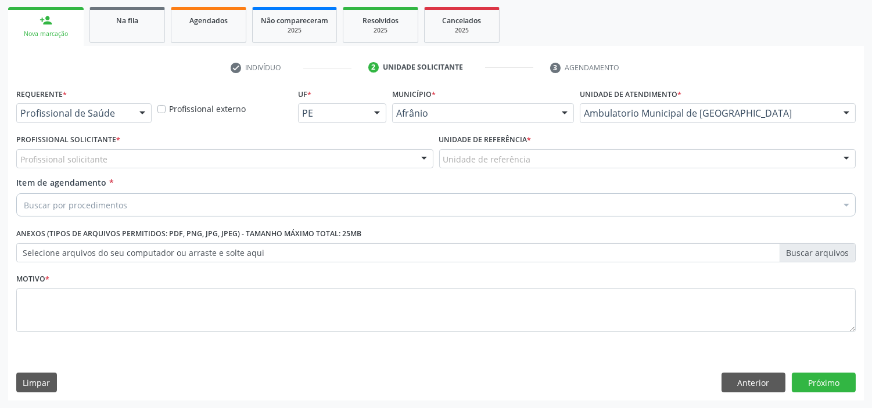
drag, startPoint x: 250, startPoint y: 146, endPoint x: 238, endPoint y: 189, distance: 44.7
click at [246, 151] on div "Profissional Solicitante * Profissional solicitante Médico Anestesiologista - J…" at bounding box center [224, 149] width 417 height 37
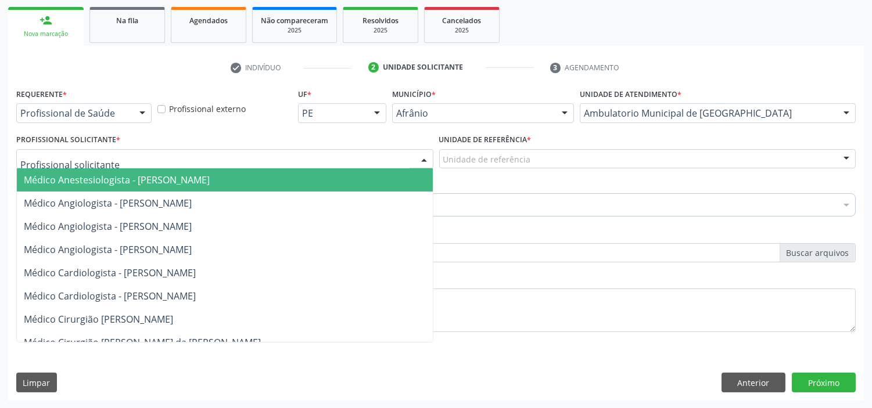
drag, startPoint x: 249, startPoint y: 165, endPoint x: 254, endPoint y: 171, distance: 7.8
click at [250, 164] on div at bounding box center [224, 159] width 417 height 20
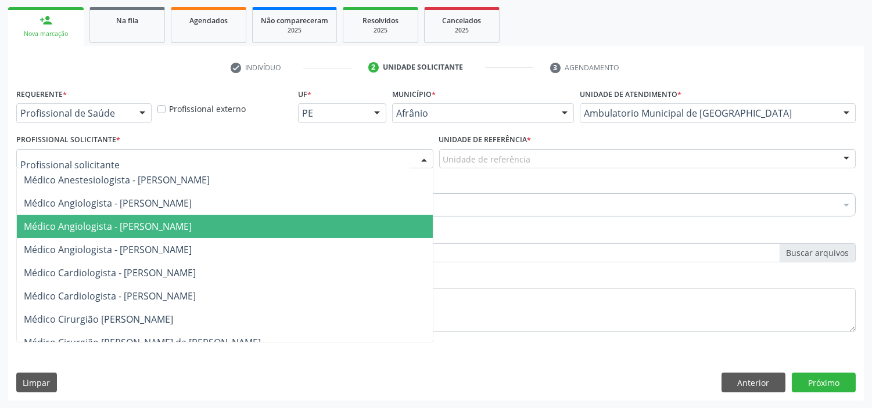
click at [258, 218] on span "Médico Angiologista - [PERSON_NAME]" at bounding box center [225, 226] width 416 height 23
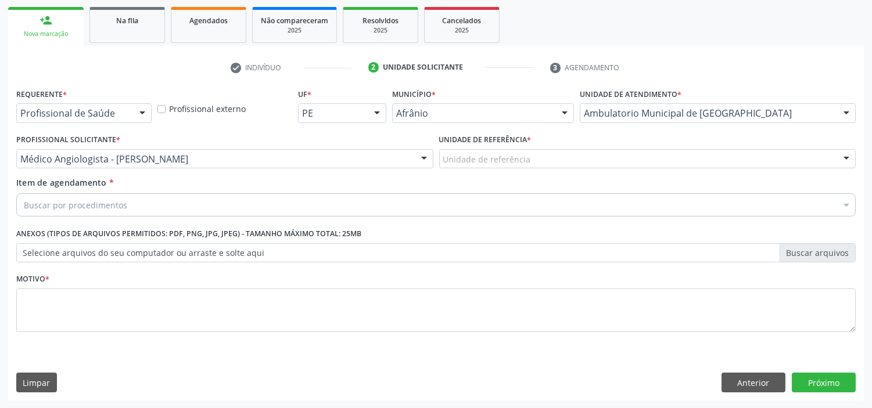
drag, startPoint x: 506, startPoint y: 168, endPoint x: 506, endPoint y: 218, distance: 49.4
click at [506, 170] on div "Unidade de referência * Unidade de referência ESF de Extrema ESF de Barra das M…" at bounding box center [647, 153] width 423 height 45
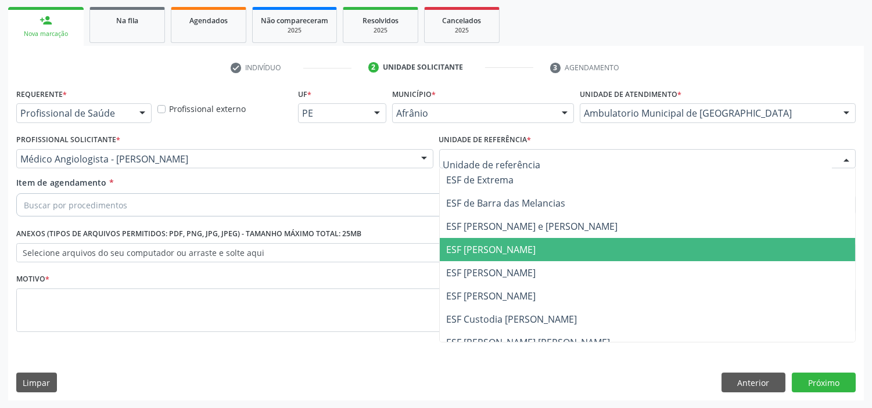
drag, startPoint x: 529, startPoint y: 243, endPoint x: 529, endPoint y: 211, distance: 31.4
click at [528, 243] on span "ESF [PERSON_NAME]" at bounding box center [491, 249] width 89 height 13
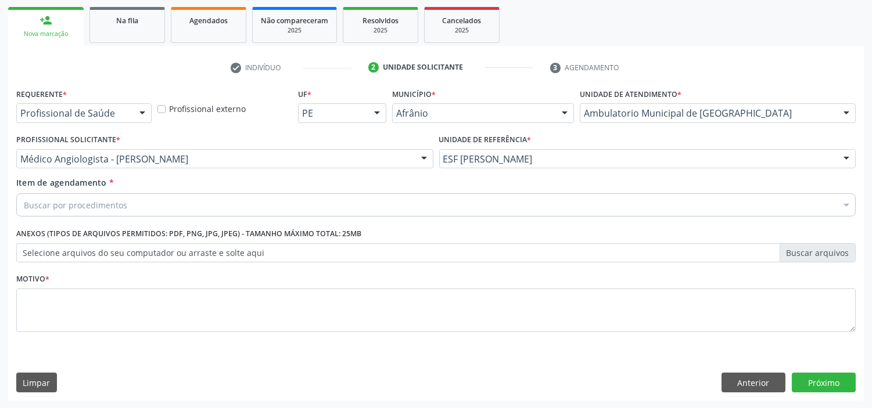
click at [531, 208] on div "Buscar por procedimentos" at bounding box center [435, 204] width 839 height 23
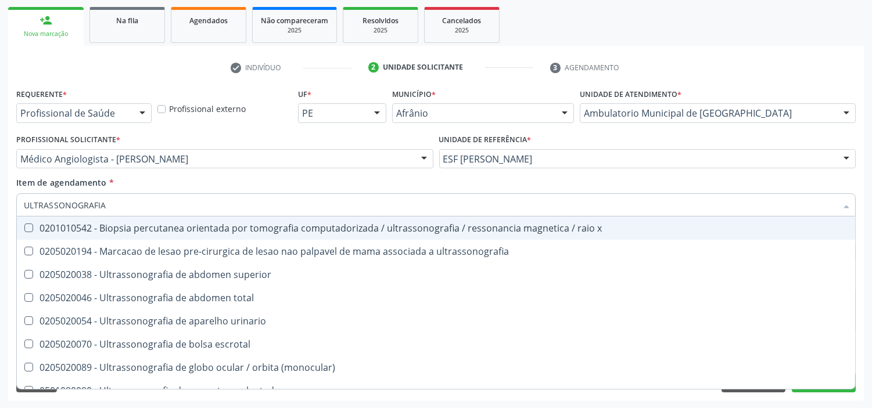
type input "ULTRASSONOGRAFIA O"
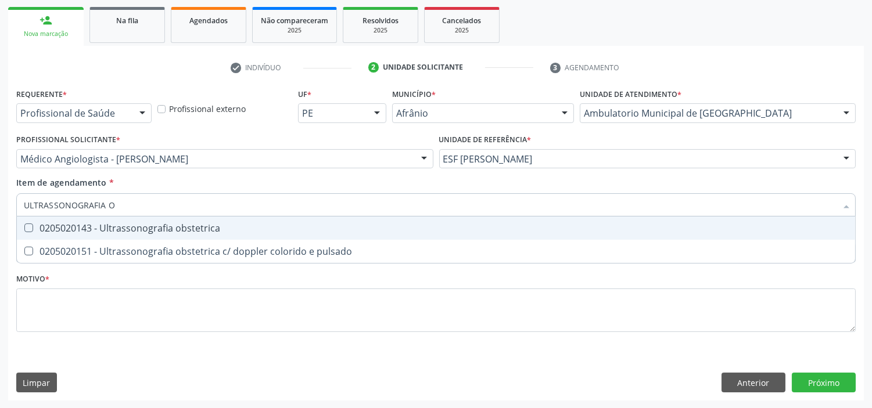
click at [563, 232] on span "0205020143 - Ultrassonografia obstetrica" at bounding box center [436, 228] width 838 height 23
checkbox obstetrica "true"
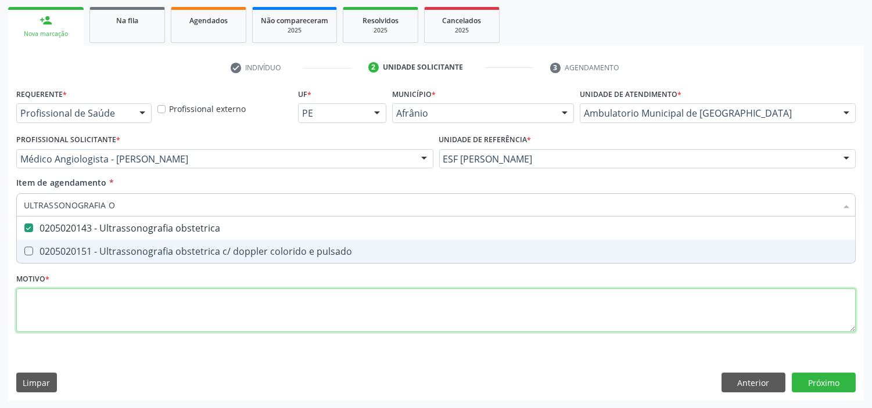
click at [498, 318] on div "Requerente * Profissional de Saúde Profissional de Saúde Paciente Nenhum result…" at bounding box center [435, 216] width 839 height 263
checkbox pulsado "true"
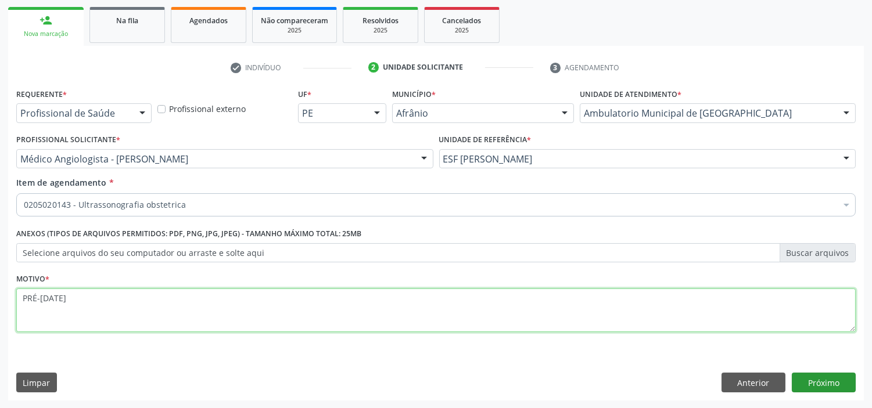
type textarea "PRÉ-NATAL"
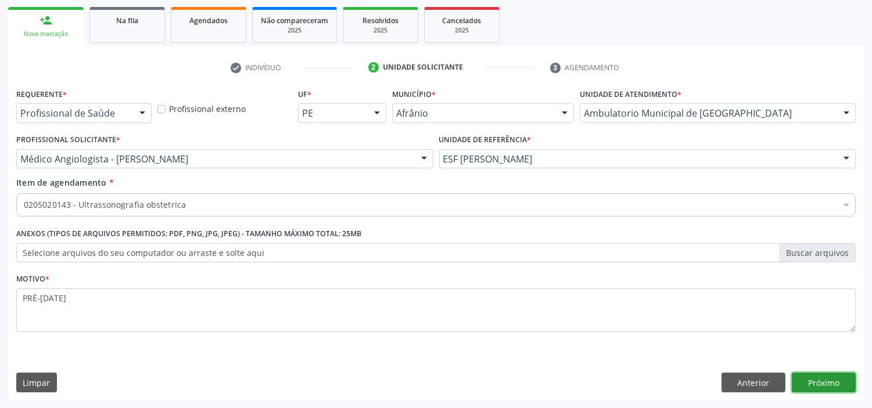
click at [843, 387] on button "Próximo" at bounding box center [823, 383] width 64 height 20
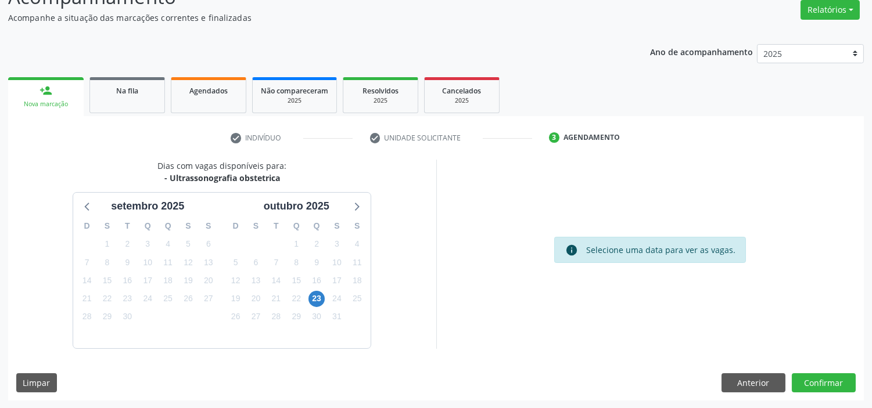
click at [828, 367] on div "Dias com vagas disponíveis para: - Ultrassonografia obstetrica setembro 2025 D …" at bounding box center [435, 280] width 855 height 241
click at [833, 375] on button "Confirmar" at bounding box center [823, 383] width 64 height 20
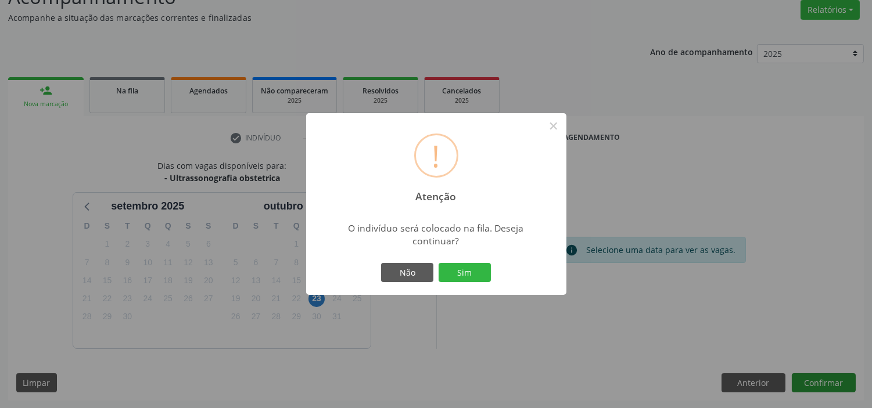
click at [438, 263] on button "Sim" at bounding box center [464, 273] width 52 height 20
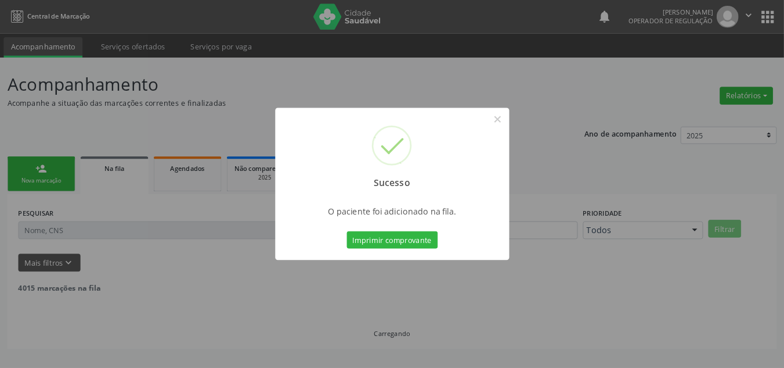
scroll to position [0, 0]
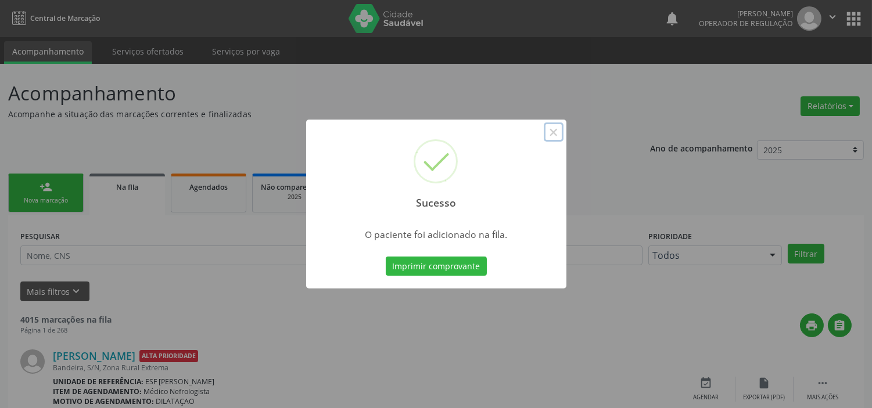
drag, startPoint x: 553, startPoint y: 138, endPoint x: 575, endPoint y: 129, distance: 23.7
click at [564, 132] on div "Sucesso ×" at bounding box center [436, 170] width 260 height 100
click at [555, 129] on button "×" at bounding box center [554, 133] width 20 height 20
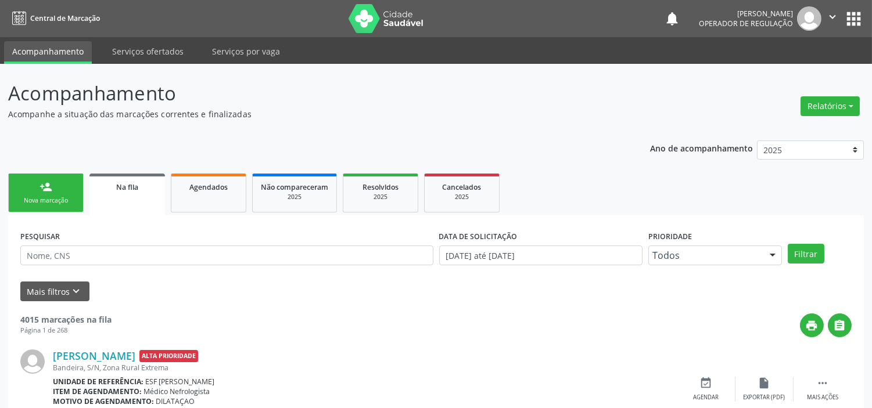
click at [29, 190] on link "person_add Nova marcação" at bounding box center [45, 193] width 75 height 39
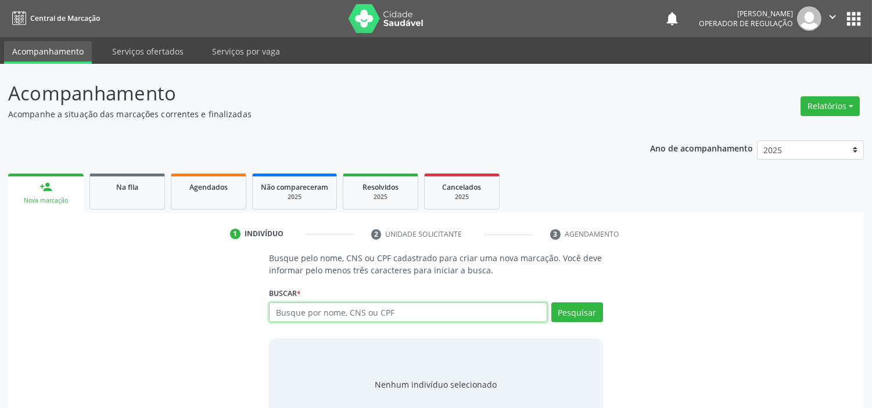
drag, startPoint x: 422, startPoint y: 317, endPoint x: 482, endPoint y: 283, distance: 69.1
click at [422, 317] on input "text" at bounding box center [408, 313] width 278 height 20
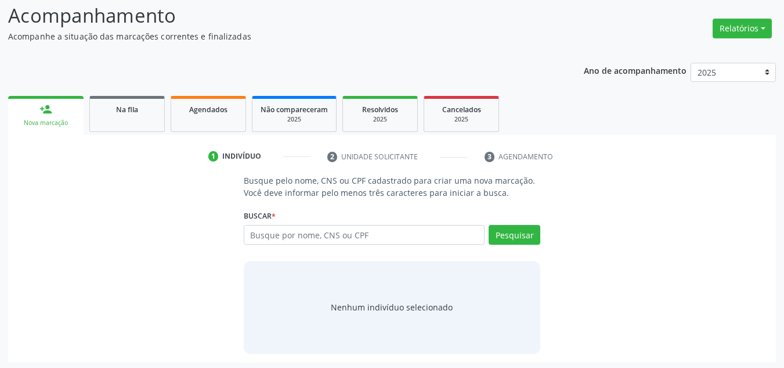
scroll to position [80, 0]
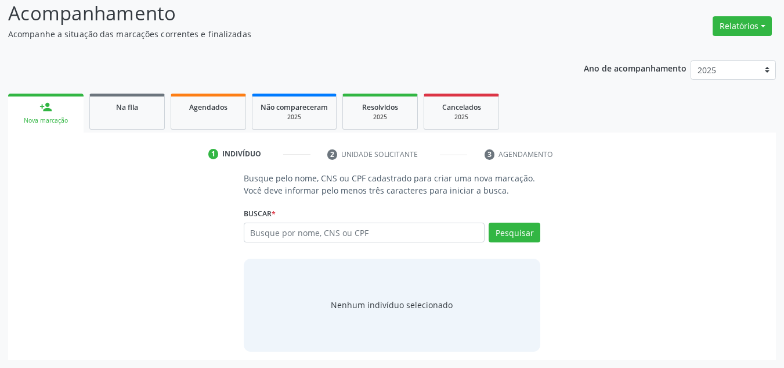
drag, startPoint x: 693, startPoint y: 182, endPoint x: 627, endPoint y: 206, distance: 70.9
click at [691, 182] on div "Busque pelo nome, CNS ou CPF cadastrado para criar uma nova marcação. Você deve…" at bounding box center [392, 261] width 752 height 179
drag, startPoint x: 476, startPoint y: 230, endPoint x: 487, endPoint y: 218, distance: 16.4
click at [479, 224] on input "text" at bounding box center [365, 232] width 242 height 20
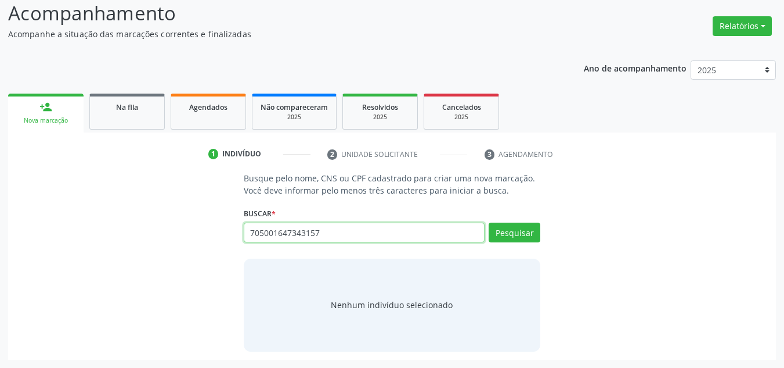
type input "705001647343157"
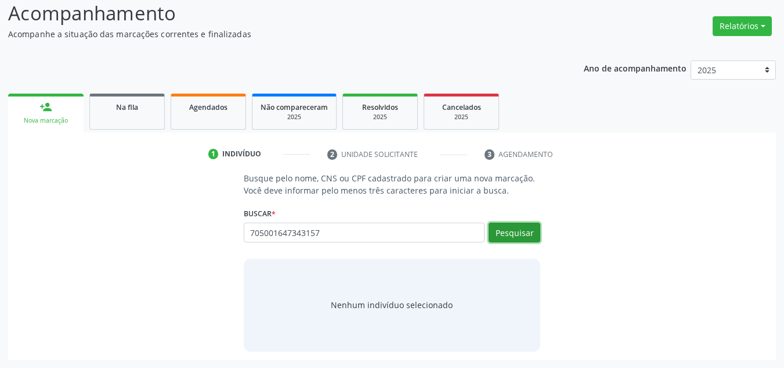
click at [506, 237] on button "Pesquisar" at bounding box center [515, 232] width 52 height 20
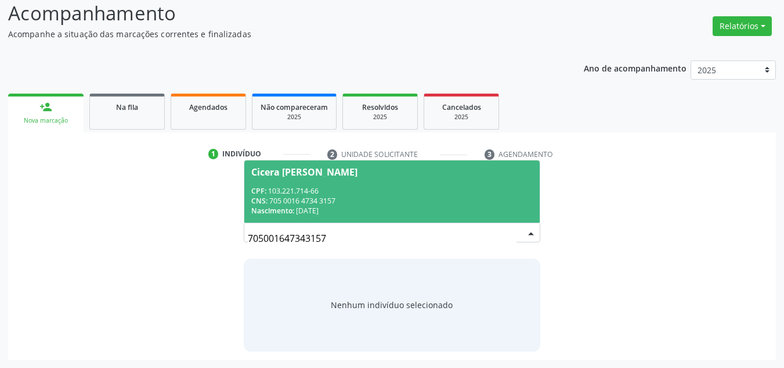
click at [469, 196] on div "CNS: 705 0016 4734 3157" at bounding box center [392, 201] width 282 height 10
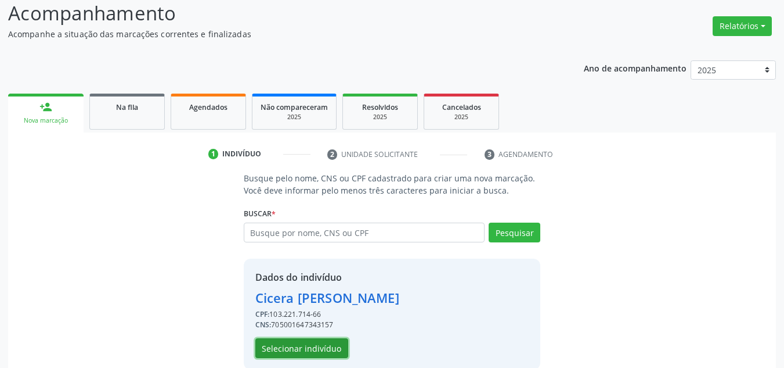
click at [319, 340] on button "Selecionar indivíduo" at bounding box center [301, 348] width 93 height 20
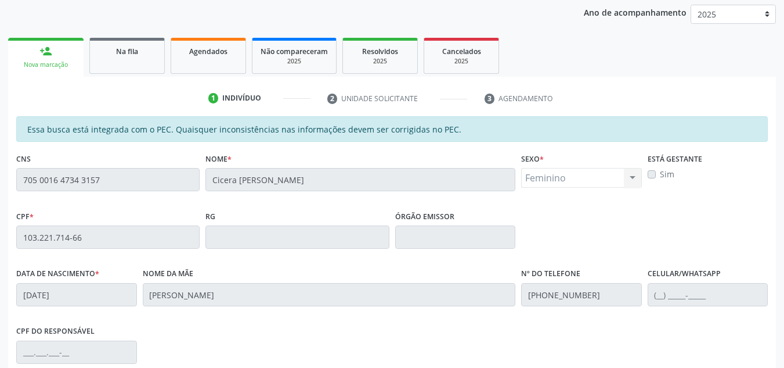
scroll to position [296, 0]
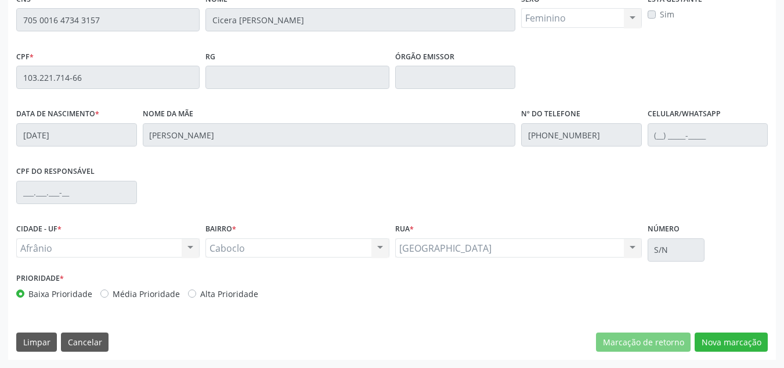
click at [730, 357] on div "Essa busca está integrada com o PEC. Quaisquer inconsistências nas informações …" at bounding box center [392, 157] width 768 height 403
click at [726, 339] on button "Nova marcação" at bounding box center [731, 342] width 73 height 20
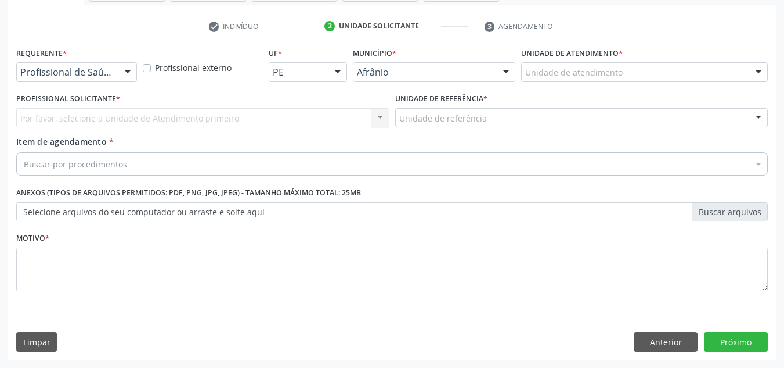
click at [669, 73] on div "Unidade de atendimento" at bounding box center [644, 72] width 247 height 20
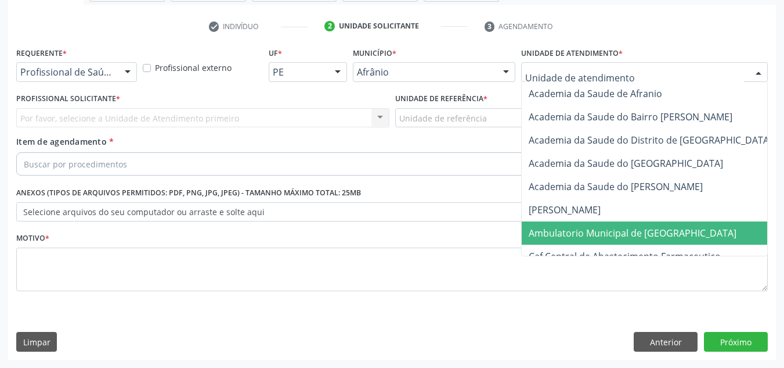
click at [630, 231] on span "Ambulatorio Municipal de [GEOGRAPHIC_DATA]" at bounding box center [633, 232] width 208 height 13
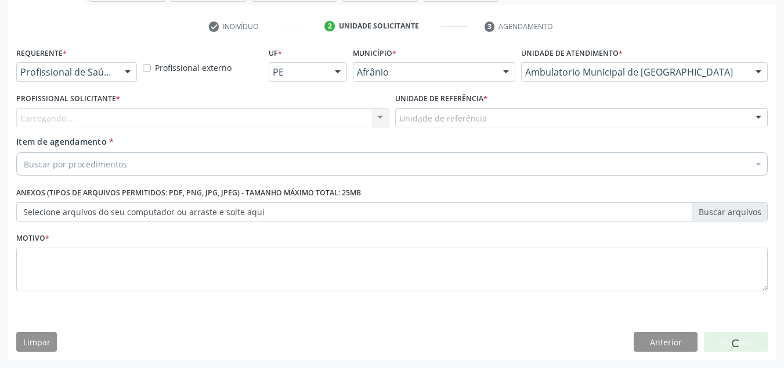
click at [298, 114] on div "Carregando... Nenhum resultado encontrado para: " " Não há nenhuma opção para s…" at bounding box center [202, 118] width 373 height 20
click at [296, 115] on div "Carregando..." at bounding box center [202, 118] width 373 height 20
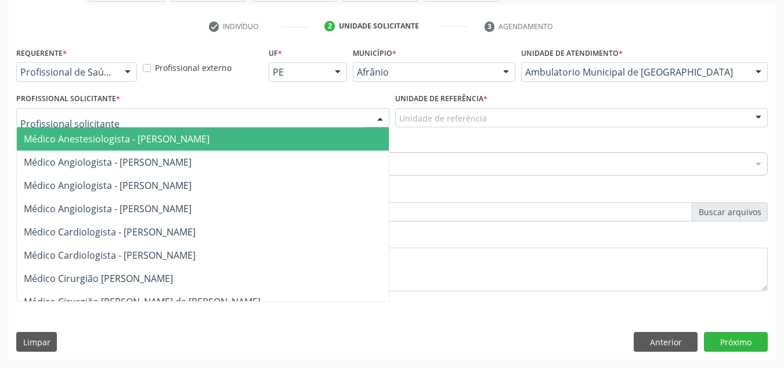
click at [296, 115] on input "text" at bounding box center [193, 123] width 346 height 23
drag, startPoint x: 266, startPoint y: 187, endPoint x: 433, endPoint y: 150, distance: 171.3
click at [273, 186] on span "Médico Angiologista - [PERSON_NAME]" at bounding box center [214, 185] width 395 height 23
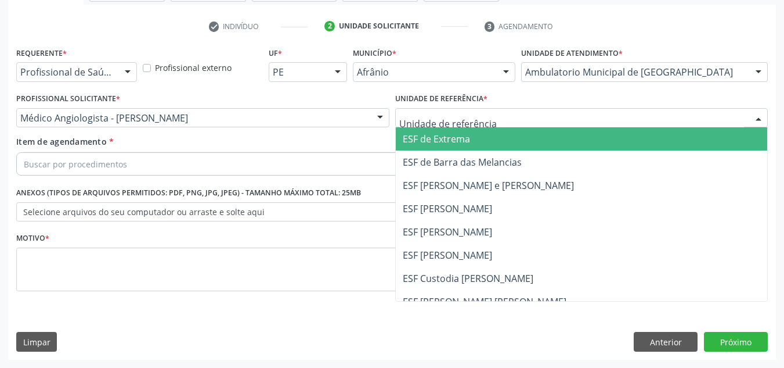
drag, startPoint x: 602, startPoint y: 113, endPoint x: 555, endPoint y: 221, distance: 117.8
click at [584, 125] on div at bounding box center [581, 118] width 373 height 20
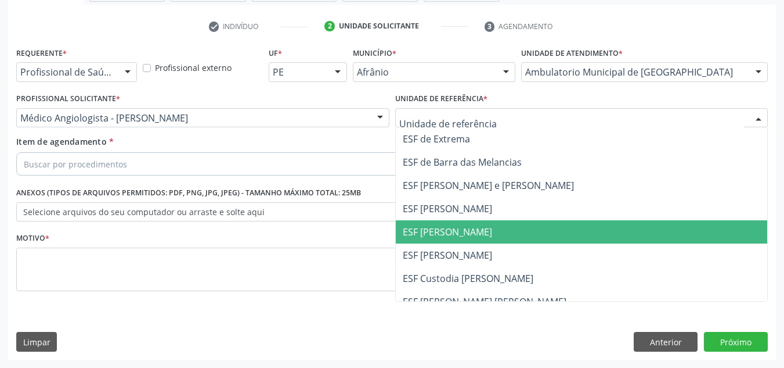
click at [555, 221] on span "ESF [PERSON_NAME]" at bounding box center [582, 231] width 372 height 23
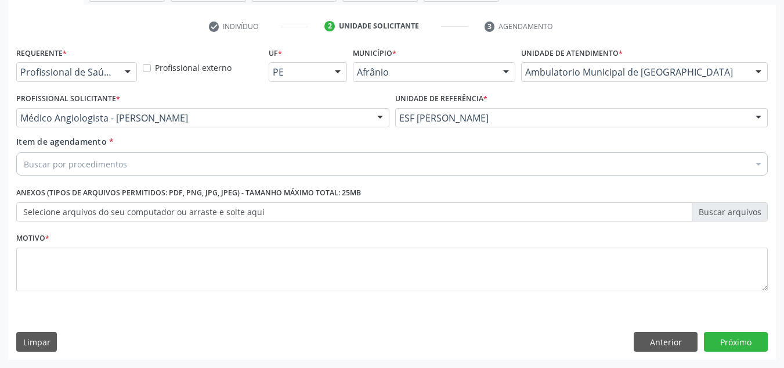
click at [538, 167] on div "Buscar por procedimentos" at bounding box center [392, 163] width 752 height 23
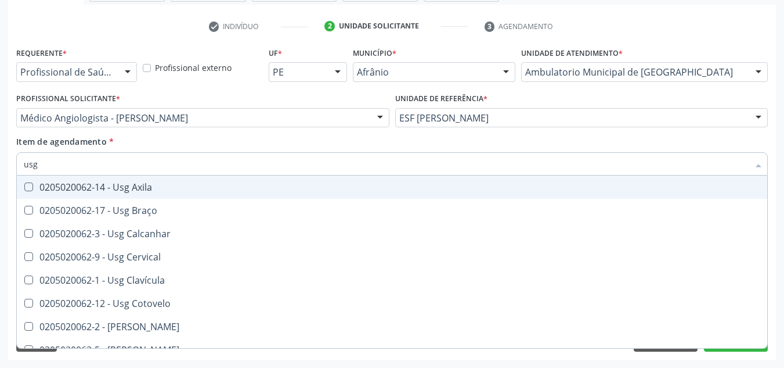
type input "usg p"
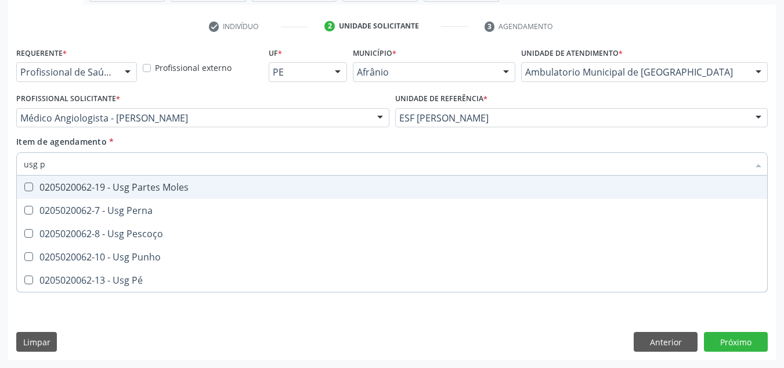
click at [564, 179] on span "0205020062-19 - Usg Partes Moles" at bounding box center [392, 186] width 751 height 23
checkbox Moles "true"
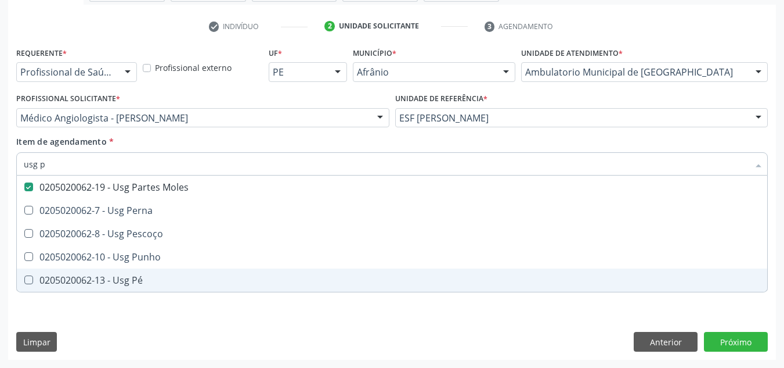
checkbox Perna "true"
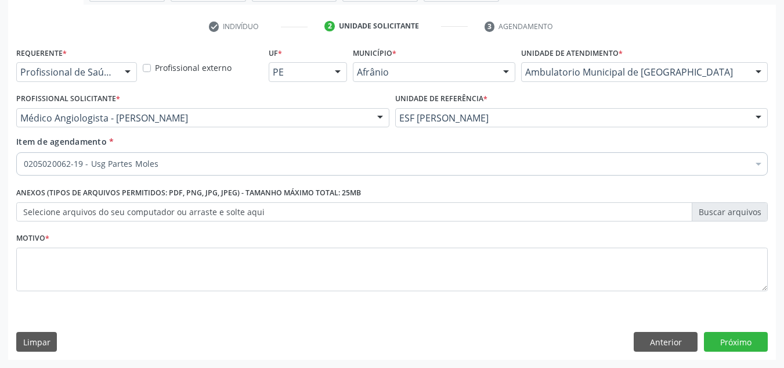
click at [222, 237] on div "Motivo *" at bounding box center [392, 260] width 752 height 62
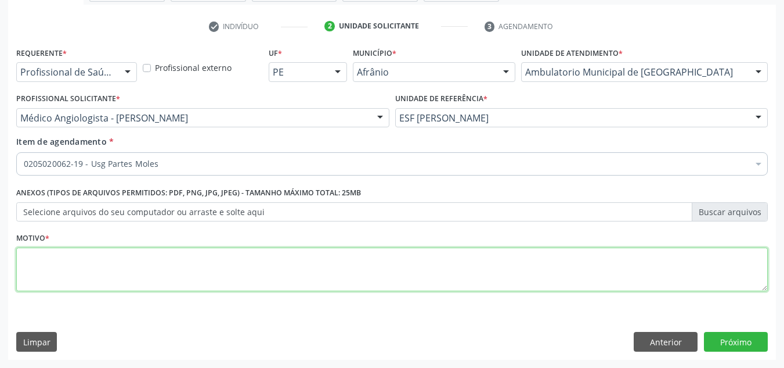
click at [221, 265] on textarea at bounding box center [392, 269] width 752 height 44
type textarea "i"
type textarea "l"
type textarea "LIPOMA EM DORSO?"
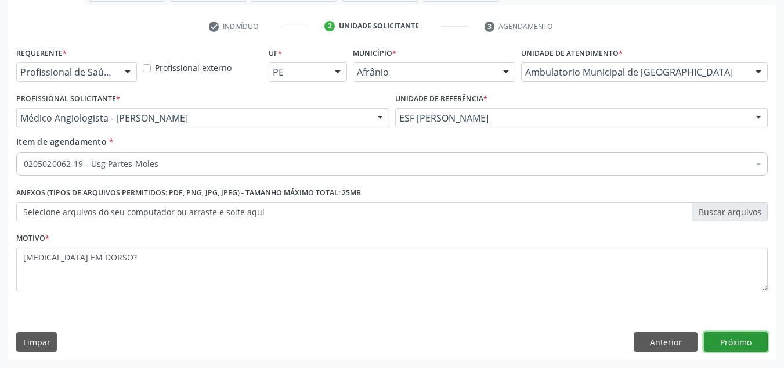
click at [762, 344] on button "Próximo" at bounding box center [736, 342] width 64 height 20
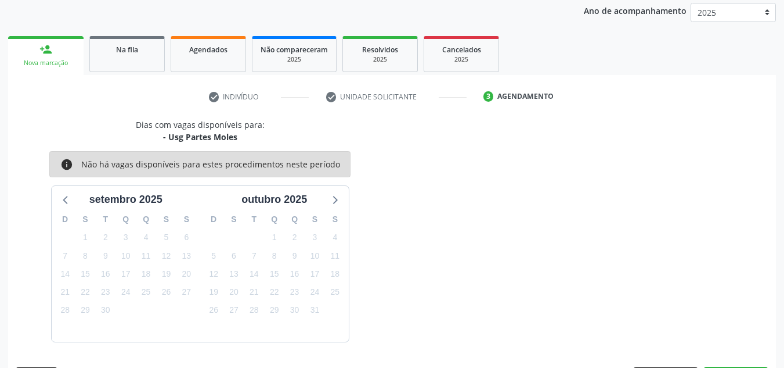
scroll to position [172, 0]
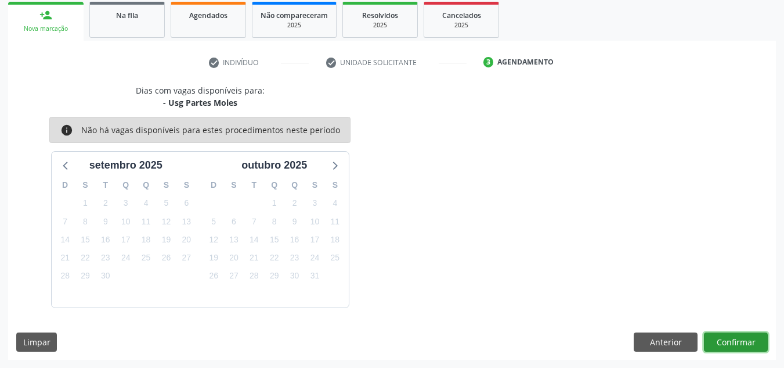
click at [762, 344] on button "Confirmar" at bounding box center [736, 342] width 64 height 20
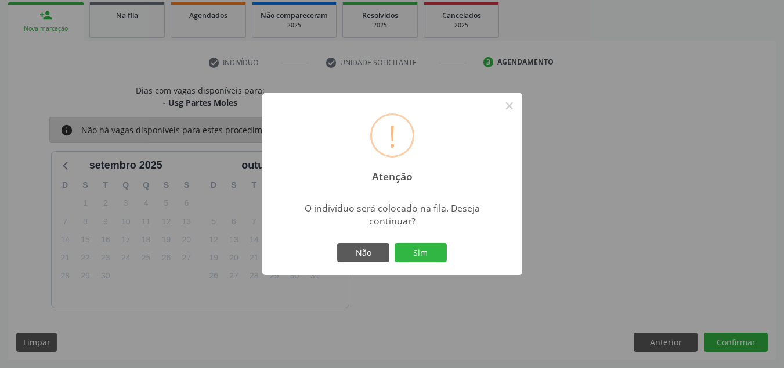
click at [395, 243] on button "Sim" at bounding box center [421, 253] width 52 height 20
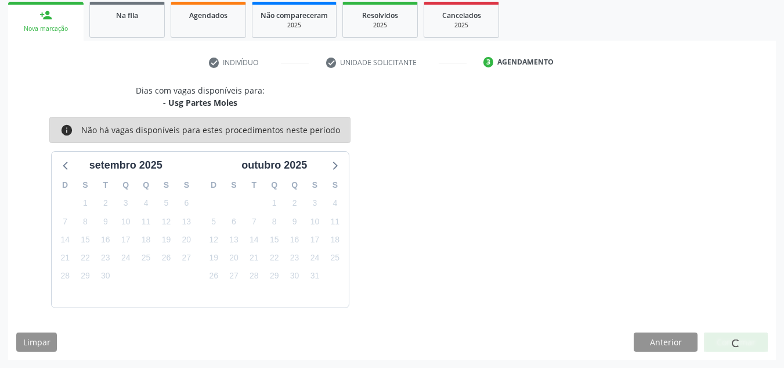
scroll to position [16, 0]
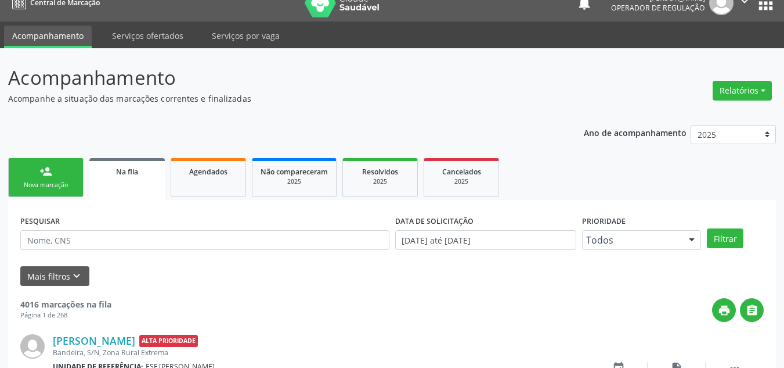
click at [33, 170] on link "person_add Nova marcação" at bounding box center [45, 177] width 75 height 39
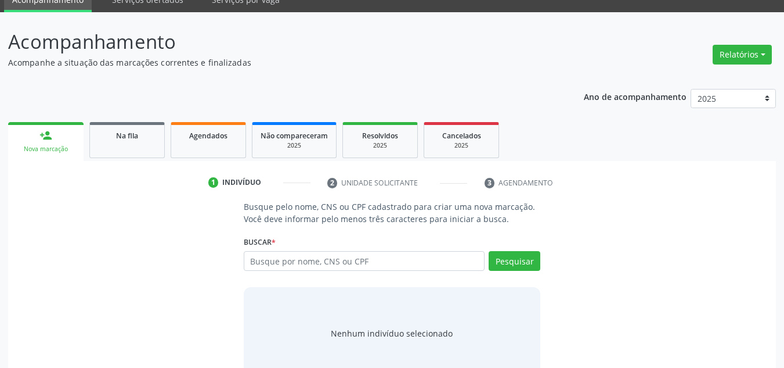
scroll to position [53, 0]
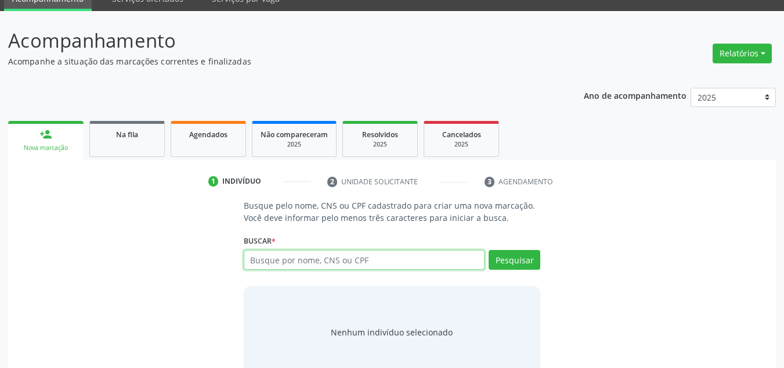
click at [427, 261] on input "text" at bounding box center [365, 260] width 242 height 20
type input "705001647343157"
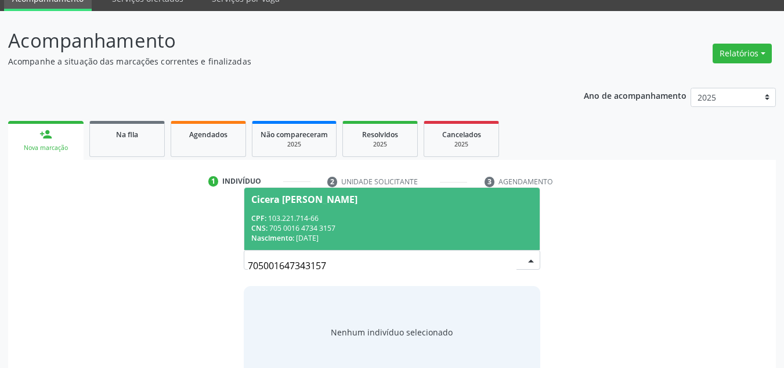
click at [443, 238] on div "Nascimento: 14/12/1992" at bounding box center [392, 238] width 282 height 10
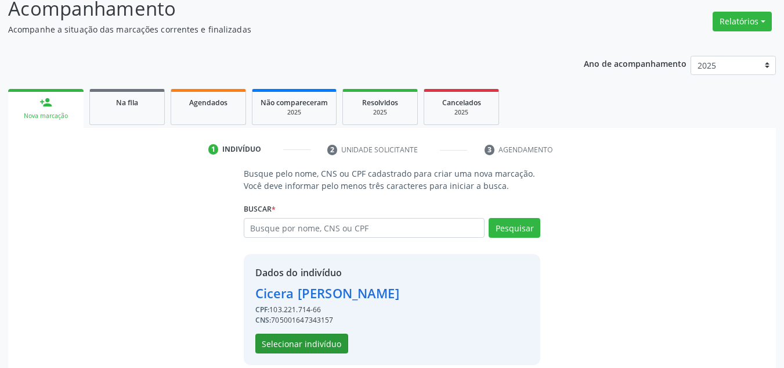
scroll to position [98, 0]
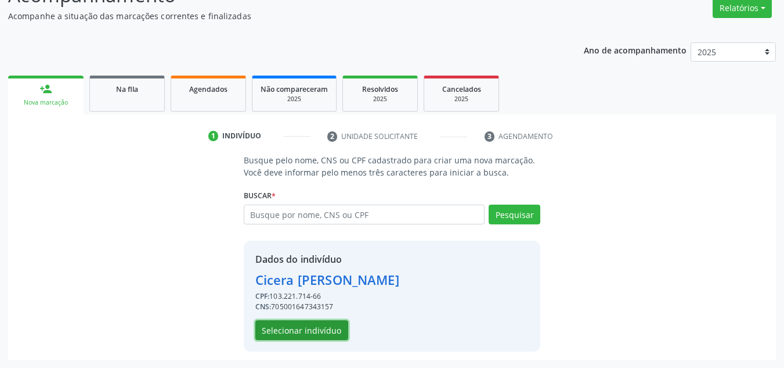
click at [276, 333] on button "Selecionar indivíduo" at bounding box center [301, 330] width 93 height 20
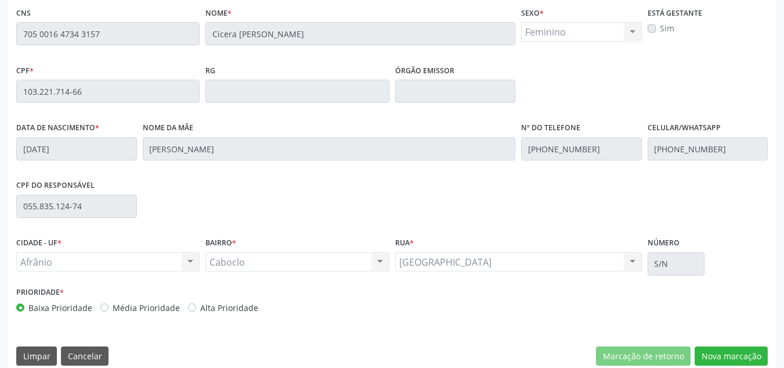
scroll to position [296, 0]
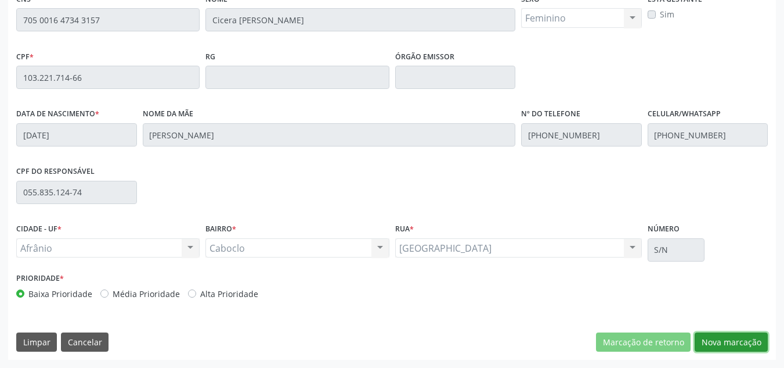
click at [724, 340] on button "Nova marcação" at bounding box center [731, 342] width 73 height 20
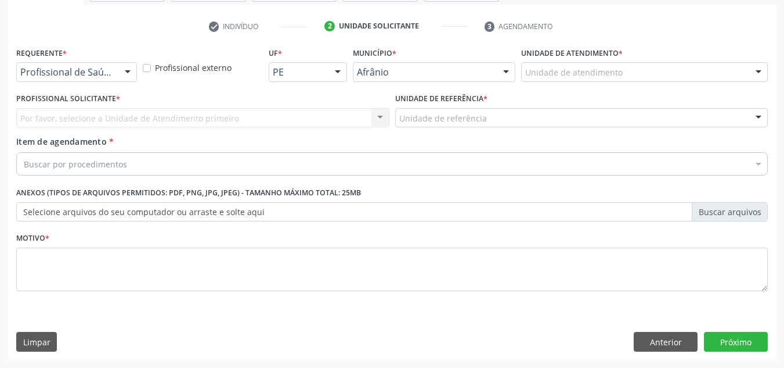
scroll to position [208, 0]
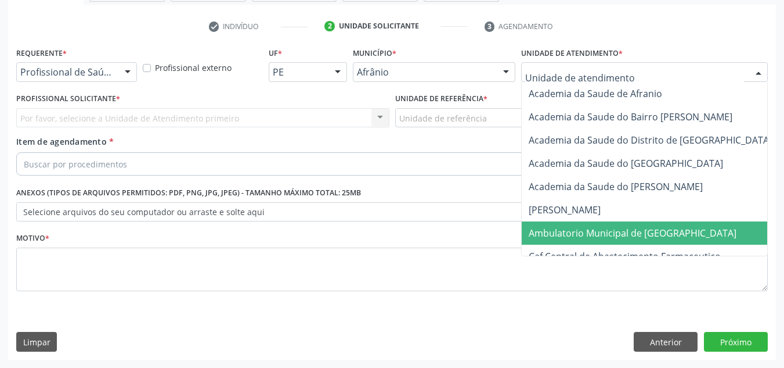
drag, startPoint x: 583, startPoint y: 237, endPoint x: 377, endPoint y: 161, distance: 219.7
click at [582, 237] on span "Ambulatorio Municipal de [GEOGRAPHIC_DATA]" at bounding box center [633, 232] width 208 height 13
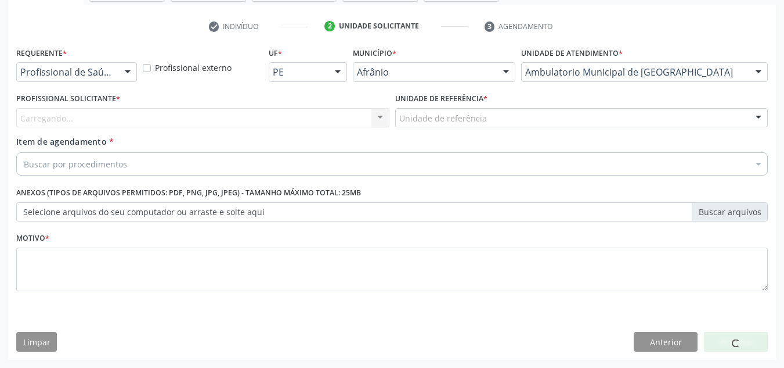
click at [327, 120] on div "Carregando... Nenhum resultado encontrado para: " " Não há nenhuma opção para s…" at bounding box center [202, 118] width 373 height 20
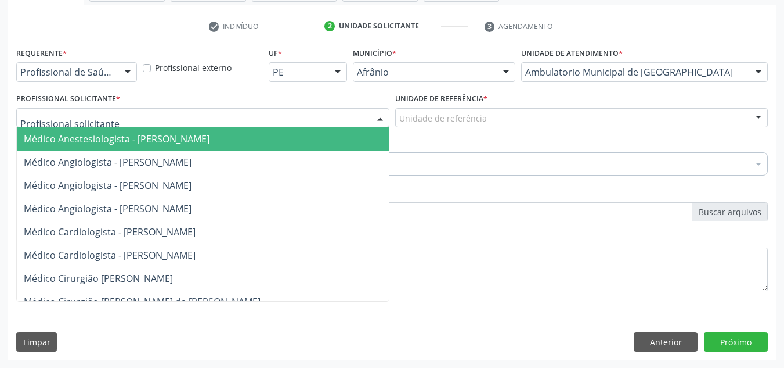
click at [320, 118] on div at bounding box center [202, 118] width 373 height 20
click at [300, 183] on span "Médico Angiologista - [PERSON_NAME]" at bounding box center [214, 185] width 395 height 23
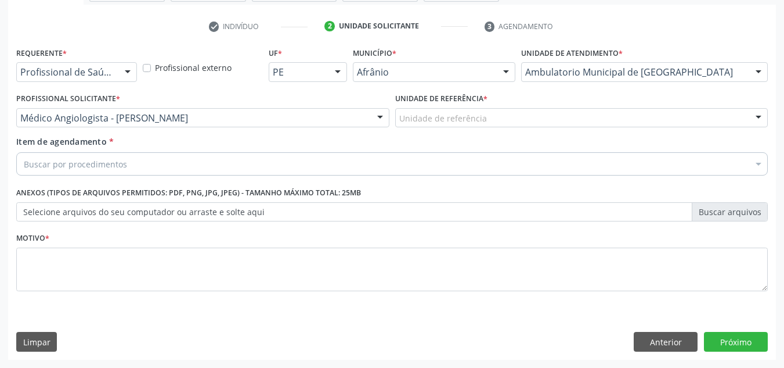
drag, startPoint x: 509, startPoint y: 113, endPoint x: 498, endPoint y: 202, distance: 89.5
click at [507, 128] on div "Unidade de referência ESF de Extrema ESF de Barra das Melancias ESF [PERSON_NAM…" at bounding box center [581, 118] width 373 height 20
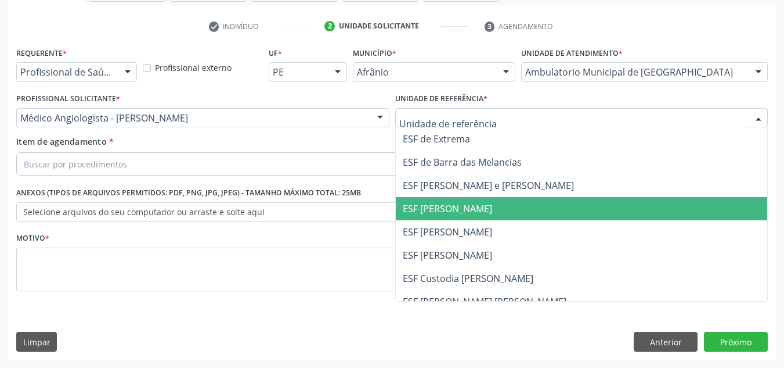
drag, startPoint x: 500, startPoint y: 206, endPoint x: 487, endPoint y: 163, distance: 45.4
click at [492, 206] on span "ESF [PERSON_NAME]" at bounding box center [447, 208] width 89 height 13
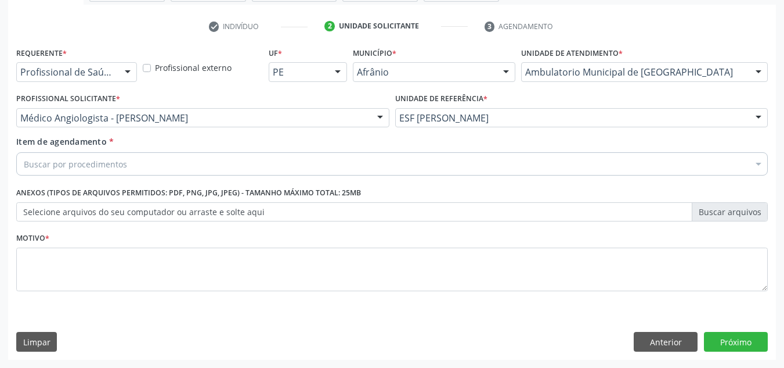
click at [495, 155] on div "Buscar por procedimentos" at bounding box center [392, 163] width 752 height 23
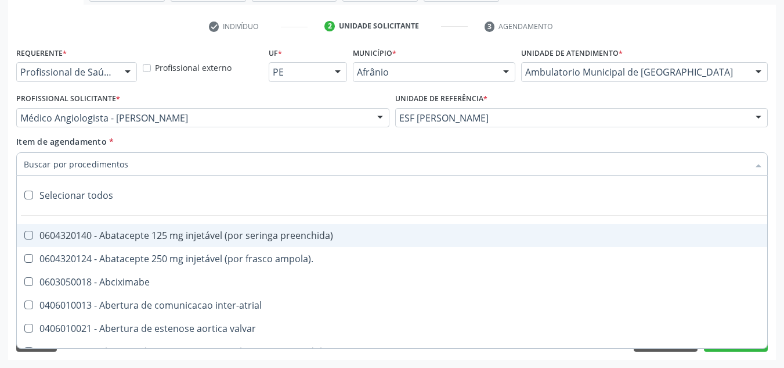
click at [487, 160] on input "Item de agendamento *" at bounding box center [386, 163] width 725 height 23
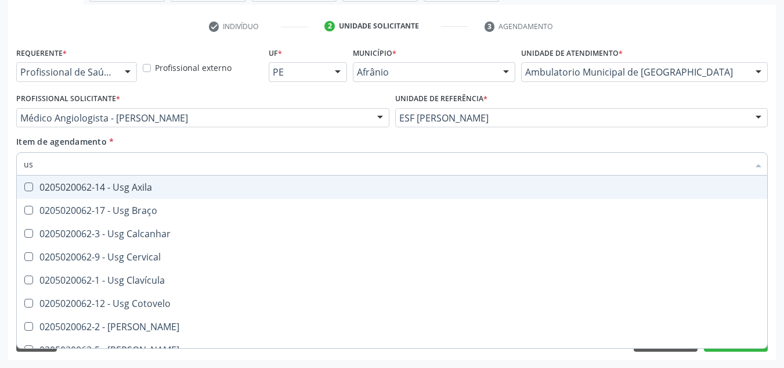
type input "u"
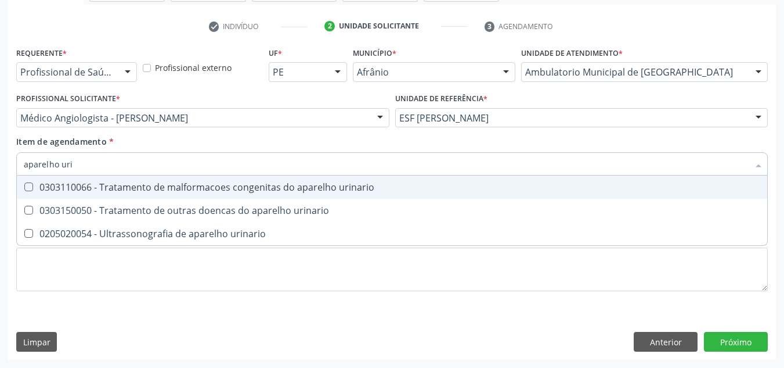
type input "aparelho urin"
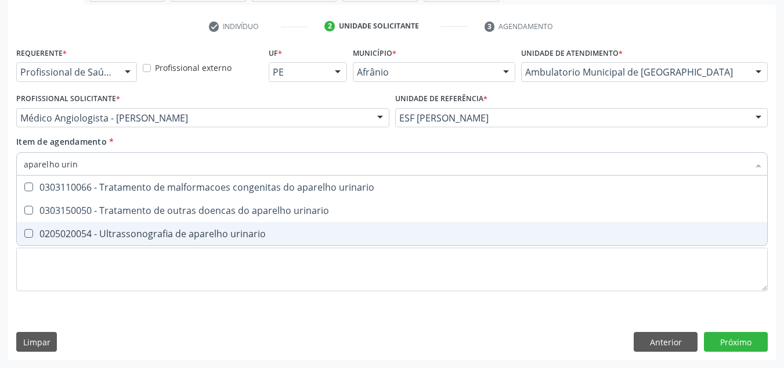
click at [283, 243] on span "0205020054 - Ultrassonografia de aparelho urinario" at bounding box center [392, 233] width 751 height 23
checkbox urinario "true"
type input "aparelho urin"
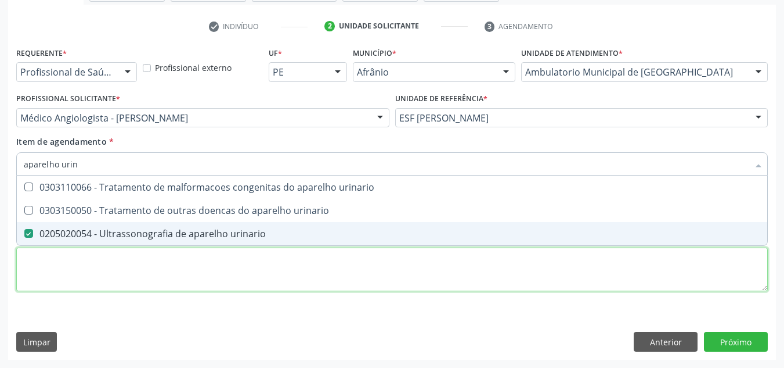
click at [284, 272] on div "Requerente * Profissional de Saúde Profissional de Saúde Paciente Nenhum result…" at bounding box center [392, 175] width 752 height 263
checkbox urinario "true"
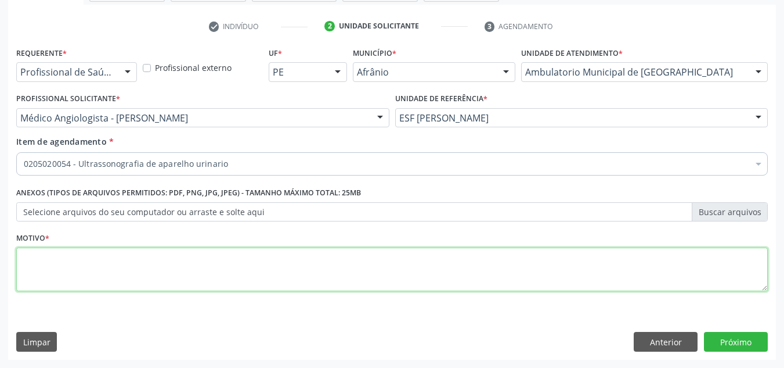
click at [282, 287] on textarea at bounding box center [392, 269] width 752 height 44
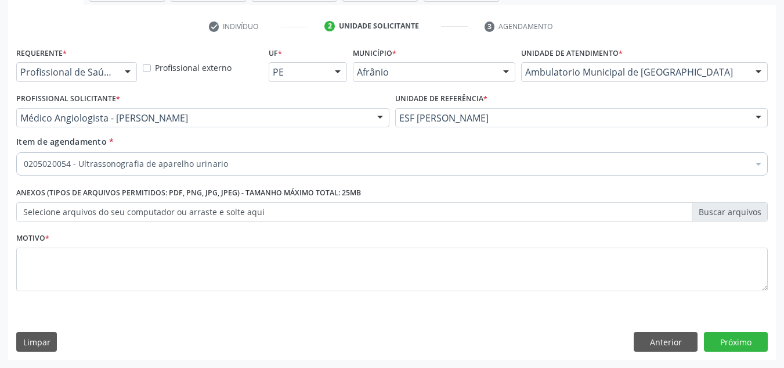
click at [467, 303] on div "Motivo *" at bounding box center [392, 268] width 758 height 78
click at [206, 311] on div "Requerente * Profissional de Saúde Profissional de Saúde Paciente Nenhum result…" at bounding box center [392, 201] width 768 height 315
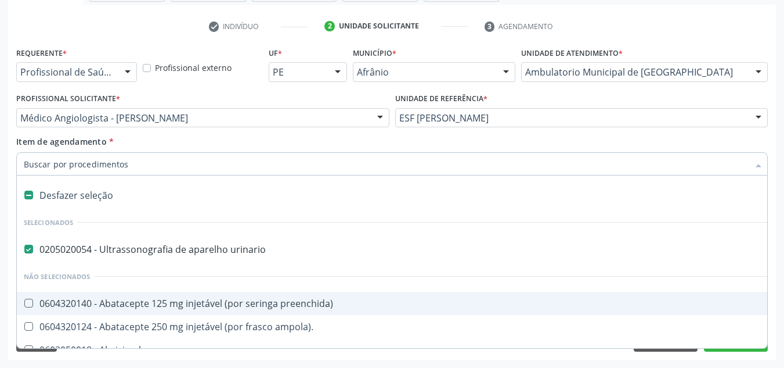
drag, startPoint x: 79, startPoint y: 164, endPoint x: 219, endPoint y: 190, distance: 142.9
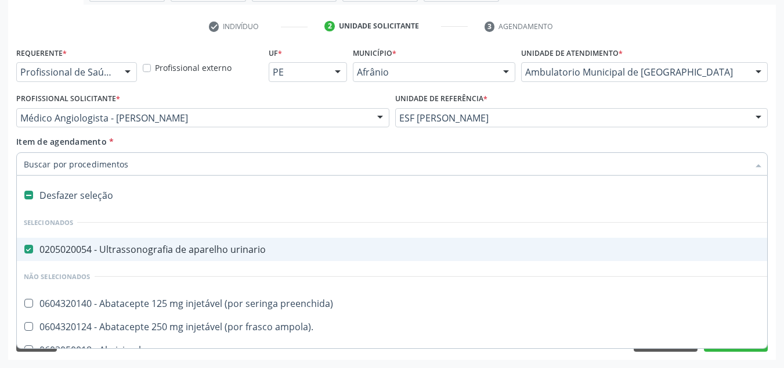
drag, startPoint x: 103, startPoint y: 246, endPoint x: 272, endPoint y: 159, distance: 189.8
click at [277, 146] on div "Item de agendamento * Desfazer seleção Selecionados 0205020054 - Ultrassonograf…" at bounding box center [392, 153] width 752 height 37
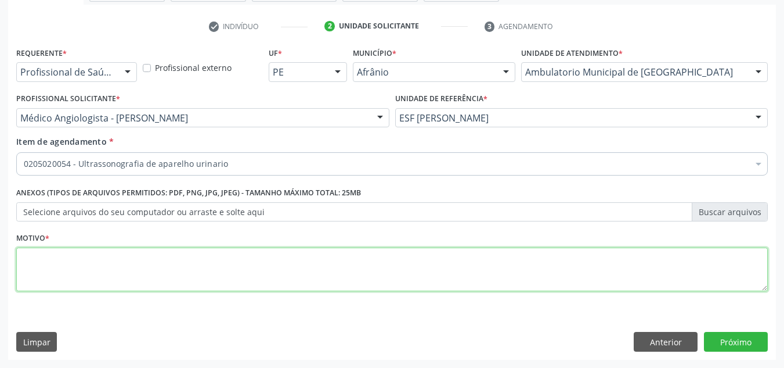
click at [585, 276] on textarea at bounding box center [392, 269] width 752 height 44
type textarea "NEFROLITÍASE + DILATAÇÃO"
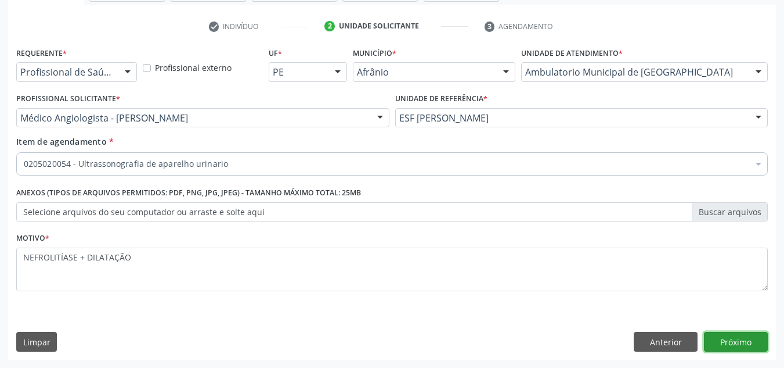
click at [765, 345] on button "Próximo" at bounding box center [736, 342] width 64 height 20
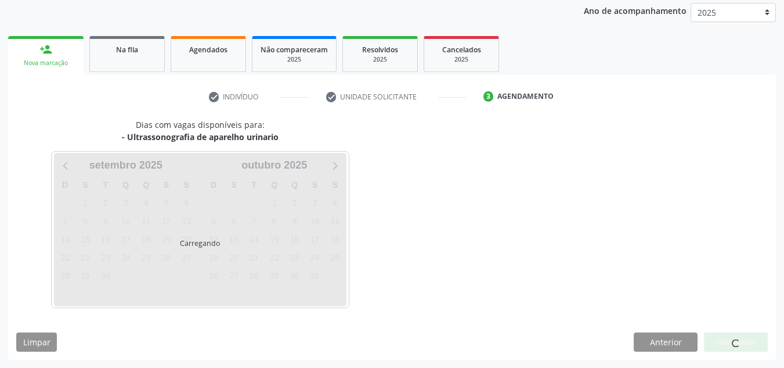
scroll to position [138, 0]
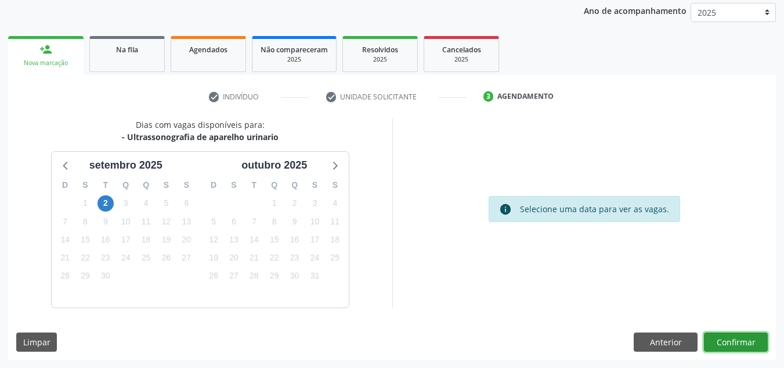
click at [726, 344] on button "Confirmar" at bounding box center [736, 342] width 64 height 20
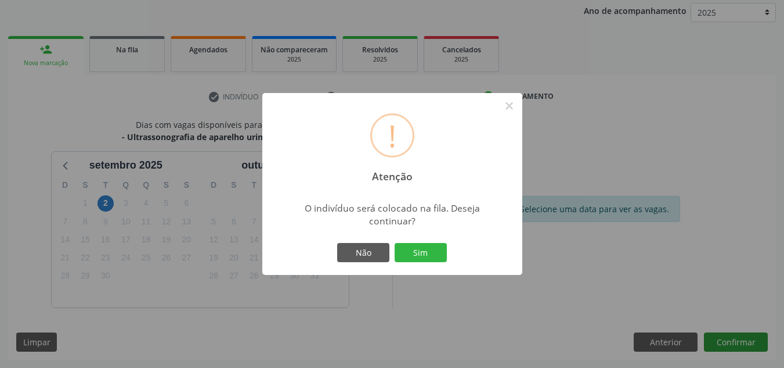
click at [395, 243] on button "Sim" at bounding box center [421, 253] width 52 height 20
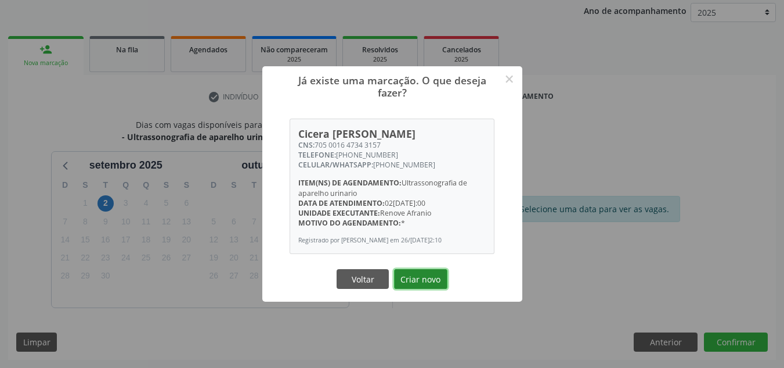
click at [426, 275] on button "Criar novo" at bounding box center [420, 279] width 53 height 20
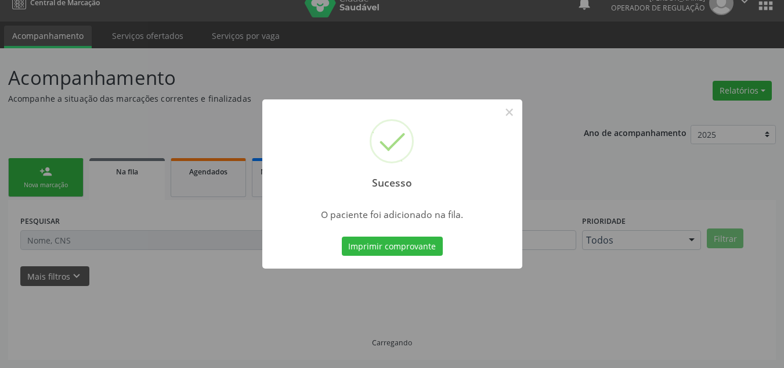
scroll to position [16, 0]
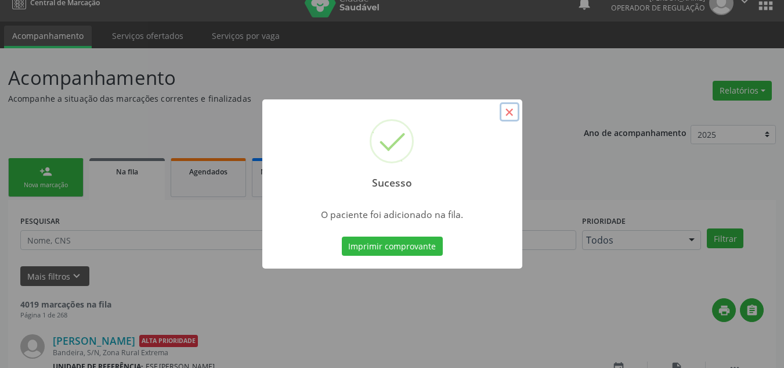
click at [513, 109] on button "×" at bounding box center [510, 112] width 20 height 20
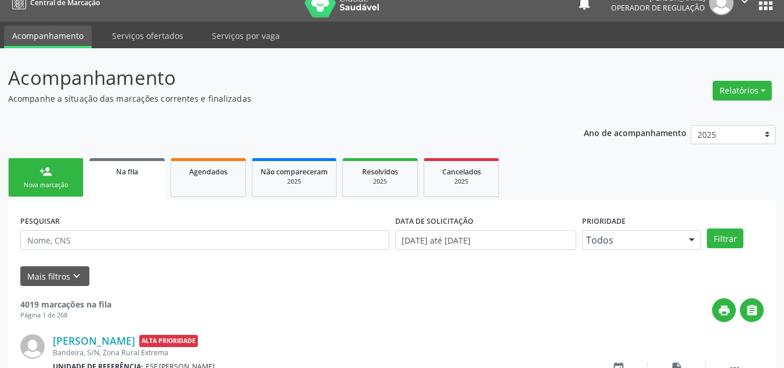
click at [71, 181] on div "Nova marcação" at bounding box center [46, 185] width 58 height 9
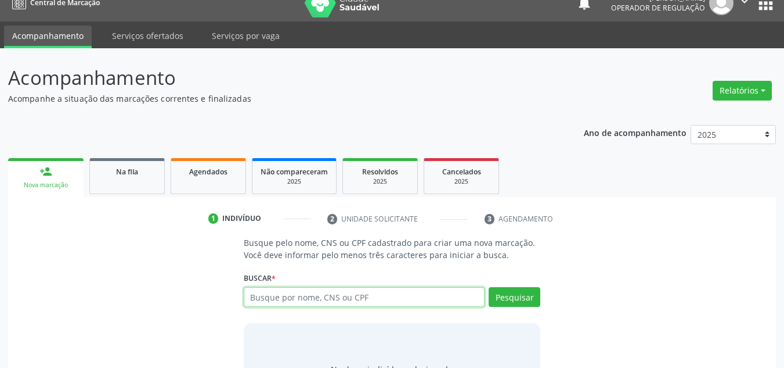
click at [280, 298] on input "text" at bounding box center [365, 297] width 242 height 20
type input "708408733443765"
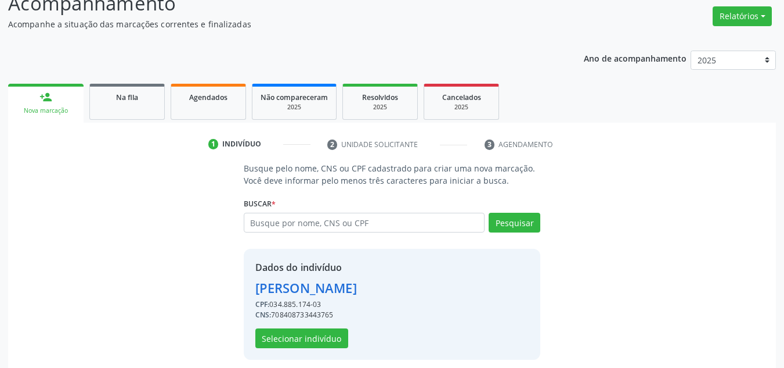
scroll to position [98, 0]
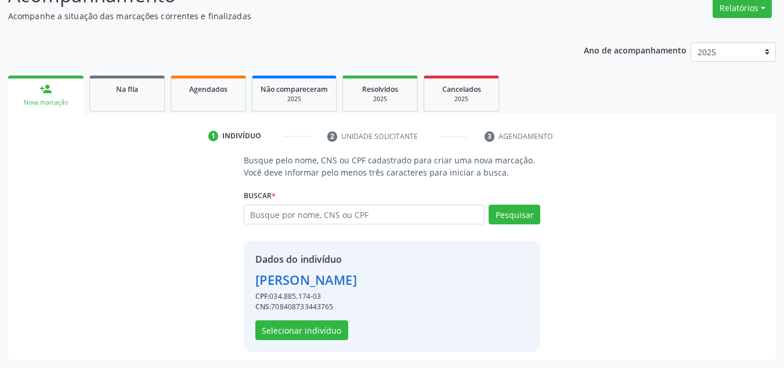
click at [328, 342] on div "Dados do indivíduo Maria dos Santos Silva Rodrigues CPF: 034.885.174-03 CNS: 70…" at bounding box center [392, 295] width 297 height 111
click at [327, 329] on button "Selecionar indivíduo" at bounding box center [301, 330] width 93 height 20
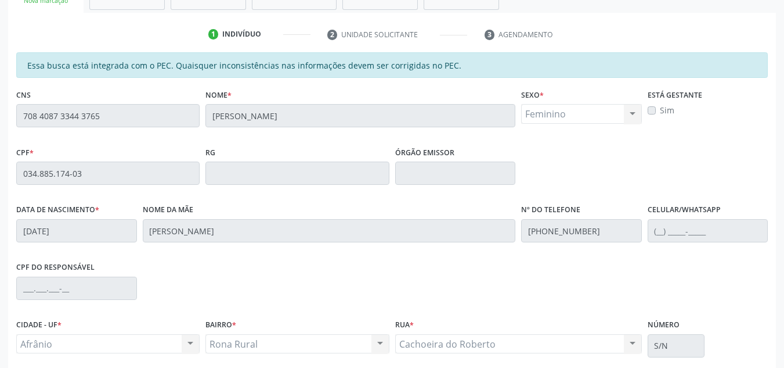
scroll to position [296, 0]
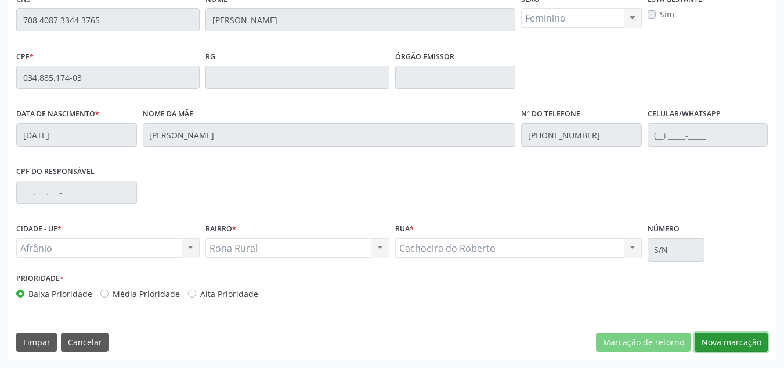
click at [721, 343] on button "Nova marcação" at bounding box center [731, 342] width 73 height 20
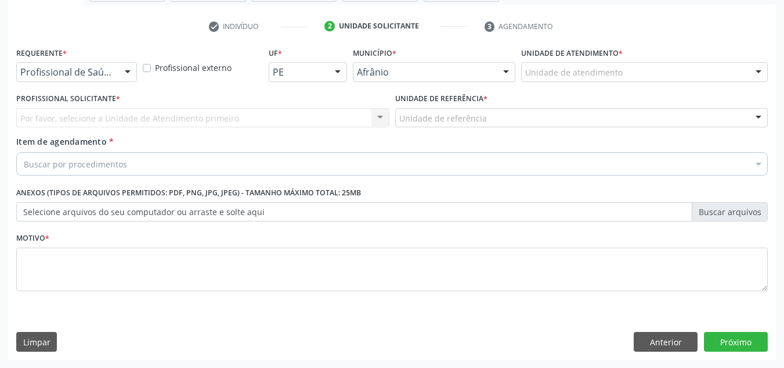
click at [634, 64] on div "Unidade de atendimento" at bounding box center [644, 72] width 247 height 20
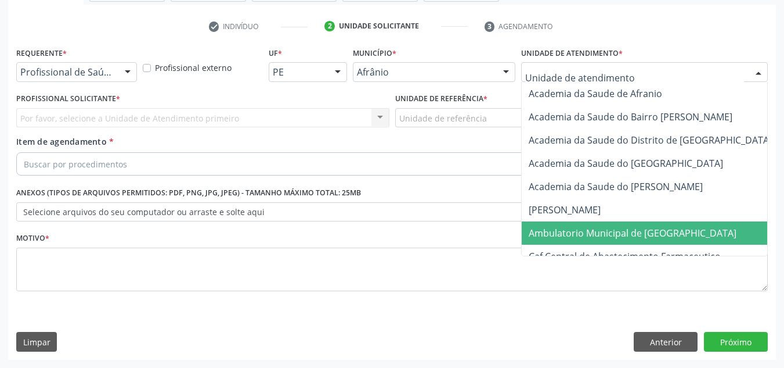
click at [641, 235] on span "Ambulatorio Municipal de [GEOGRAPHIC_DATA]" at bounding box center [633, 232] width 208 height 13
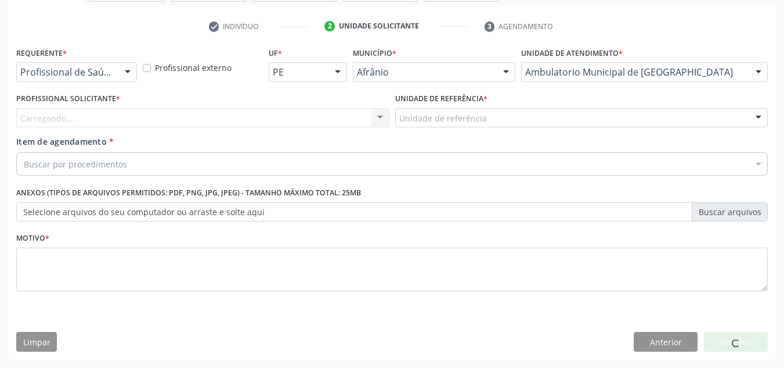
click at [312, 114] on div "Carregando... Nenhum resultado encontrado para: " " Não há nenhuma opção para s…" at bounding box center [202, 118] width 373 height 20
click at [310, 115] on div "Carregando... Nenhum resultado encontrado para: " " Não há nenhuma opção para s…" at bounding box center [202, 118] width 373 height 20
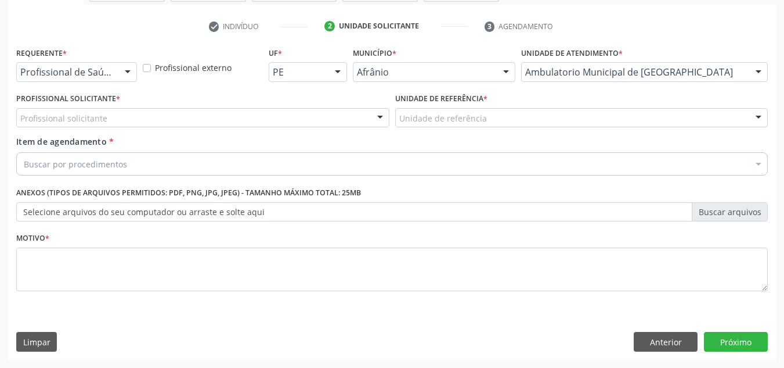
click at [310, 115] on div "Profissional solicitante" at bounding box center [202, 118] width 373 height 20
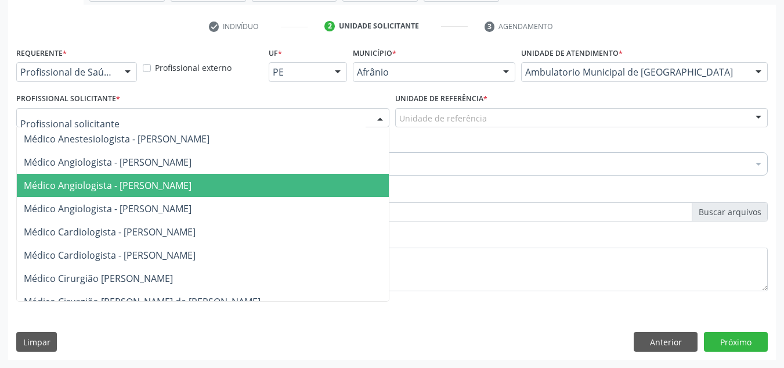
click at [314, 188] on span "Médico Angiologista - [PERSON_NAME]" at bounding box center [214, 185] width 395 height 23
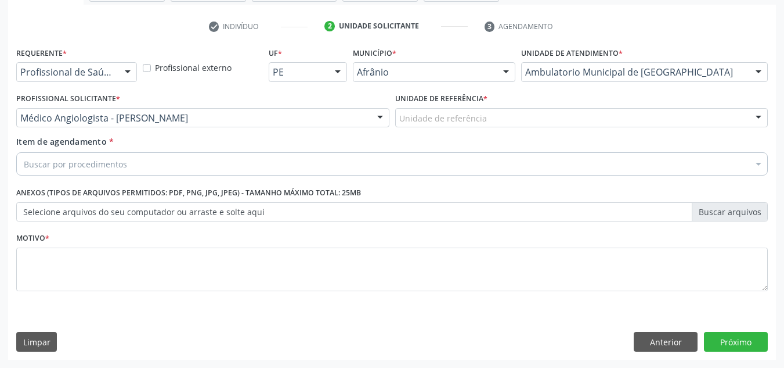
click at [508, 123] on div "Unidade de referência" at bounding box center [581, 118] width 373 height 20
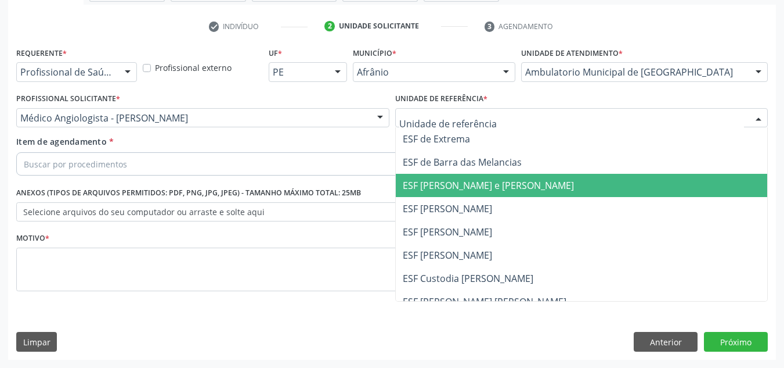
click at [524, 206] on span "ESF [PERSON_NAME]" at bounding box center [582, 208] width 372 height 23
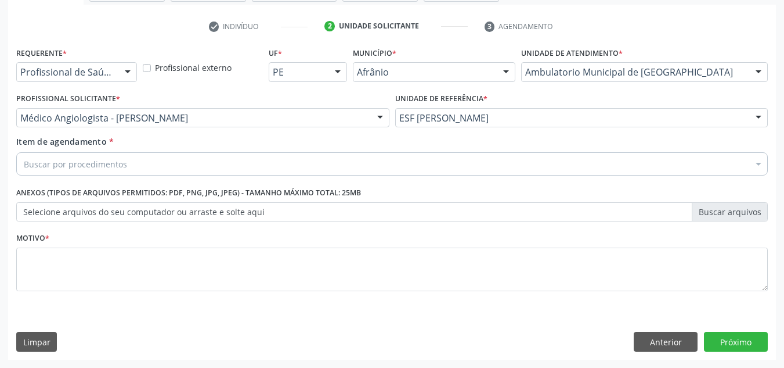
click at [528, 174] on div "Buscar por procedimentos" at bounding box center [392, 163] width 752 height 23
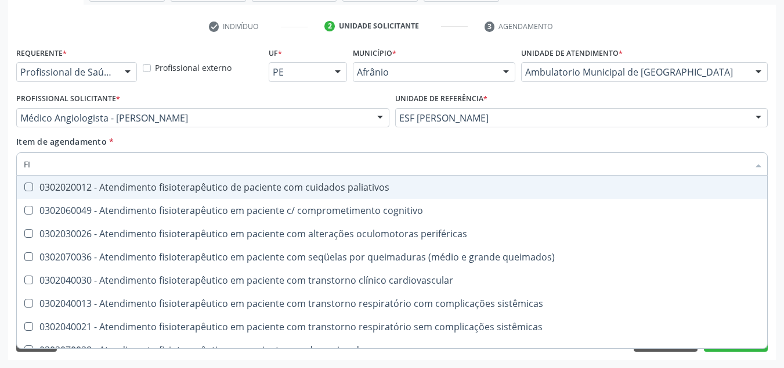
type input "F"
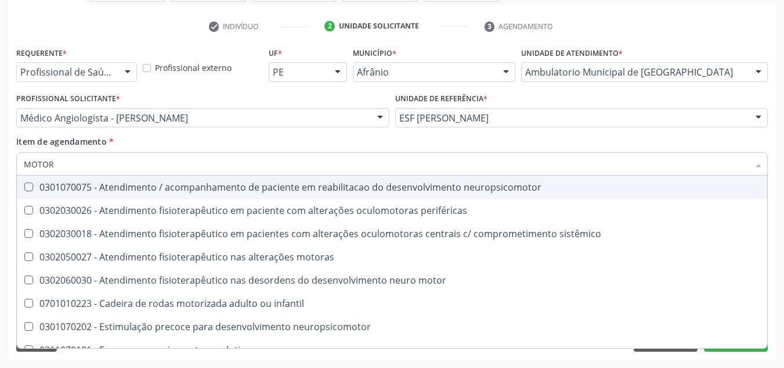
type input "MOTORA"
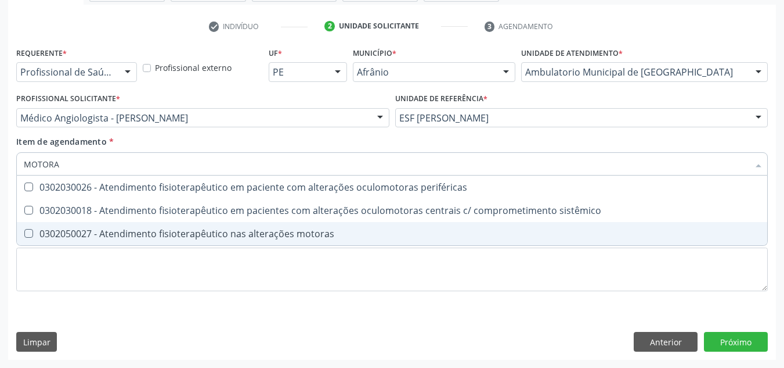
click at [448, 222] on span "0302050027 - Atendimento fisioterapêutico nas alterações motoras" at bounding box center [392, 233] width 751 height 23
checkbox motoras "true"
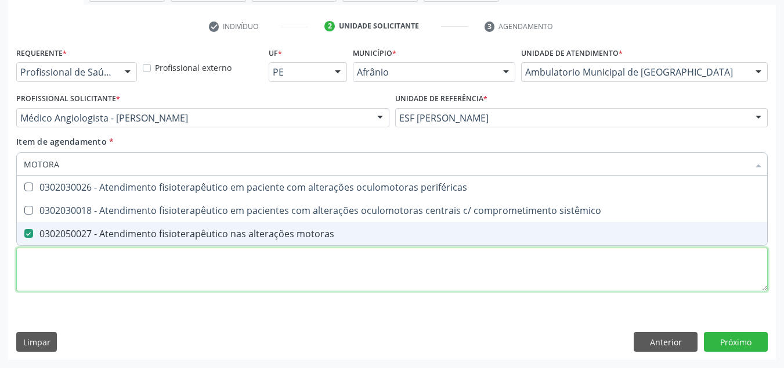
click at [436, 289] on div "Requerente * Profissional de Saúde Profissional de Saúde Paciente Nenhum result…" at bounding box center [392, 175] width 752 height 263
checkbox sistêmico "true"
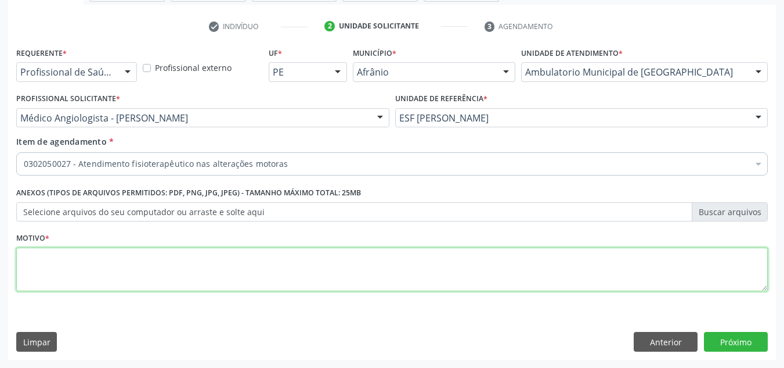
type textarea "E"
type textarea "TENDINOPATIA NO JOELHO DIREITO"
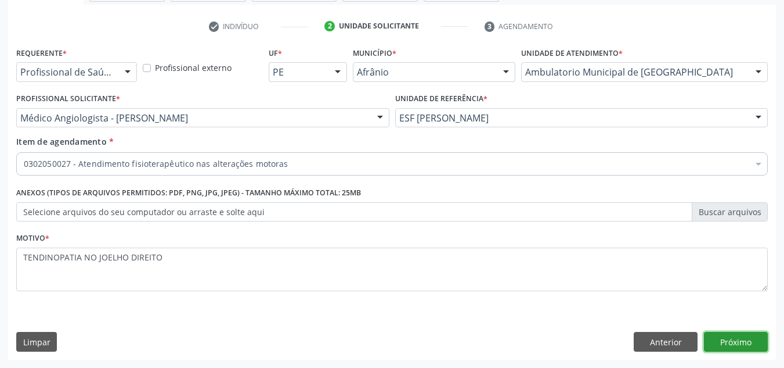
click at [759, 343] on button "Próximo" at bounding box center [736, 342] width 64 height 20
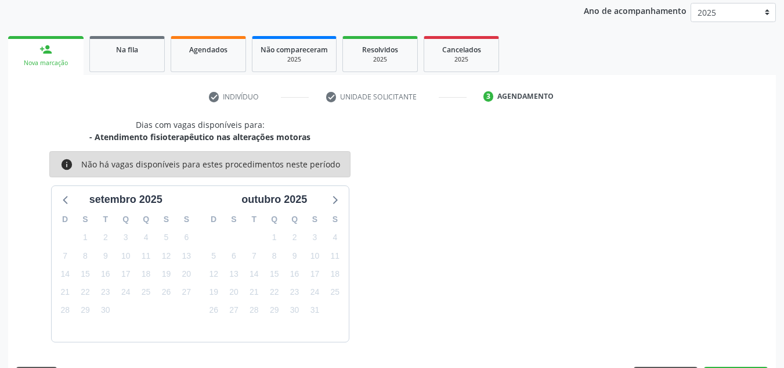
scroll to position [172, 0]
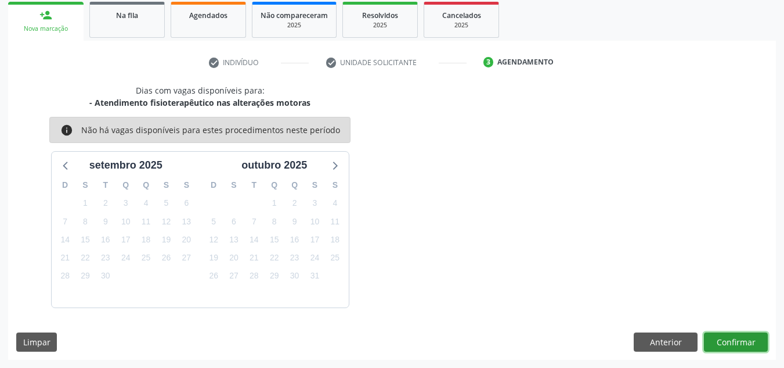
click at [759, 343] on button "Confirmar" at bounding box center [736, 342] width 64 height 20
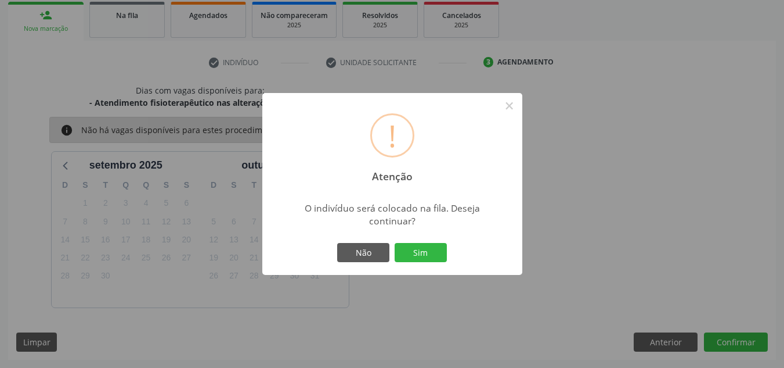
click at [395, 243] on button "Sim" at bounding box center [421, 253] width 52 height 20
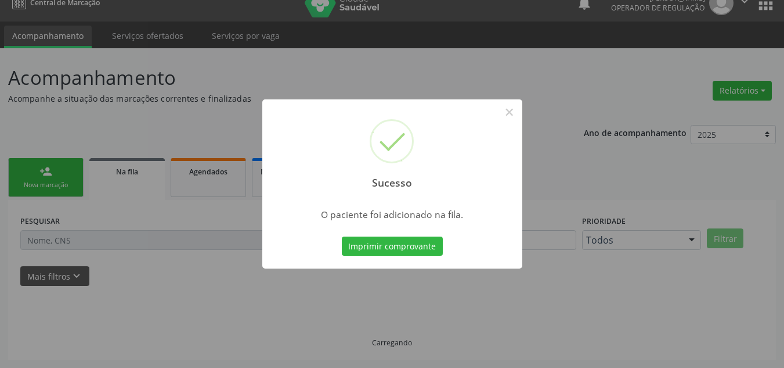
scroll to position [16, 0]
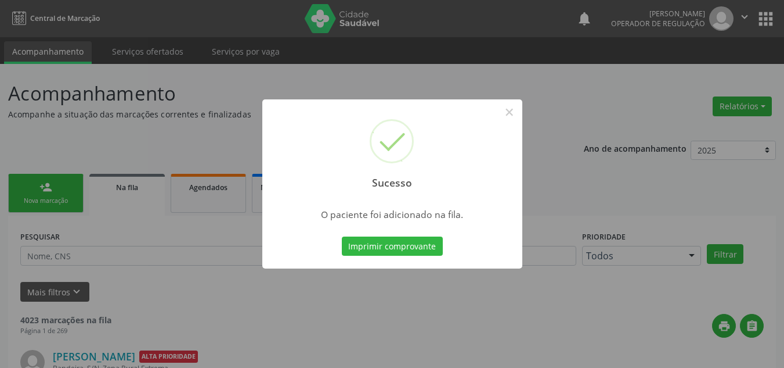
scroll to position [16, 0]
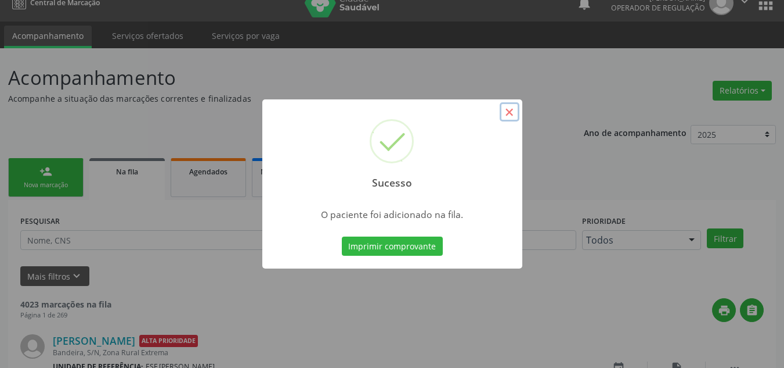
click at [509, 106] on button "×" at bounding box center [510, 112] width 20 height 20
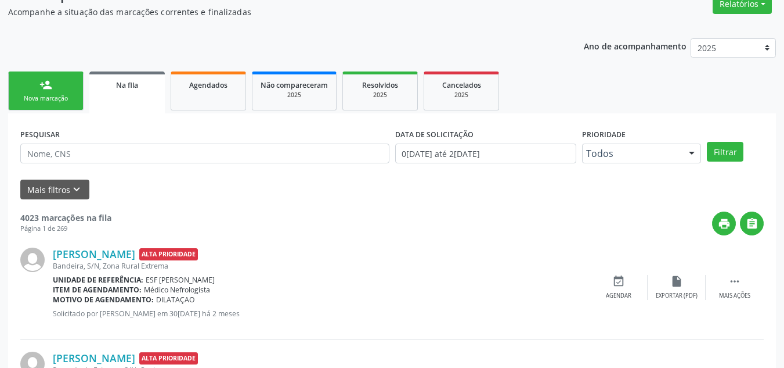
scroll to position [190, 0]
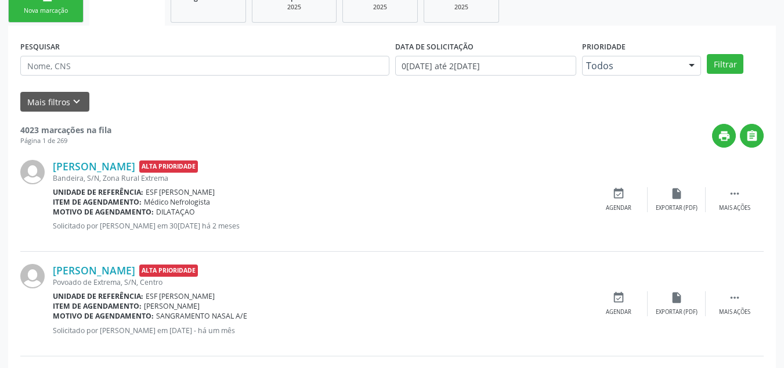
click at [50, 9] on div "Nova marcação" at bounding box center [46, 10] width 58 height 9
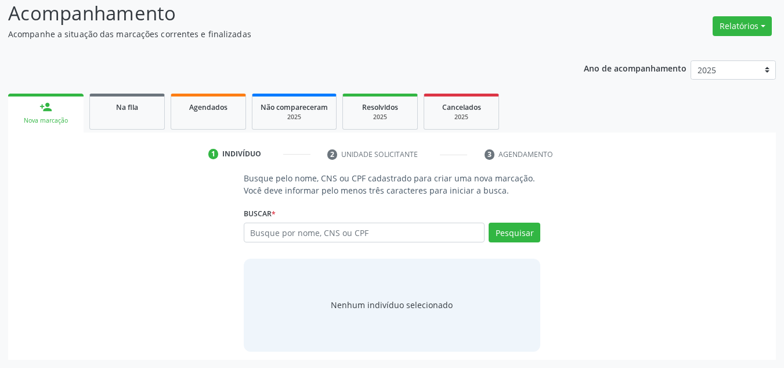
scroll to position [80, 0]
click at [348, 226] on input "text" at bounding box center [365, 232] width 242 height 20
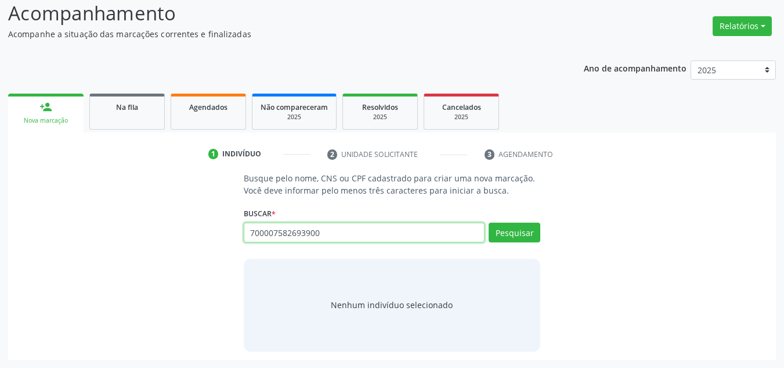
type input "700007582693900"
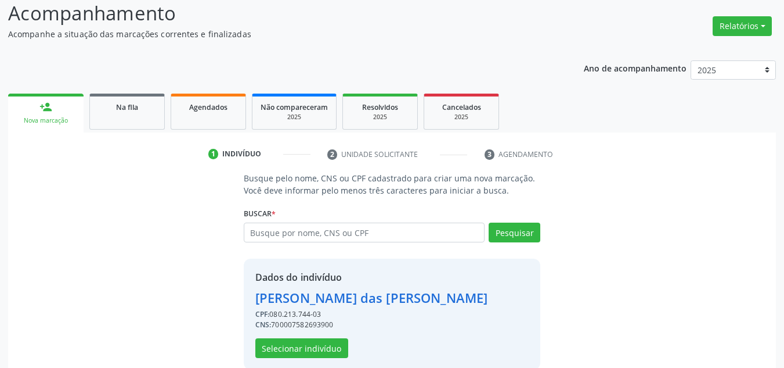
scroll to position [98, 0]
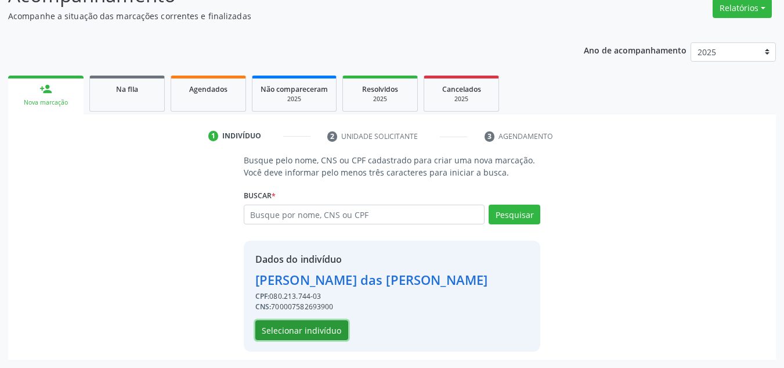
click at [332, 322] on button "Selecionar indivíduo" at bounding box center [301, 330] width 93 height 20
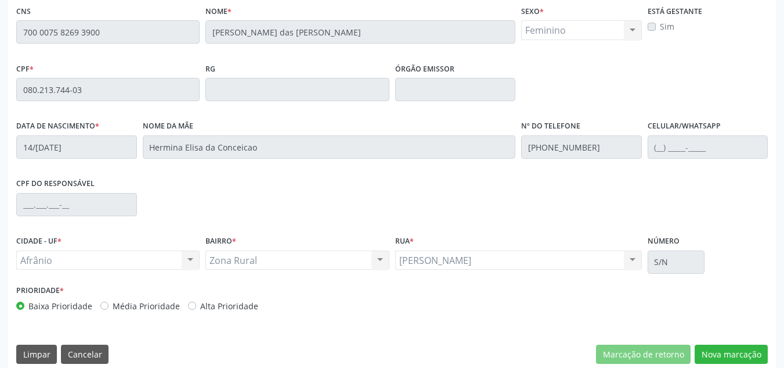
scroll to position [296, 0]
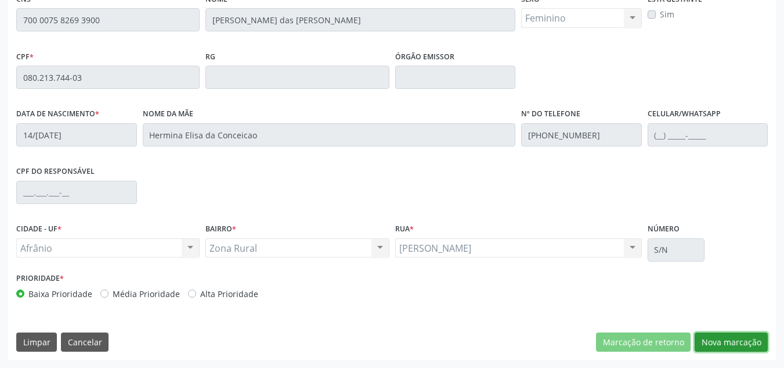
click at [723, 342] on button "Nova marcação" at bounding box center [731, 342] width 73 height 20
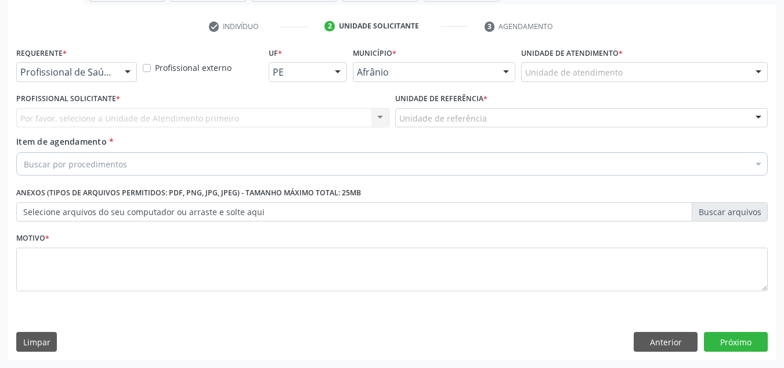
scroll to position [208, 0]
click at [636, 61] on div "Unidade de atendimento * Unidade de atendimento Academia da Saude de Afranio Ac…" at bounding box center [644, 62] width 247 height 37
click at [645, 70] on div "Unidade de atendimento" at bounding box center [644, 72] width 247 height 20
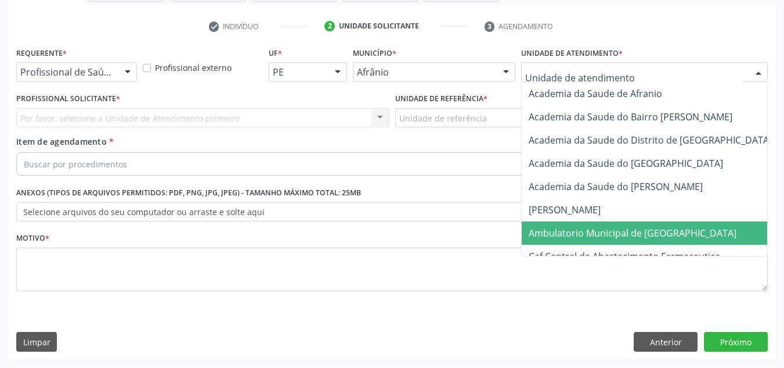
click at [609, 239] on span "Ambulatorio Municipal de [GEOGRAPHIC_DATA]" at bounding box center [663, 232] width 283 height 23
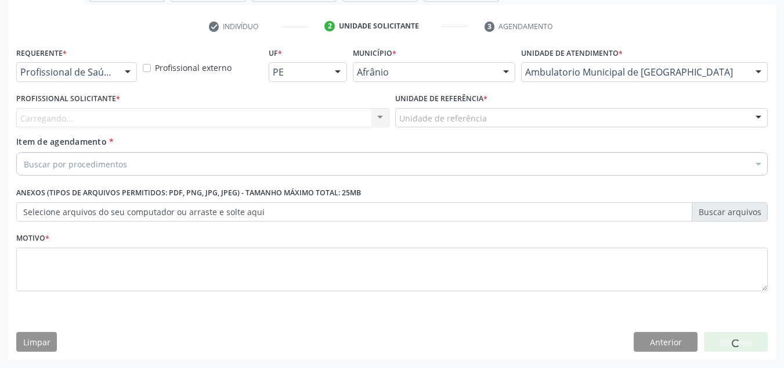
click at [343, 118] on div "Carregando... Nenhum resultado encontrado para: " " Não há nenhuma opção para s…" at bounding box center [202, 118] width 373 height 20
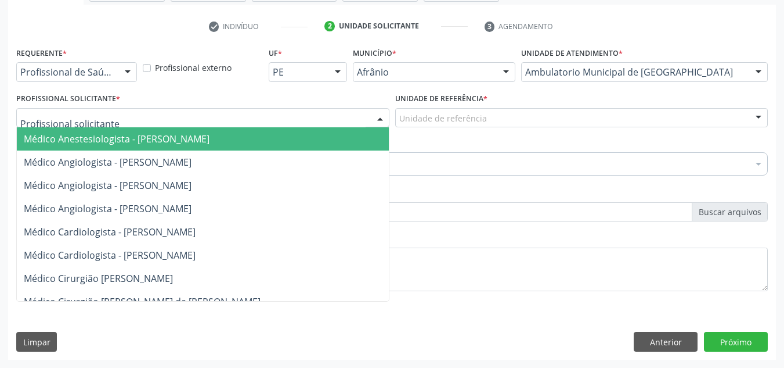
click at [343, 118] on div at bounding box center [202, 118] width 373 height 20
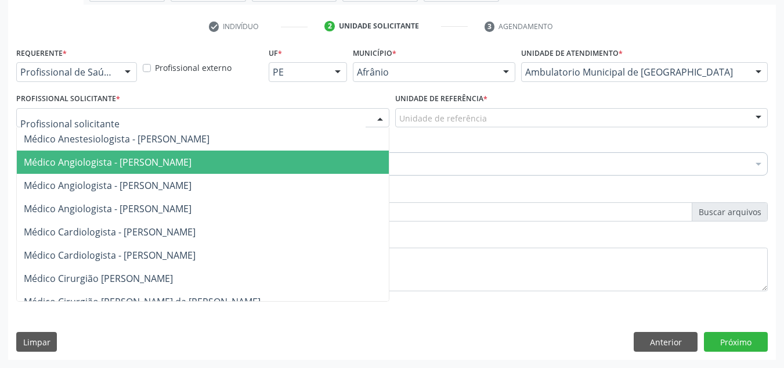
click at [338, 161] on span "Médico Angiologista - [PERSON_NAME]" at bounding box center [214, 161] width 395 height 23
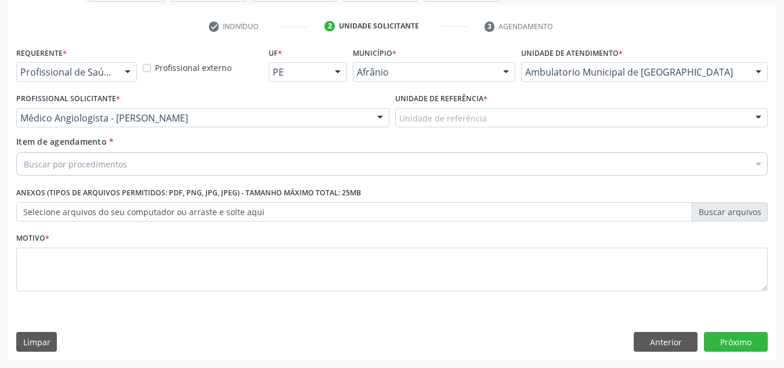
drag, startPoint x: 445, startPoint y: 120, endPoint x: 454, endPoint y: 146, distance: 27.4
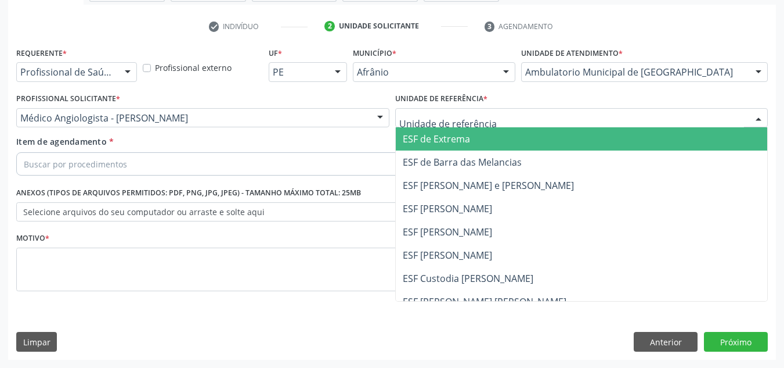
click at [464, 189] on span "ESF [PERSON_NAME] e [PERSON_NAME]" at bounding box center [488, 185] width 171 height 13
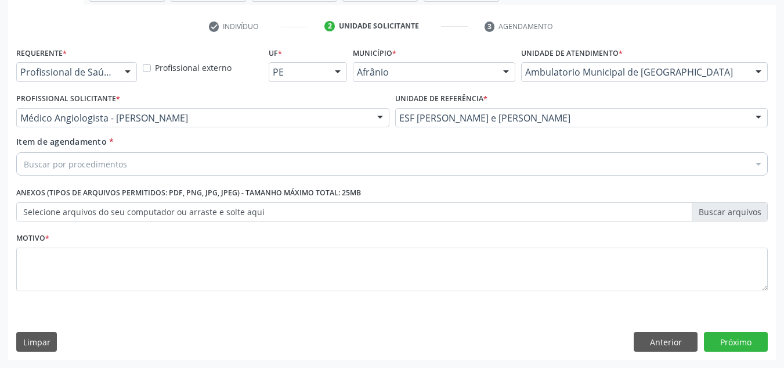
click at [449, 169] on div "Buscar por procedimentos" at bounding box center [392, 163] width 752 height 23
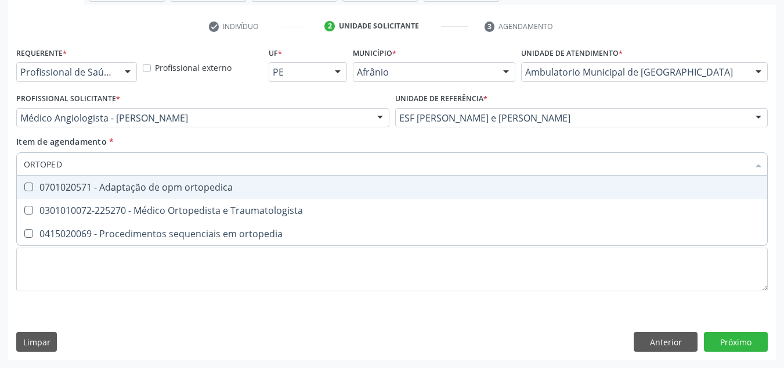
type input "ORTOPEDI"
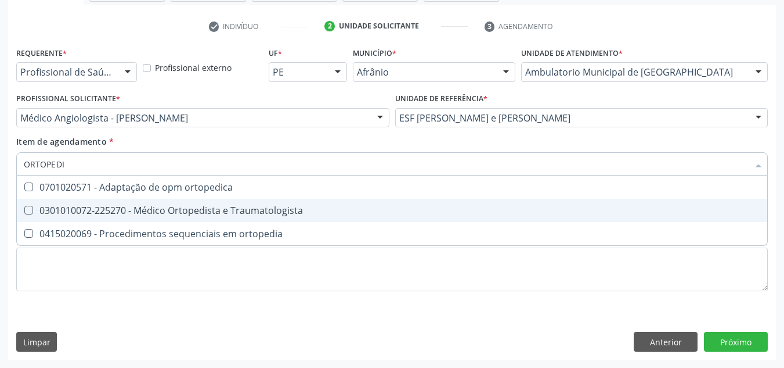
click at [199, 213] on div "0301010072-225270 - Médico Ortopedista e Traumatologista" at bounding box center [392, 210] width 737 height 9
checkbox Traumatologista "true"
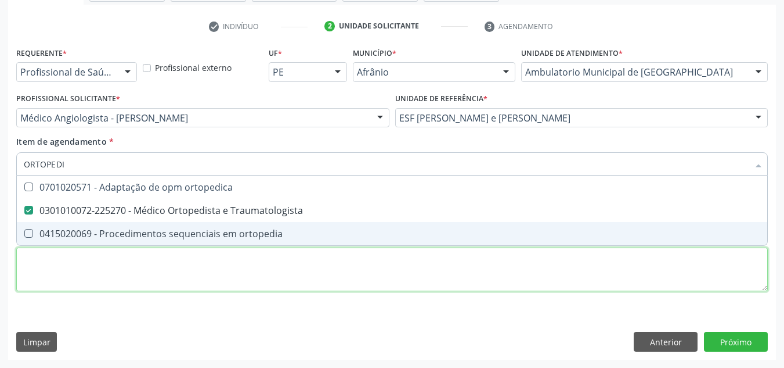
click at [193, 277] on div "Requerente * Profissional de Saúde Profissional de Saúde Paciente Nenhum result…" at bounding box center [392, 175] width 752 height 263
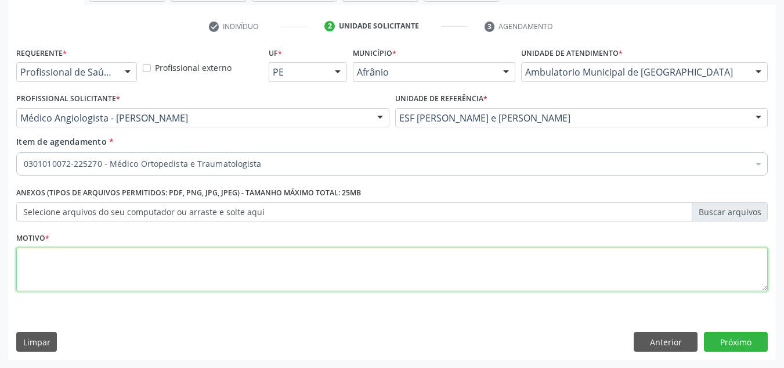
type textarea "'"
type textarea "PÓS-OP"
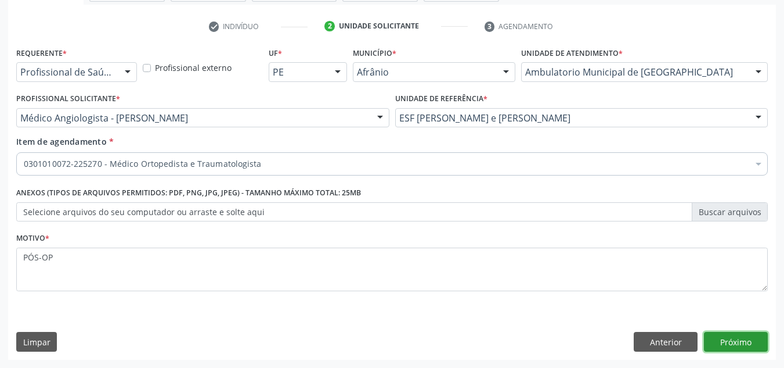
click at [760, 333] on button "Próximo" at bounding box center [736, 342] width 64 height 20
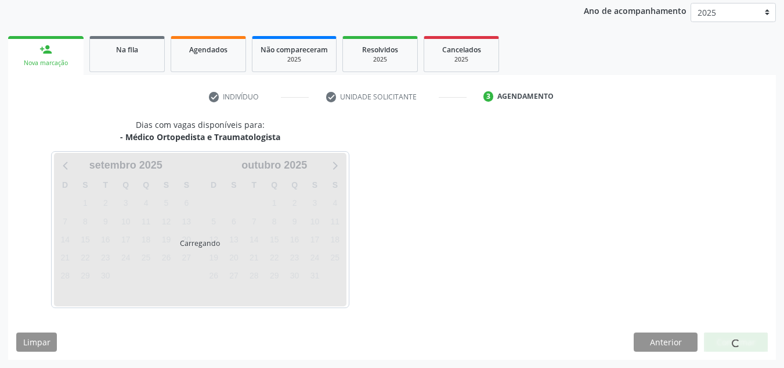
scroll to position [138, 0]
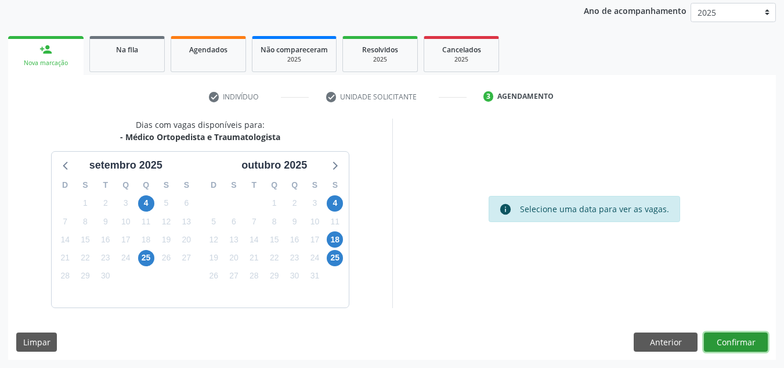
click at [767, 346] on button "Confirmar" at bounding box center [736, 342] width 64 height 20
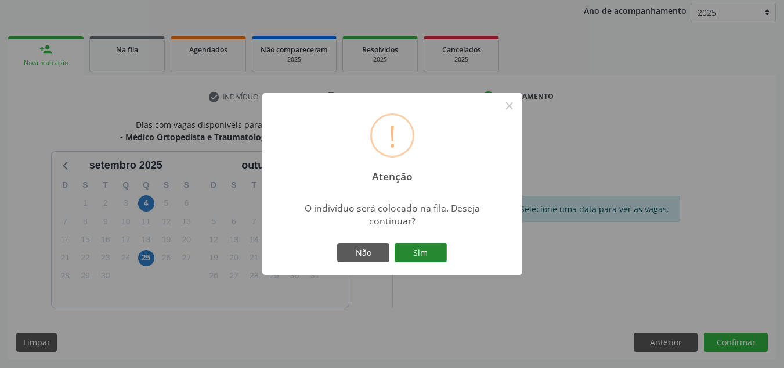
drag, startPoint x: 426, startPoint y: 267, endPoint x: 424, endPoint y: 260, distance: 7.1
click at [425, 267] on div "! Atenção × O indivíduo será colocado na fila. Deseja continuar? Não Sim" at bounding box center [392, 184] width 260 height 182
click at [424, 260] on button "Sim" at bounding box center [421, 253] width 52 height 20
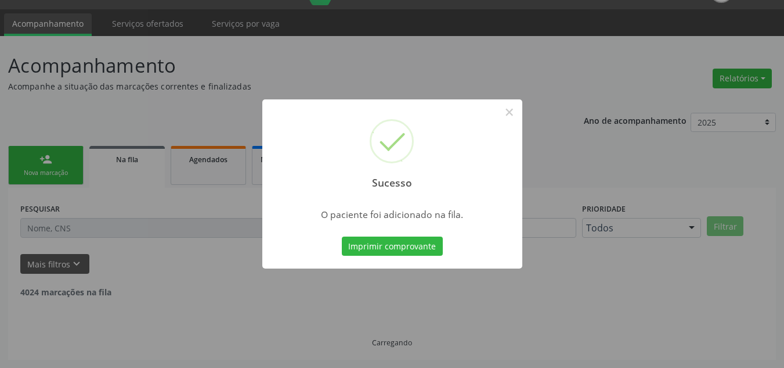
scroll to position [16, 0]
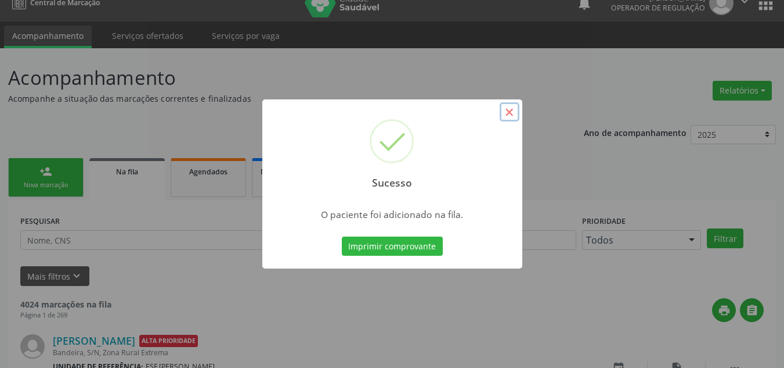
click at [501, 107] on button "×" at bounding box center [510, 112] width 20 height 20
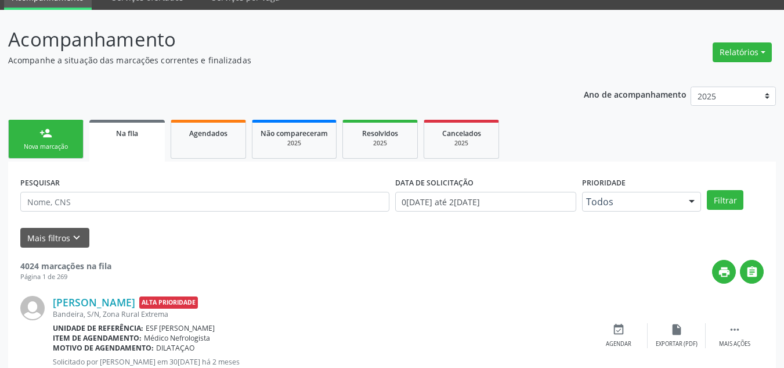
scroll to position [74, 0]
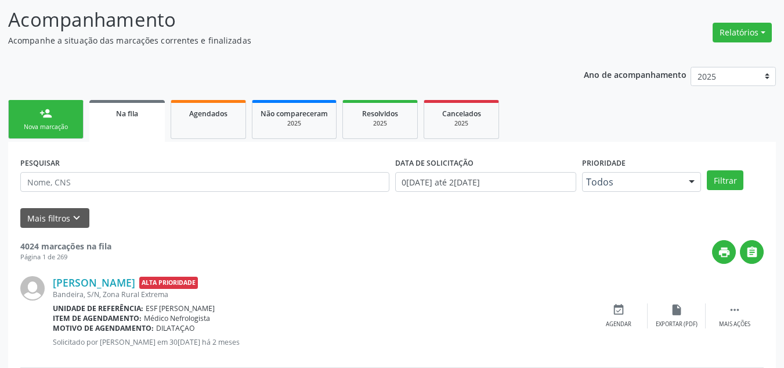
click at [61, 138] on link "person_add Nova marcação" at bounding box center [45, 119] width 75 height 39
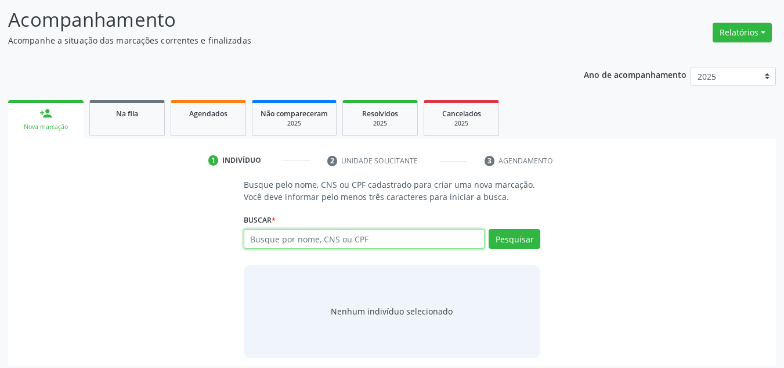
click at [268, 236] on input "text" at bounding box center [365, 239] width 242 height 20
type input "700605471668561"
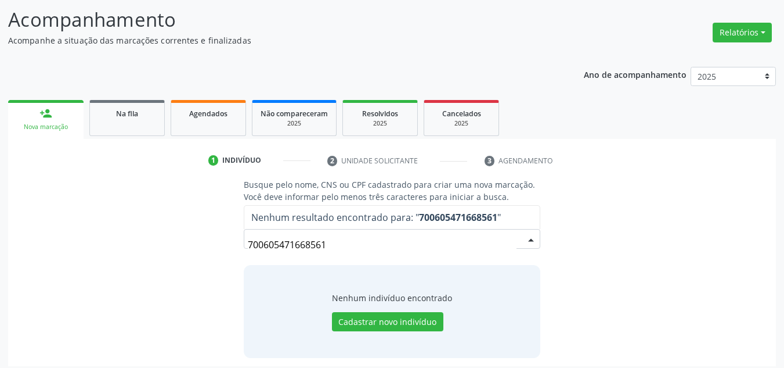
drag, startPoint x: 393, startPoint y: 250, endPoint x: 178, endPoint y: 219, distance: 217.1
click at [178, 232] on div "Busque pelo nome, CNS ou CPF cadastrado para criar uma nova marcação. Você deve…" at bounding box center [392, 267] width 752 height 179
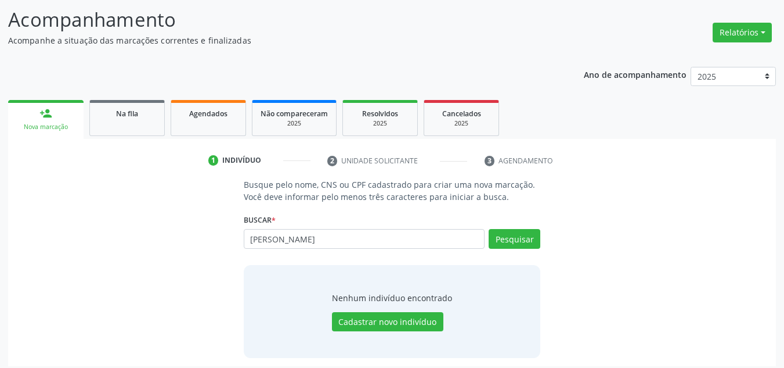
type input "[PERSON_NAME]"
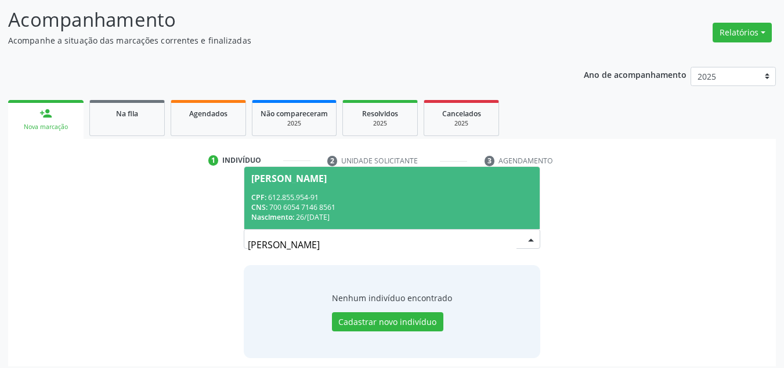
click at [273, 184] on span "[PERSON_NAME] CPF: 612.855.954-91 CNS: 700 6054 7146 8561 Nascimento: 26[DATE]" at bounding box center [392, 198] width 296 height 62
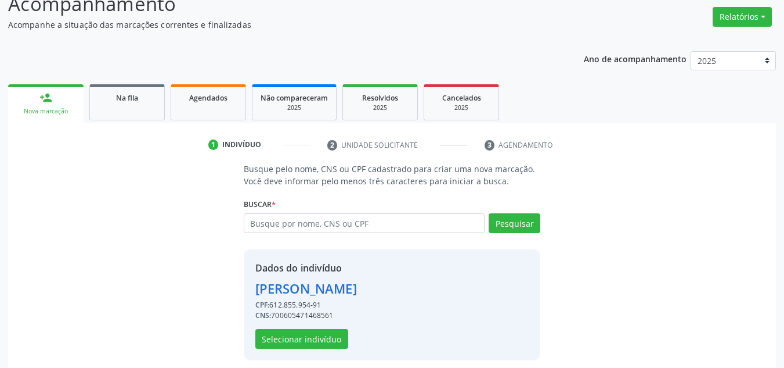
scroll to position [98, 0]
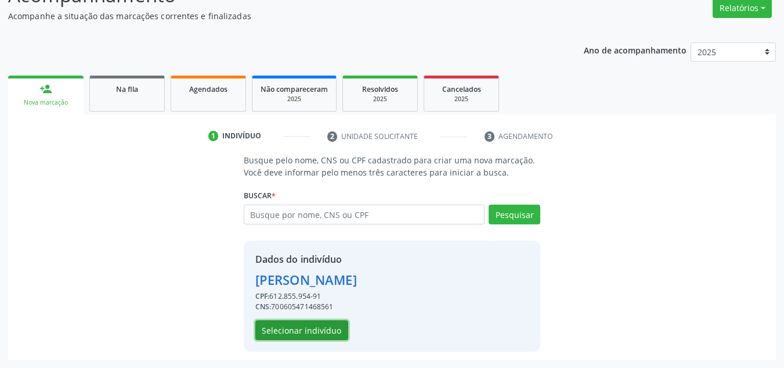
click at [333, 337] on button "Selecionar indivíduo" at bounding box center [301, 330] width 93 height 20
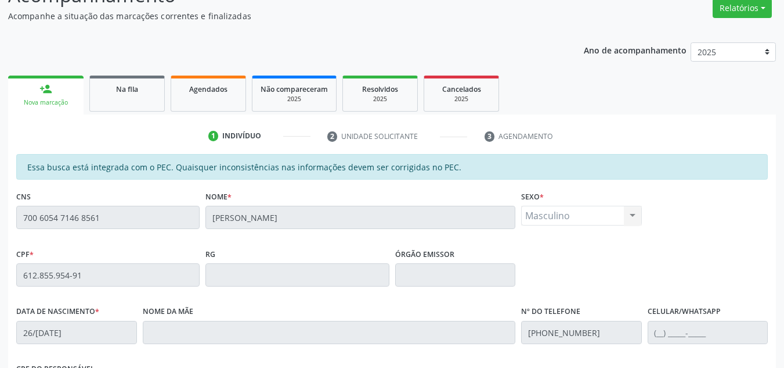
scroll to position [296, 0]
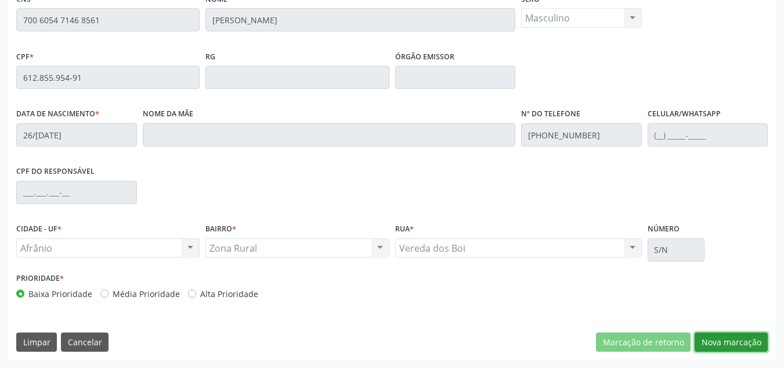
click at [731, 339] on button "Nova marcação" at bounding box center [731, 342] width 73 height 20
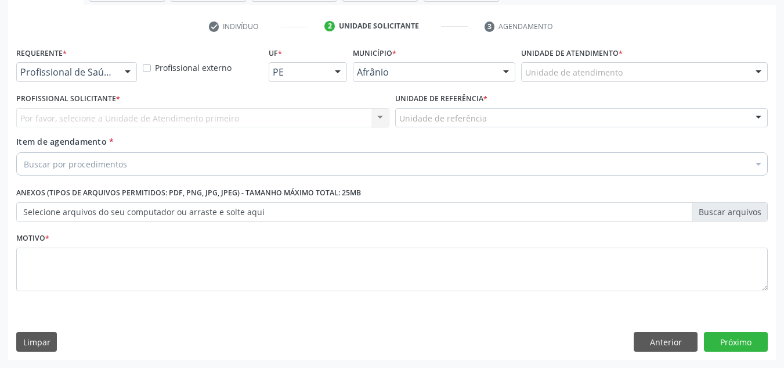
scroll to position [208, 0]
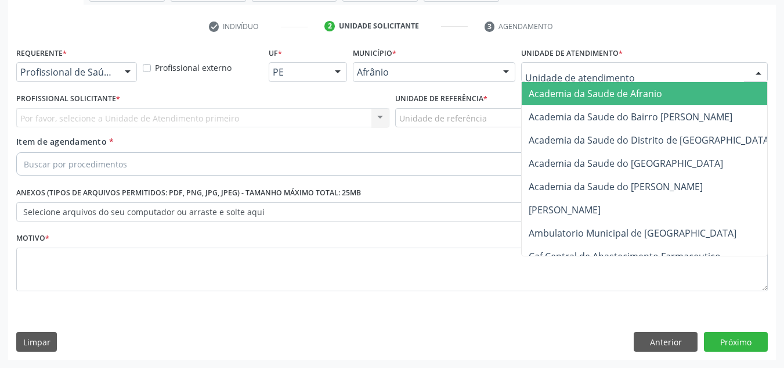
click at [646, 68] on div at bounding box center [644, 72] width 247 height 20
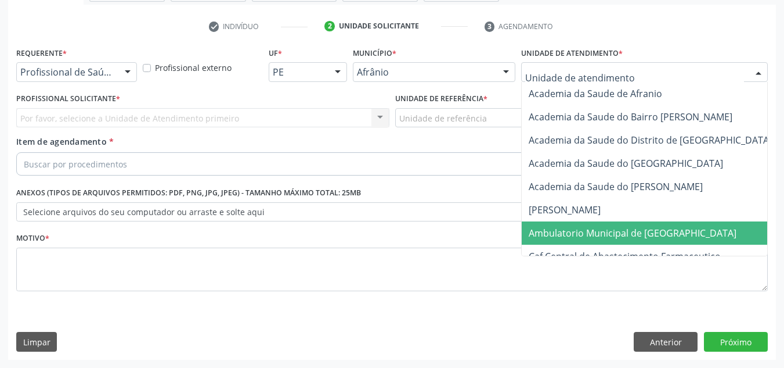
click at [662, 236] on span "Ambulatorio Municipal de [GEOGRAPHIC_DATA]" at bounding box center [633, 232] width 208 height 13
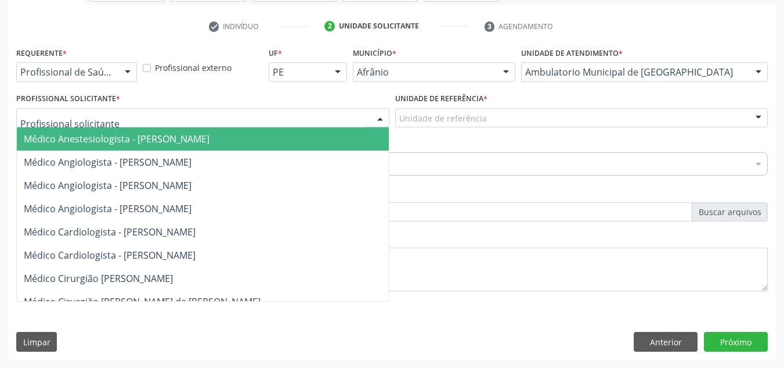
click at [309, 116] on div at bounding box center [202, 118] width 373 height 20
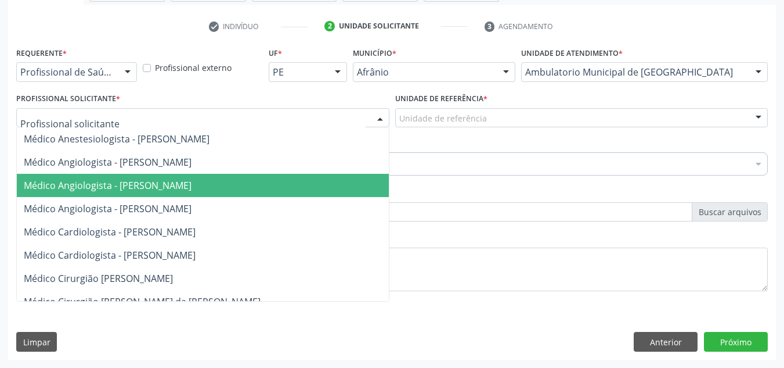
drag, startPoint x: 298, startPoint y: 188, endPoint x: 392, endPoint y: 153, distance: 99.8
click at [298, 188] on span "Médico Angiologista - [PERSON_NAME]" at bounding box center [214, 185] width 395 height 23
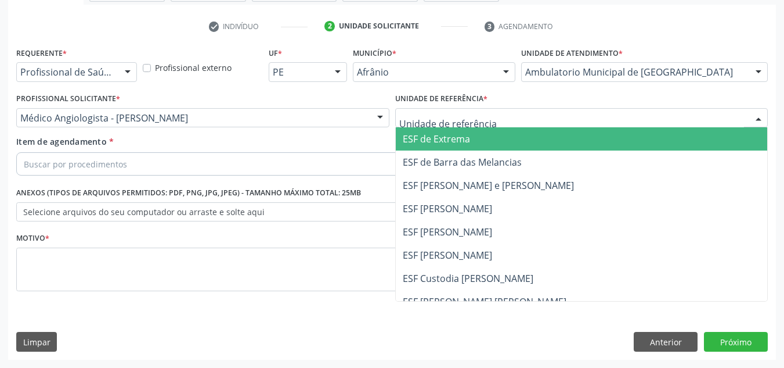
click at [456, 125] on div at bounding box center [581, 118] width 373 height 20
drag, startPoint x: 484, startPoint y: 192, endPoint x: 455, endPoint y: 193, distance: 29.1
click at [482, 193] on span "ESF [PERSON_NAME] e [PERSON_NAME]" at bounding box center [582, 185] width 372 height 23
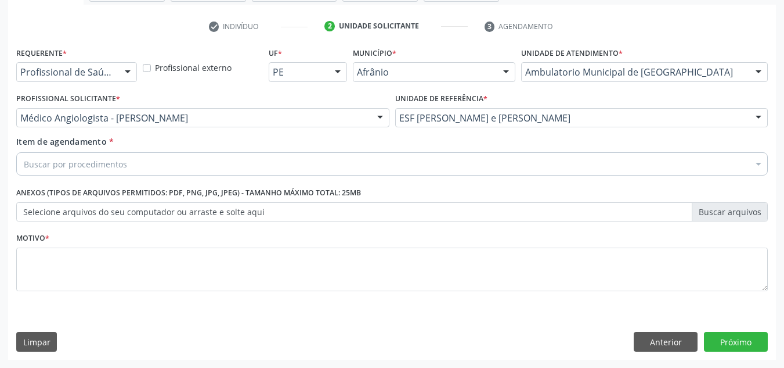
click at [373, 168] on div "Buscar por procedimentos" at bounding box center [392, 163] width 752 height 23
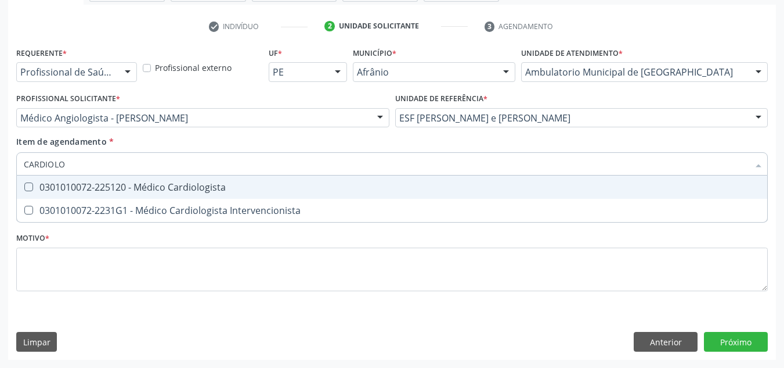
type input "CARDIOLOG"
click at [376, 189] on div "0301010072-225120 - Médico Cardiologista" at bounding box center [392, 186] width 737 height 9
checkbox Cardiologista "true"
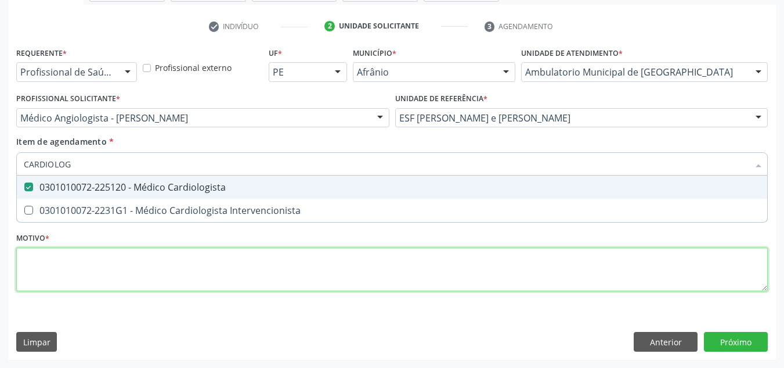
click at [368, 274] on div "Requerente * Profissional de Saúde Profissional de Saúde Paciente Nenhum result…" at bounding box center [392, 175] width 752 height 263
checkbox Intervencionista "true"
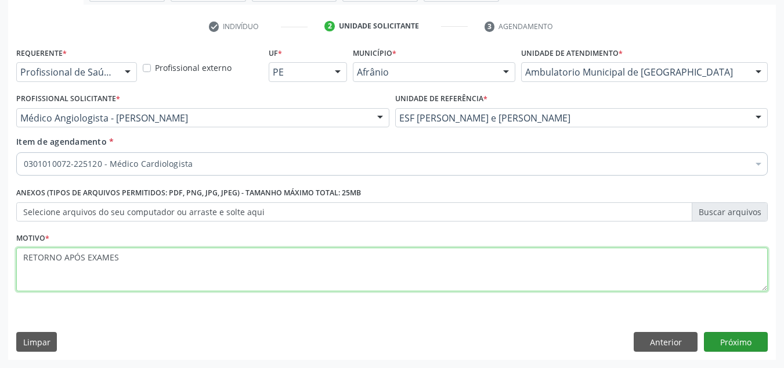
type textarea "RETORNO APÓS EXAMES"
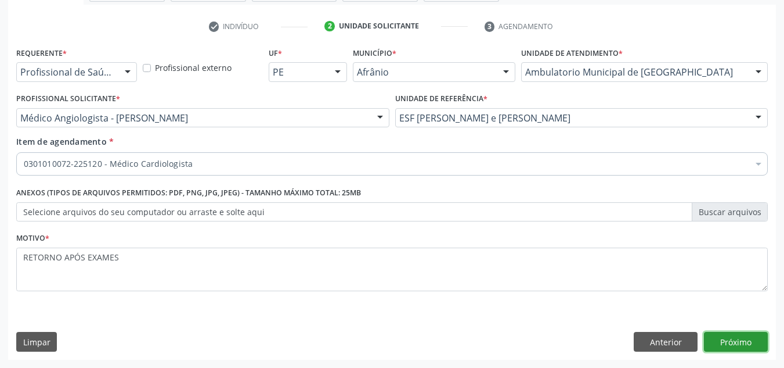
click at [752, 339] on button "Próximo" at bounding box center [736, 342] width 64 height 20
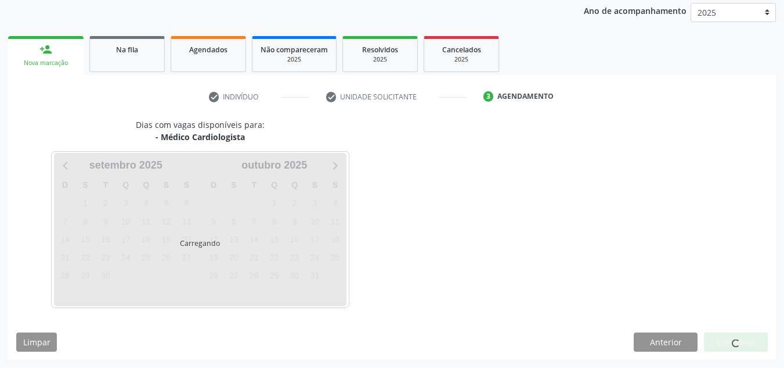
scroll to position [138, 0]
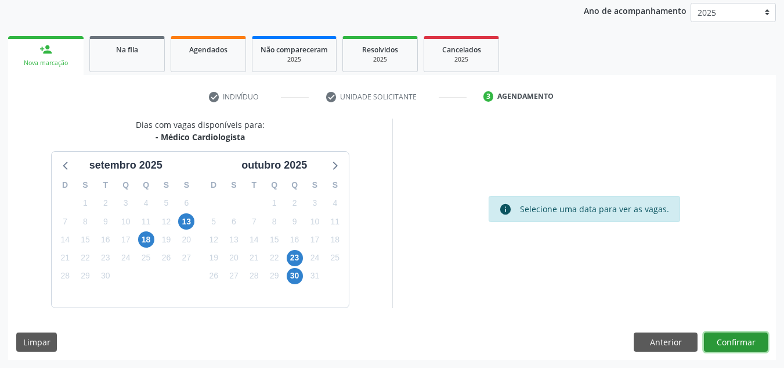
click at [757, 336] on button "Confirmar" at bounding box center [736, 342] width 64 height 20
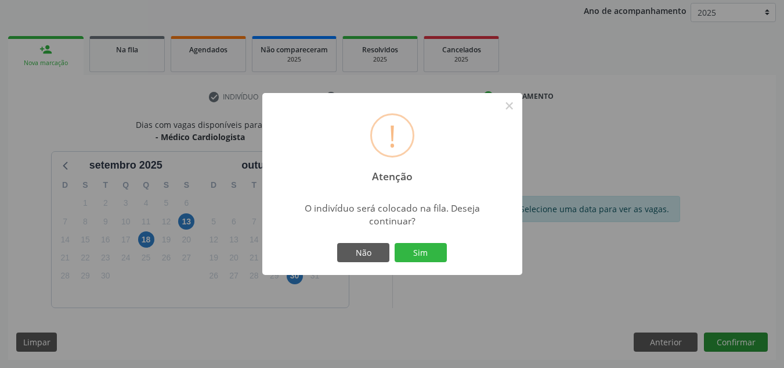
click at [395, 243] on button "Sim" at bounding box center [421, 253] width 52 height 20
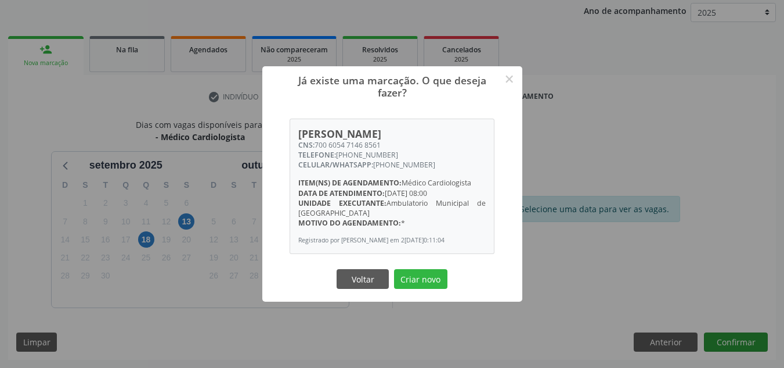
click at [394, 269] on button "Criar novo" at bounding box center [420, 279] width 53 height 20
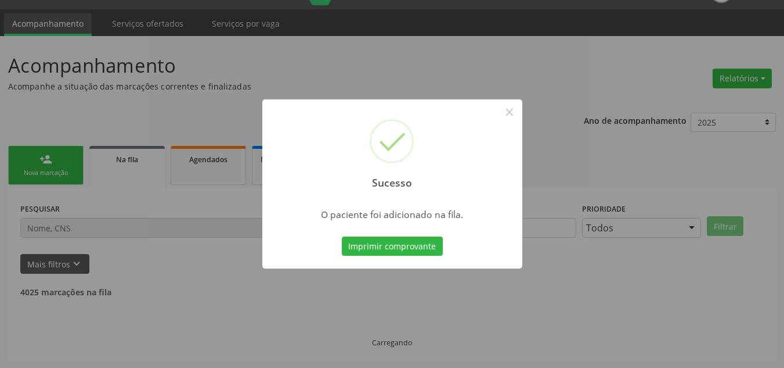
scroll to position [16, 0]
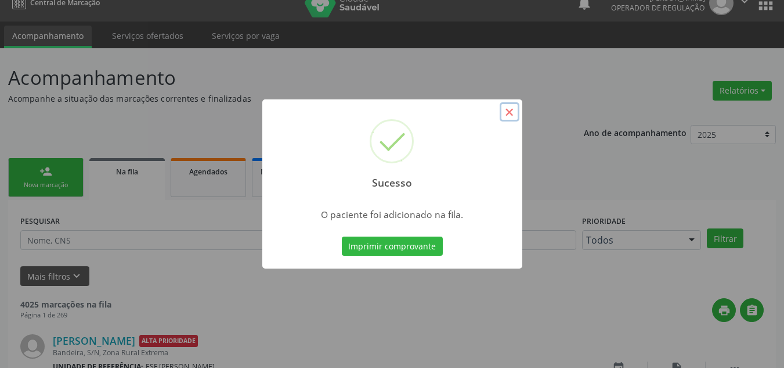
click at [508, 113] on button "×" at bounding box center [510, 112] width 20 height 20
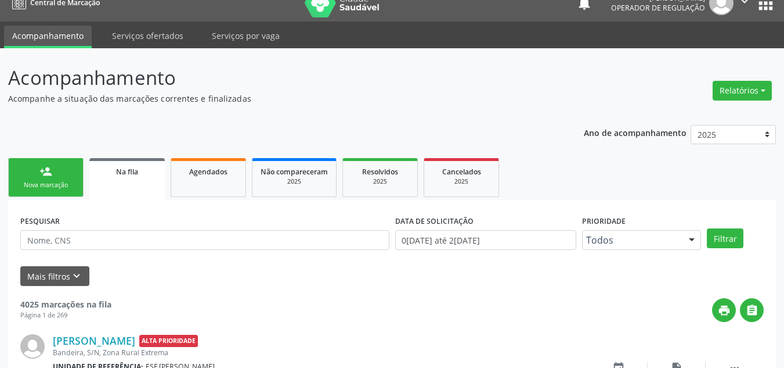
drag, startPoint x: 35, startPoint y: 181, endPoint x: 384, endPoint y: 1, distance: 392.9
click at [35, 181] on div "Nova marcação" at bounding box center [46, 185] width 58 height 9
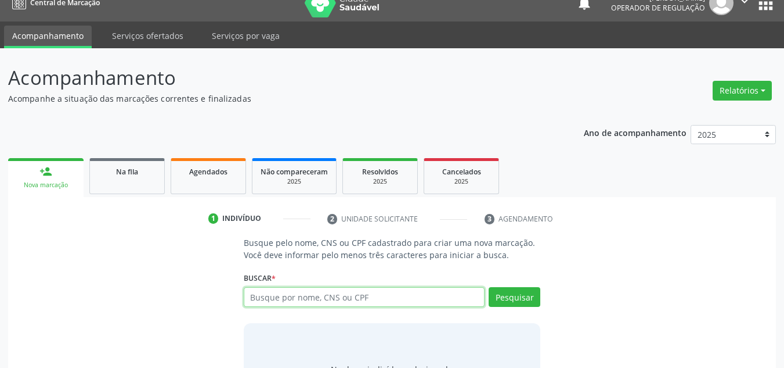
click at [379, 298] on input "text" at bounding box center [365, 297] width 242 height 20
type input "25983696882"
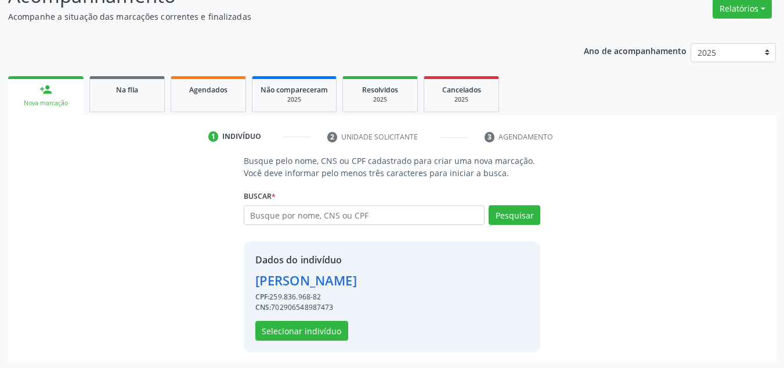
scroll to position [98, 0]
click at [314, 326] on button "Selecionar indivíduo" at bounding box center [301, 330] width 93 height 20
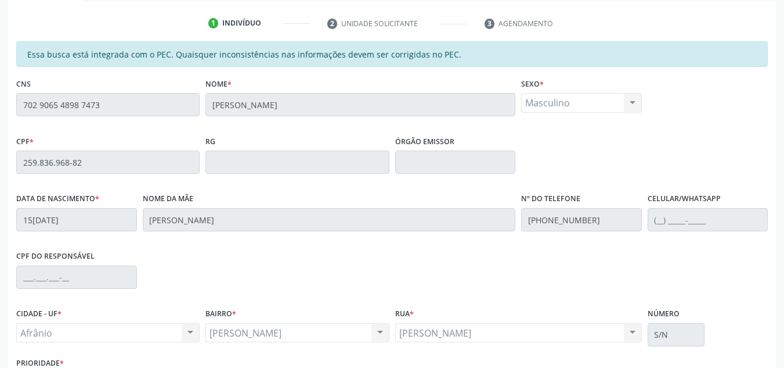
scroll to position [296, 0]
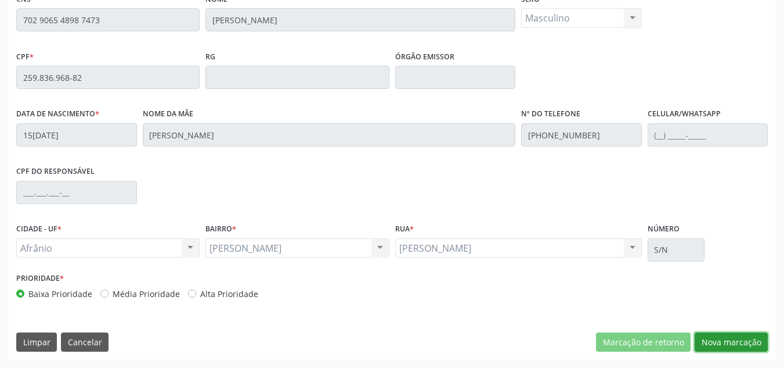
click at [713, 340] on button "Nova marcação" at bounding box center [731, 342] width 73 height 20
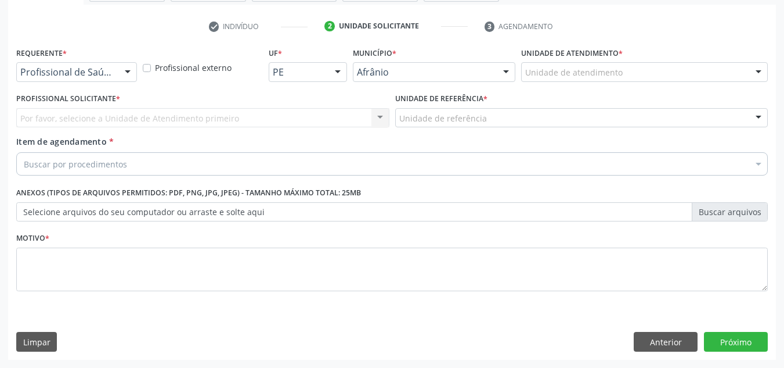
scroll to position [208, 0]
drag, startPoint x: 657, startPoint y: 41, endPoint x: 648, endPoint y: 58, distance: 19.0
click at [650, 52] on div "check Indivíduo 2 Unidade solicitante 3 Agendamento Essa busca está integrada c…" at bounding box center [392, 188] width 768 height 343
click at [648, 58] on div "Unidade de atendimento * Unidade de atendimento Academia da Saude de Afranio Ac…" at bounding box center [644, 62] width 247 height 37
click at [639, 75] on div "Unidade de atendimento" at bounding box center [644, 72] width 247 height 20
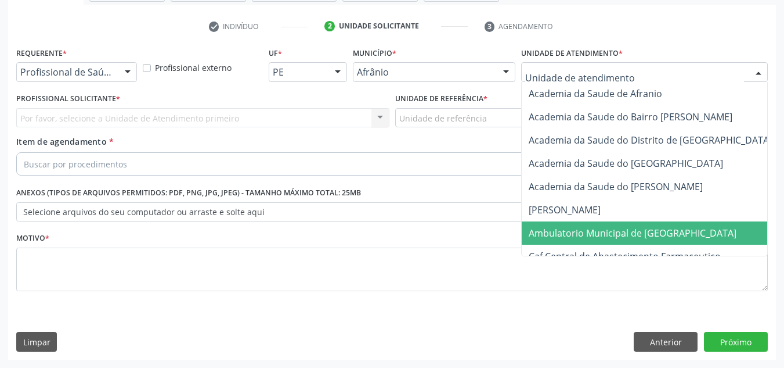
click at [604, 235] on span "Ambulatorio Municipal de [GEOGRAPHIC_DATA]" at bounding box center [633, 232] width 208 height 13
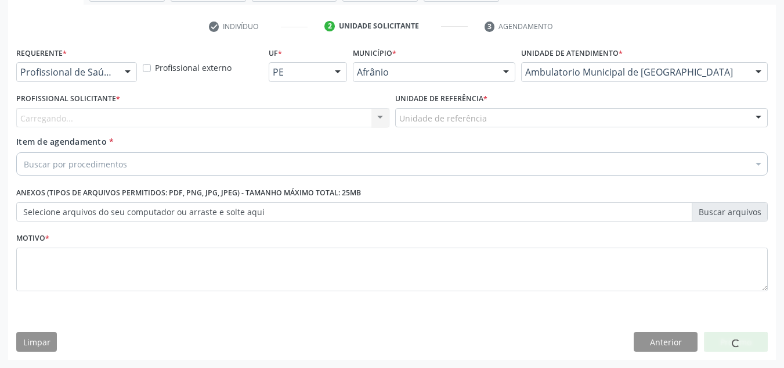
click at [86, 116] on div "Carregando... Nenhum resultado encontrado para: " " Não há nenhuma opção para s…" at bounding box center [202, 118] width 373 height 20
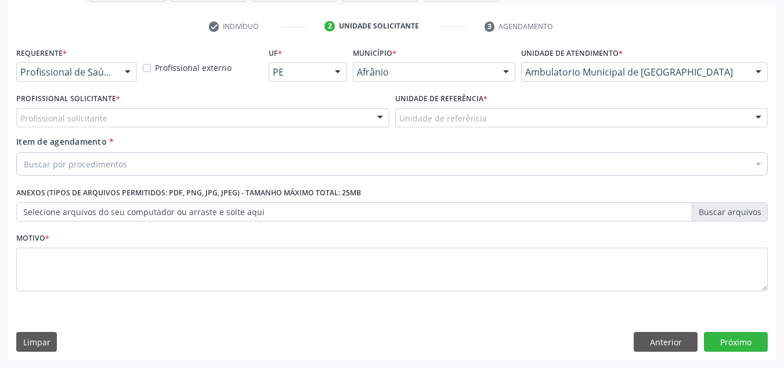
click at [106, 124] on div "Profissional solicitante" at bounding box center [202, 118] width 373 height 20
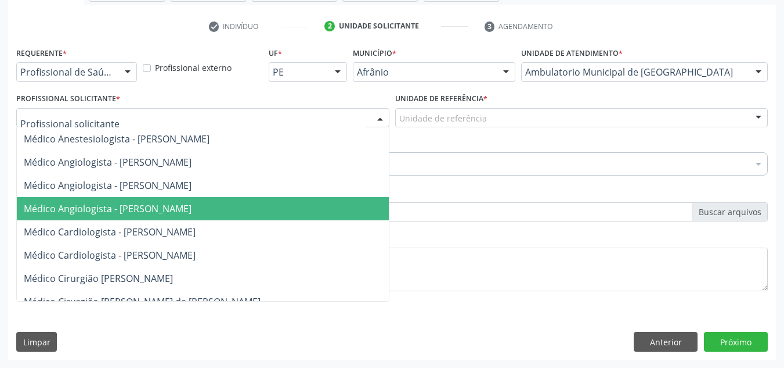
click at [132, 204] on span "Médico Angiologista - [PERSON_NAME]" at bounding box center [108, 208] width 168 height 13
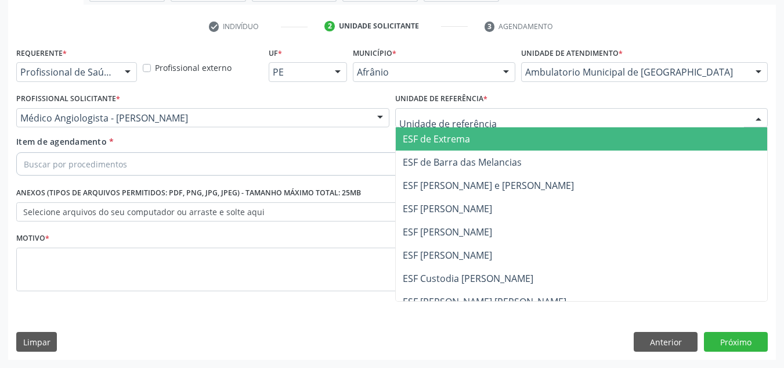
click at [429, 127] on div "ESF de Extrema ESF de Barra das Melancias ESF [PERSON_NAME] e [PERSON_NAME] ESF…" at bounding box center [581, 118] width 373 height 20
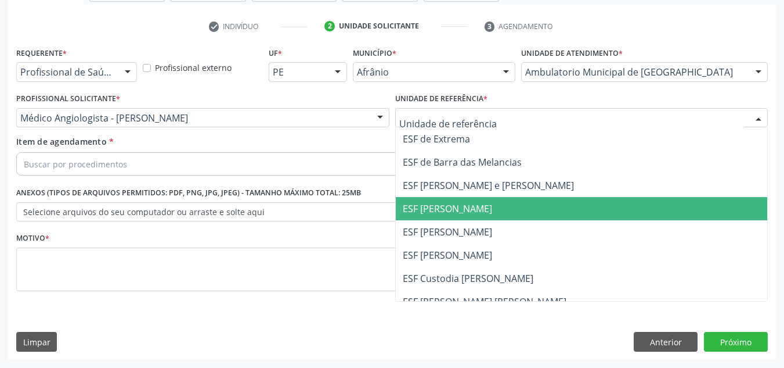
click at [450, 207] on span "ESF [PERSON_NAME]" at bounding box center [447, 208] width 89 height 13
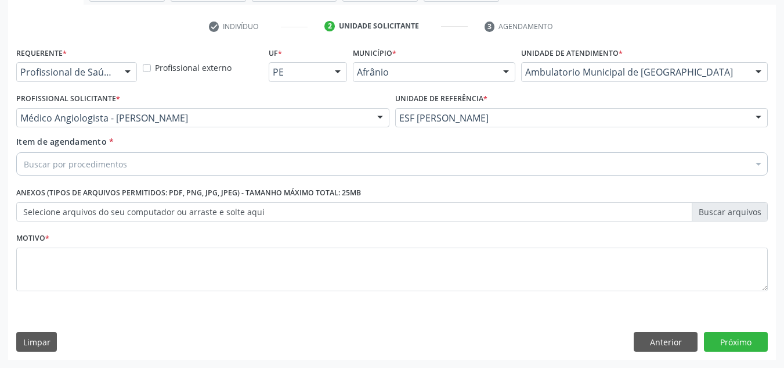
click at [446, 168] on div "Buscar por procedimentos" at bounding box center [392, 163] width 752 height 23
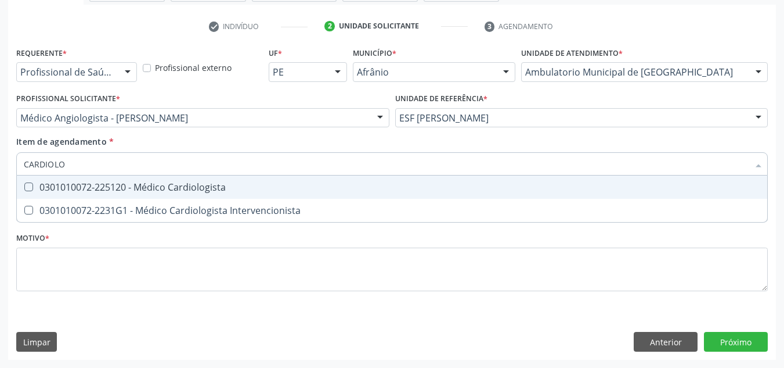
type input "CARDIOLOG"
click at [496, 185] on div "0301010072-225120 - Médico Cardiologista" at bounding box center [392, 186] width 737 height 9
checkbox Cardiologista "true"
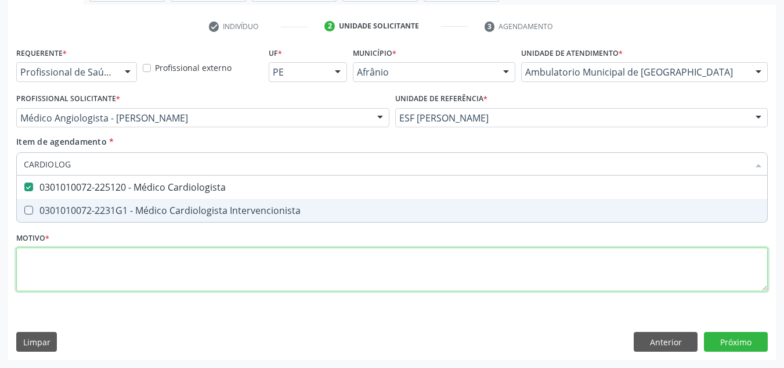
click at [452, 290] on div "Requerente * Profissional de Saúde Profissional de Saúde Paciente Nenhum result…" at bounding box center [392, 175] width 752 height 263
checkbox Intervencionista "true"
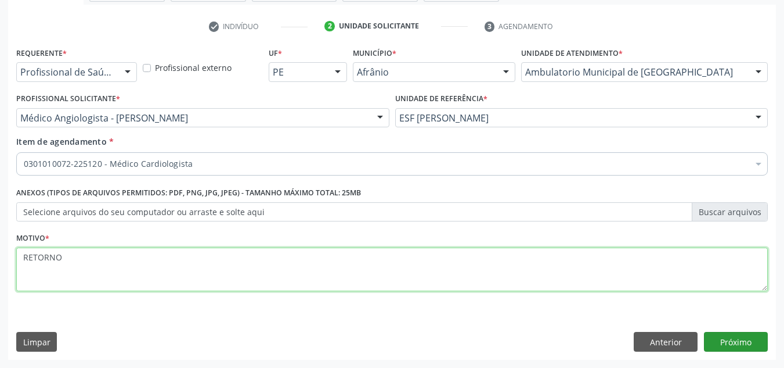
type textarea "RETORNO"
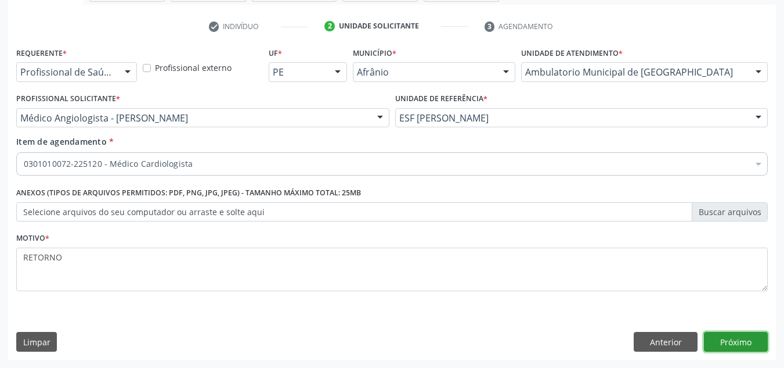
click at [714, 338] on button "Próximo" at bounding box center [736, 342] width 64 height 20
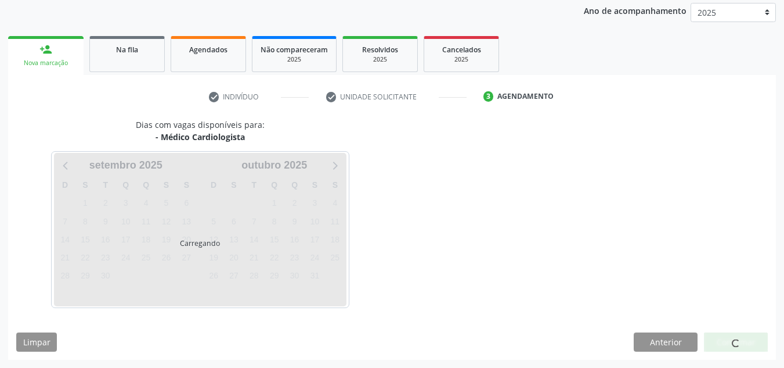
scroll to position [138, 0]
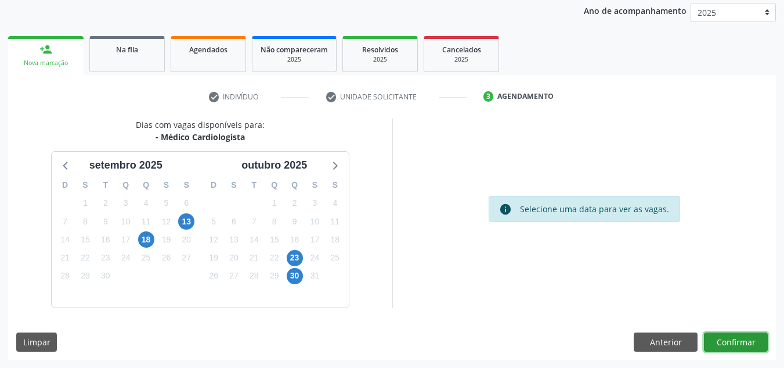
click at [744, 338] on button "Confirmar" at bounding box center [736, 342] width 64 height 20
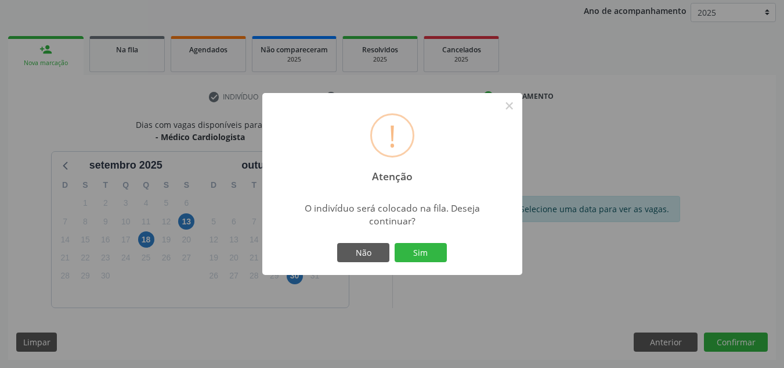
click at [395, 243] on button "Sim" at bounding box center [421, 253] width 52 height 20
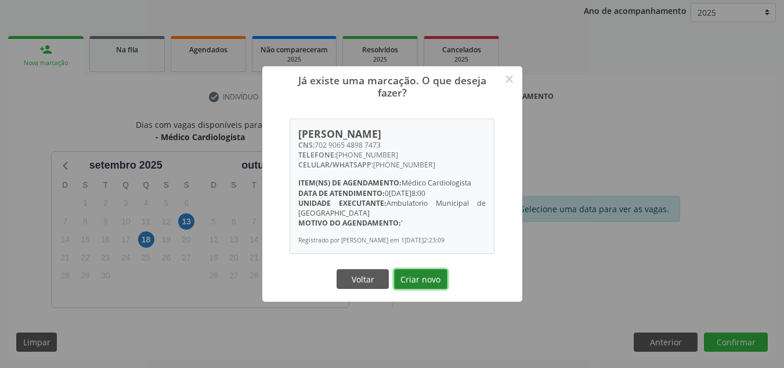
click at [428, 271] on button "Criar novo" at bounding box center [420, 279] width 53 height 20
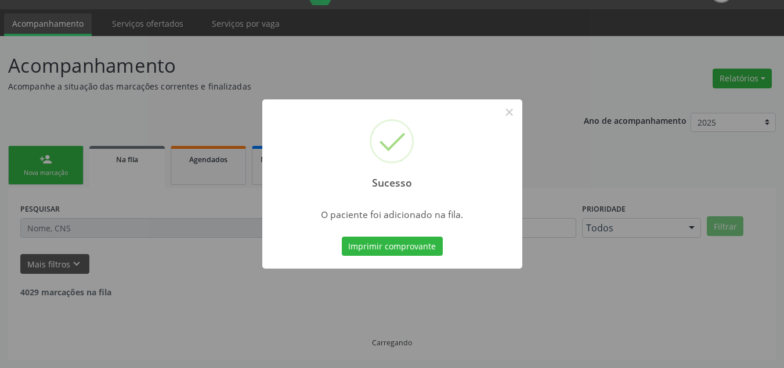
scroll to position [16, 0]
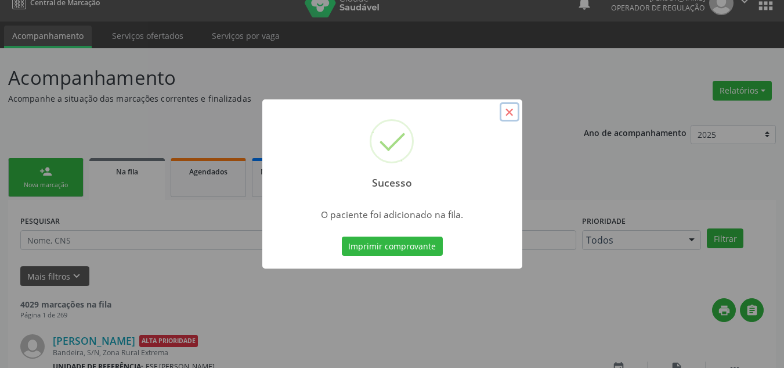
click at [508, 117] on button "×" at bounding box center [510, 112] width 20 height 20
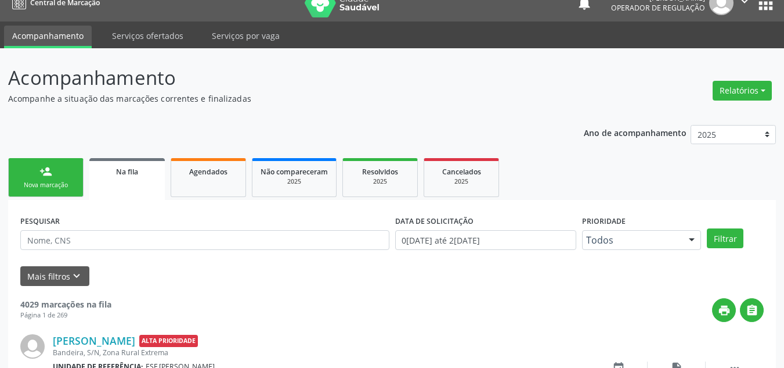
click at [41, 182] on div "Nova marcação" at bounding box center [46, 185] width 58 height 9
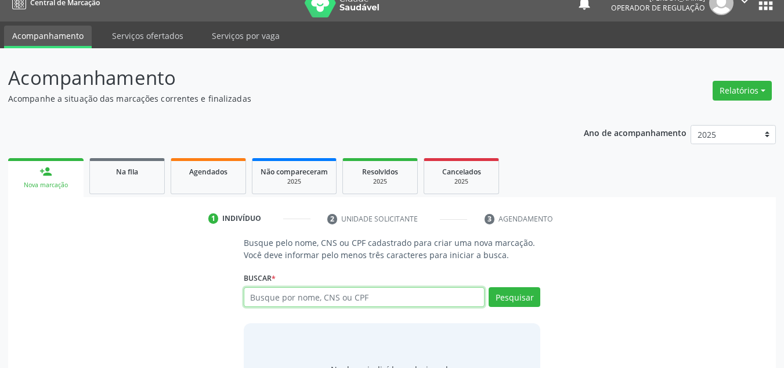
click at [328, 291] on input "text" at bounding box center [365, 297] width 242 height 20
type input "706801738756226"
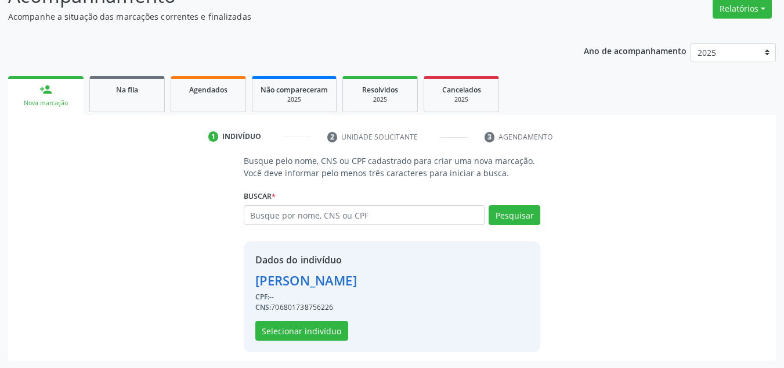
scroll to position [98, 0]
click at [318, 329] on button "Selecionar indivíduo" at bounding box center [301, 330] width 93 height 20
